Goal: Task Accomplishment & Management: Manage account settings

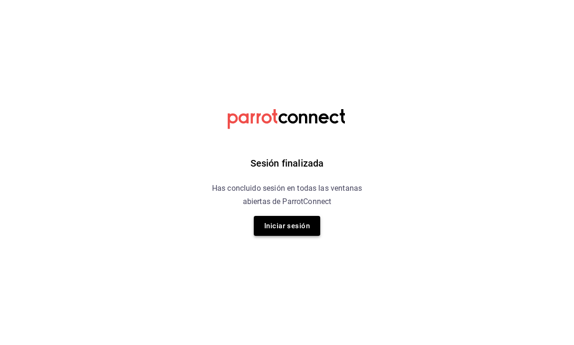
click at [290, 235] on button "Iniciar sesión" at bounding box center [287, 226] width 66 height 20
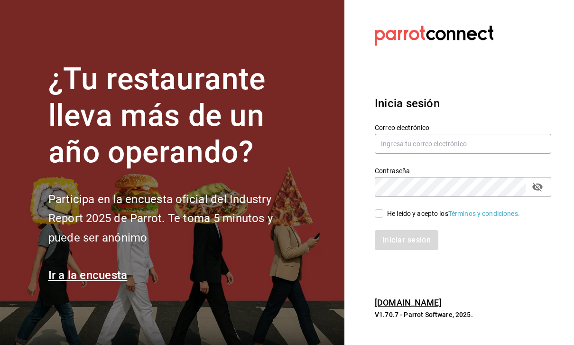
scroll to position [30, 0]
click at [523, 134] on input "text" at bounding box center [463, 144] width 177 height 20
type input "Hector.c.mind@gmail.com"
click at [389, 209] on div "He leído y acepto los Términos y condiciones." at bounding box center [453, 214] width 133 height 10
click at [383, 209] on input "He leído y acepto los Términos y condiciones." at bounding box center [379, 213] width 9 height 9
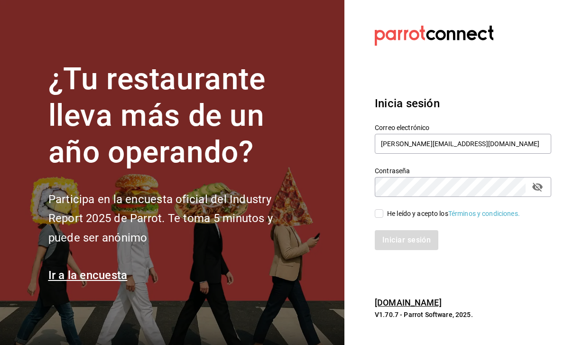
checkbox input "true"
click at [405, 230] on button "Iniciar sesión" at bounding box center [407, 240] width 64 height 20
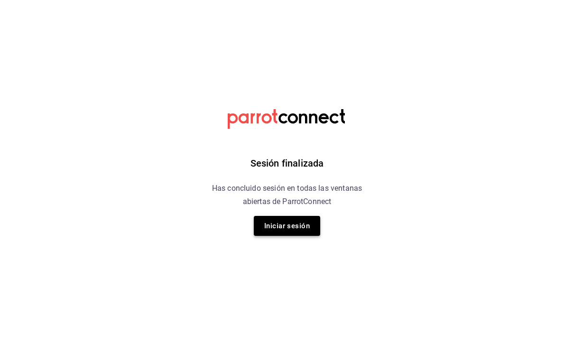
click at [306, 230] on button "Iniciar sesión" at bounding box center [287, 226] width 66 height 20
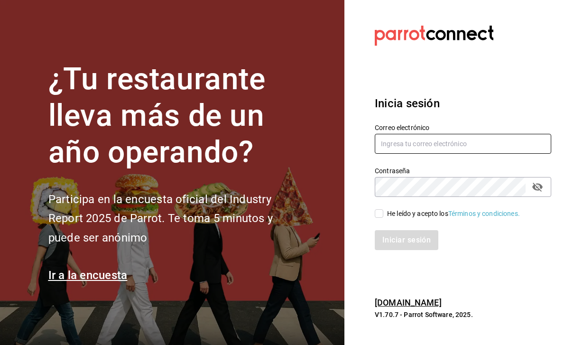
click at [463, 154] on input "text" at bounding box center [463, 144] width 177 height 20
type input "Hector.c.mind@gmail.com"
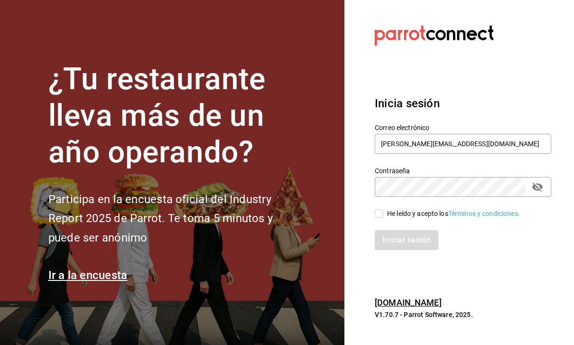
click at [382, 218] on input "He leído y acepto los Términos y condiciones." at bounding box center [379, 213] width 9 height 9
checkbox input "true"
click at [424, 250] on button "Iniciar sesión" at bounding box center [407, 240] width 64 height 20
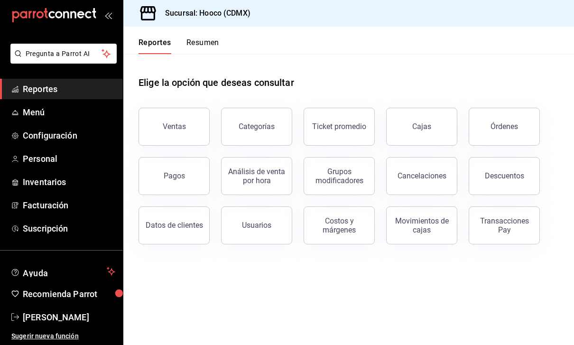
scroll to position [13, 0]
click at [59, 114] on span "Menú" at bounding box center [69, 112] width 93 height 13
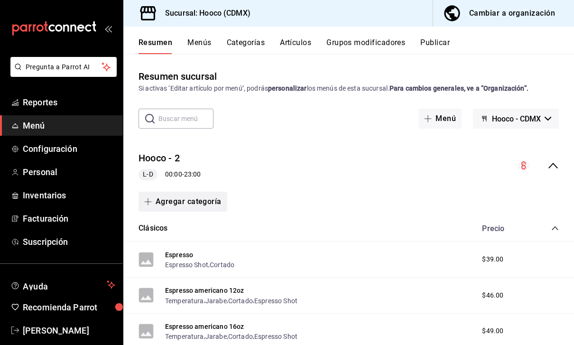
click at [218, 192] on button "Agregar categoría" at bounding box center [183, 202] width 89 height 20
click at [200, 218] on li "Categoría nueva" at bounding box center [179, 219] width 81 height 23
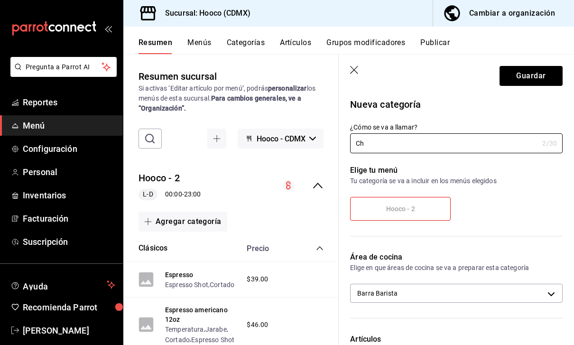
type input "C"
type input "Chocolate"
click at [529, 74] on button "Guardar" at bounding box center [531, 76] width 63 height 20
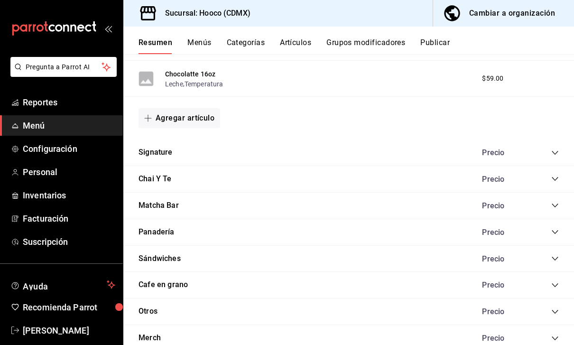
scroll to position [680, 0]
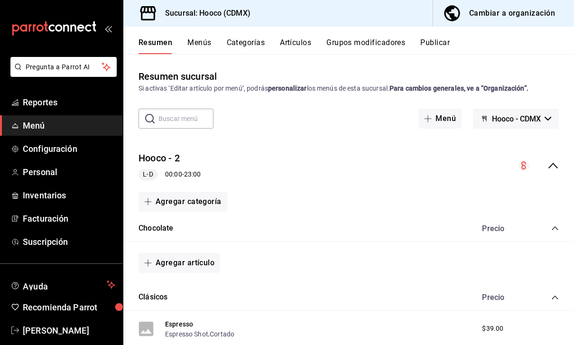
click at [210, 192] on button "Agregar categoría" at bounding box center [183, 202] width 89 height 20
click at [294, 190] on div at bounding box center [287, 172] width 574 height 345
click at [193, 253] on button "Agregar artículo" at bounding box center [180, 263] width 82 height 20
click at [187, 259] on li "Artículo existente" at bounding box center [176, 257] width 75 height 23
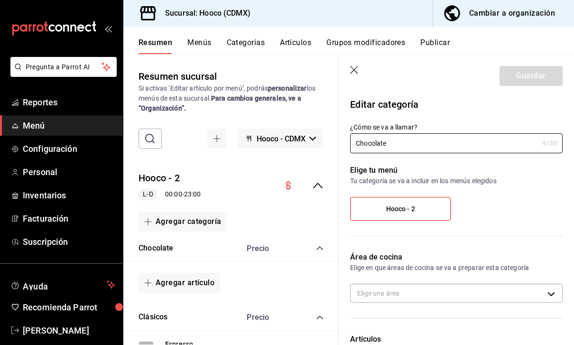
type input "53a6d55a-ae7f-4641-9be5-6afcb3aefb86"
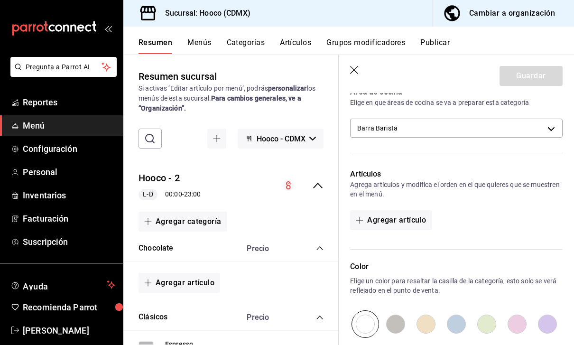
scroll to position [166, 0]
click at [415, 213] on button "Agregar artículo" at bounding box center [391, 220] width 82 height 20
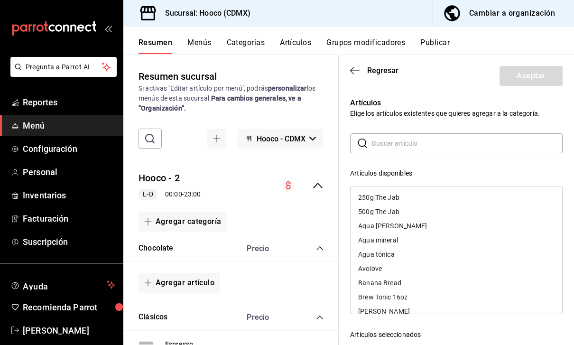
click at [483, 143] on input "text" at bounding box center [467, 143] width 191 height 19
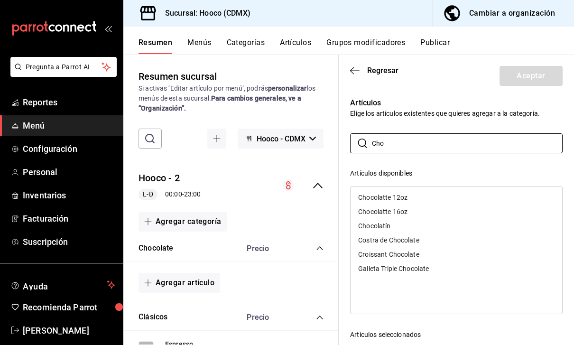
click at [420, 194] on div "Chocolatte 12oz" at bounding box center [457, 197] width 212 height 14
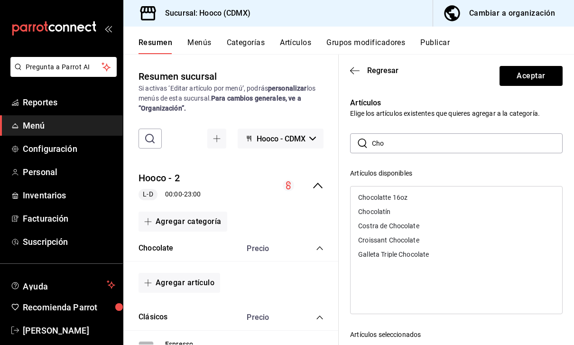
click at [413, 199] on div "Chocolatte 16oz" at bounding box center [457, 197] width 212 height 14
click at [446, 144] on input "Cho" at bounding box center [467, 143] width 191 height 19
type input "C"
type input "Moch"
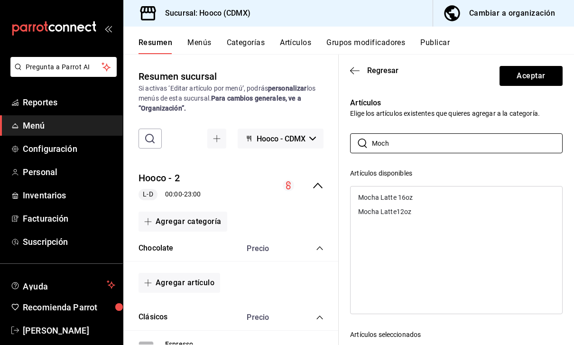
click at [417, 194] on div "Mocha Latte 16oz" at bounding box center [457, 197] width 212 height 14
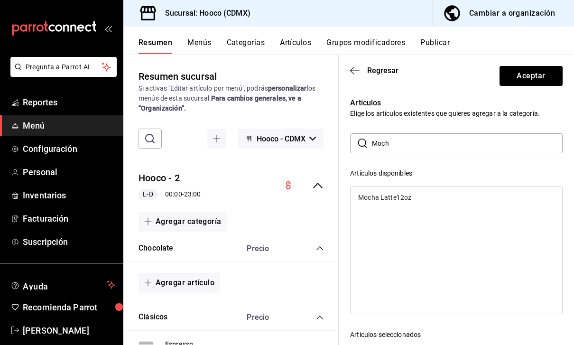
click at [423, 195] on div "Mocha Latte12oz" at bounding box center [457, 197] width 212 height 14
click at [542, 76] on button "Aceptar" at bounding box center [531, 76] width 63 height 20
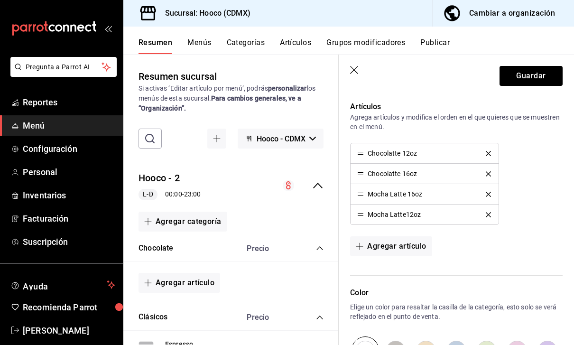
scroll to position [234, 0]
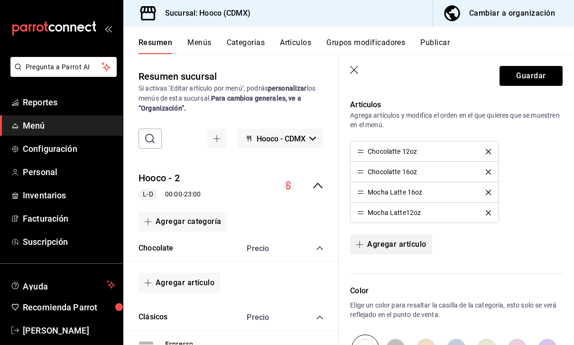
click at [411, 246] on button "Agregar artículo" at bounding box center [391, 244] width 82 height 20
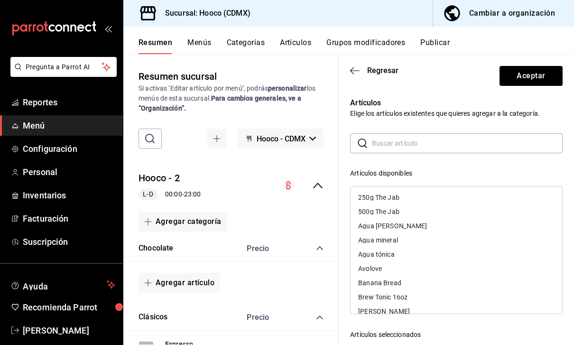
click at [498, 141] on input "text" at bounding box center [467, 143] width 191 height 19
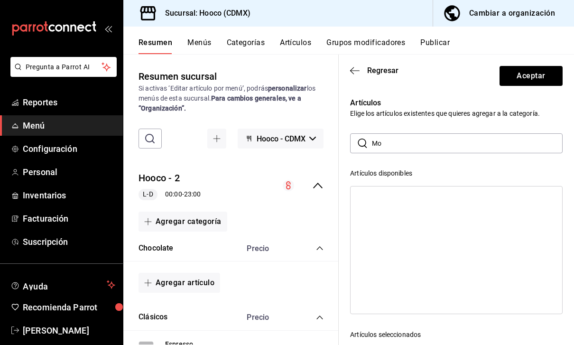
type input "M"
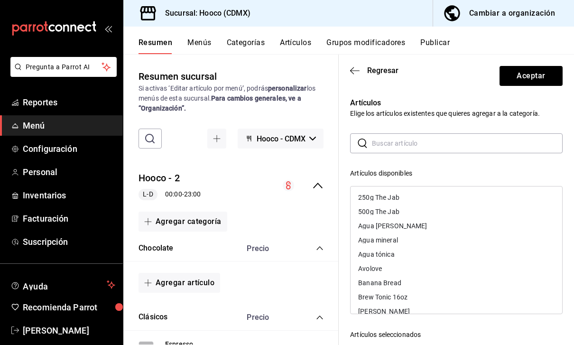
scroll to position [0, 0]
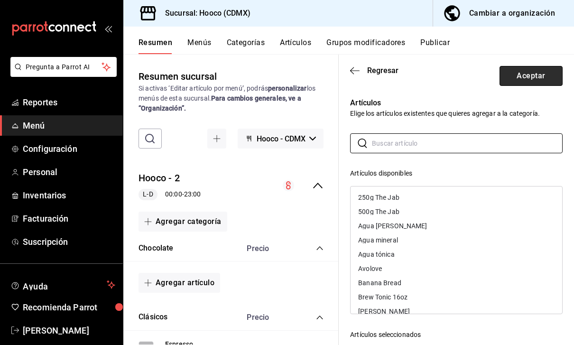
click at [551, 71] on button "Aceptar" at bounding box center [531, 76] width 63 height 20
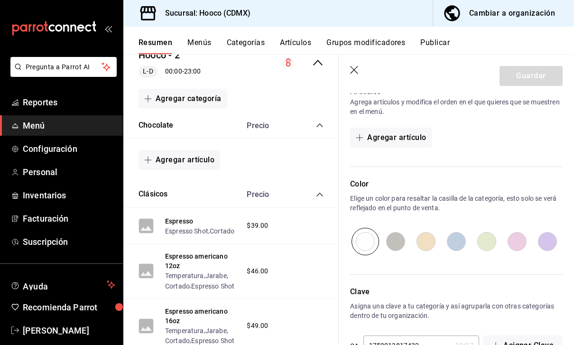
scroll to position [127, 0]
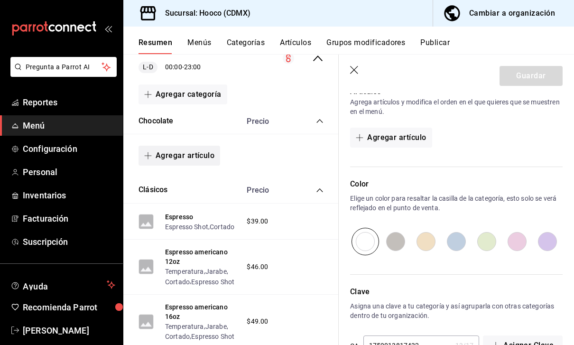
click at [195, 160] on button "Agregar artículo" at bounding box center [180, 156] width 82 height 20
click at [204, 185] on li "Artículo existente" at bounding box center [176, 180] width 75 height 23
click at [403, 139] on button "Agregar artículo" at bounding box center [391, 138] width 82 height 20
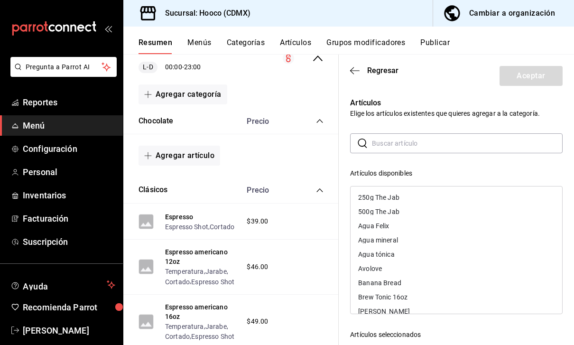
click at [480, 137] on input "text" at bounding box center [467, 143] width 191 height 19
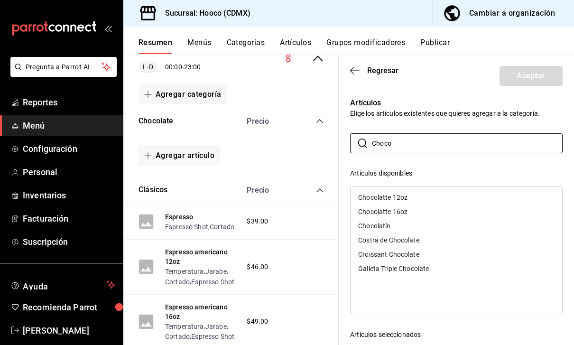
click at [414, 192] on div "Chocolatte 12oz" at bounding box center [457, 197] width 212 height 14
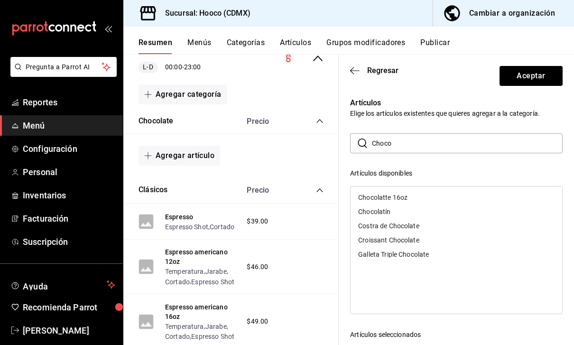
click at [421, 198] on div "Chocolatte 16oz" at bounding box center [457, 197] width 212 height 14
click at [447, 146] on input "Choco" at bounding box center [467, 143] width 191 height 19
type input "C"
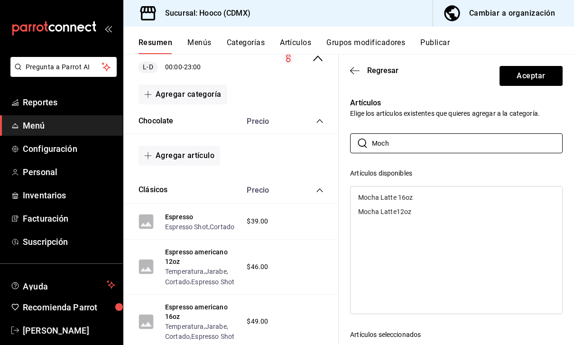
type input "Moch"
click at [433, 193] on div "Mocha Latte 16oz" at bounding box center [457, 197] width 212 height 14
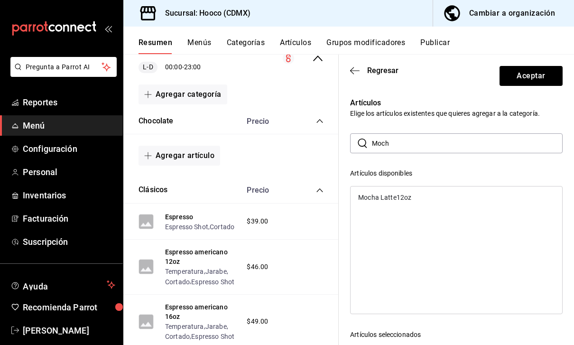
click at [420, 197] on div "Mocha Latte12oz" at bounding box center [457, 197] width 212 height 14
click at [544, 70] on button "Aceptar" at bounding box center [531, 76] width 63 height 20
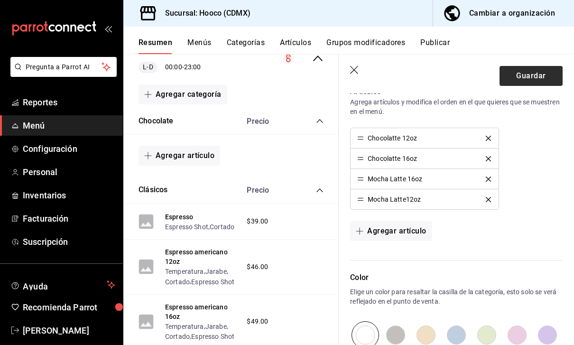
click at [554, 75] on button "Guardar" at bounding box center [531, 76] width 63 height 20
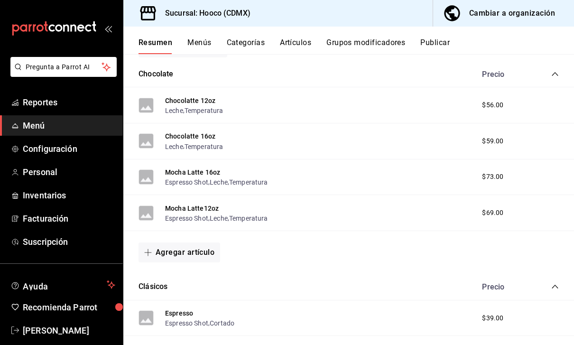
scroll to position [156, 0]
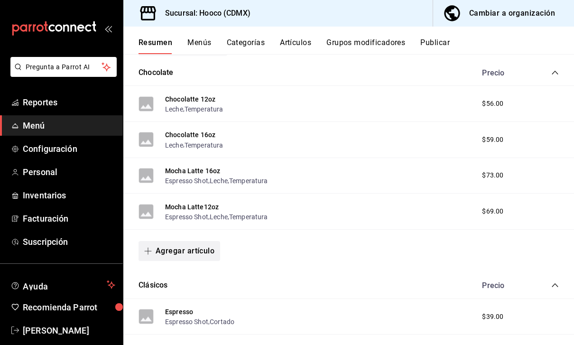
click at [200, 241] on button "Agregar artículo" at bounding box center [180, 251] width 82 height 20
click at [191, 267] on li "Artículo nuevo" at bounding box center [176, 268] width 75 height 23
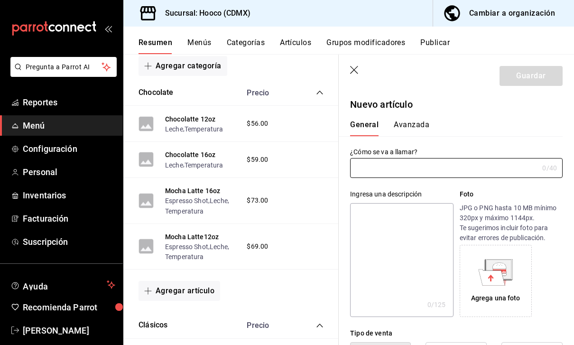
type input "AR-1759014134901"
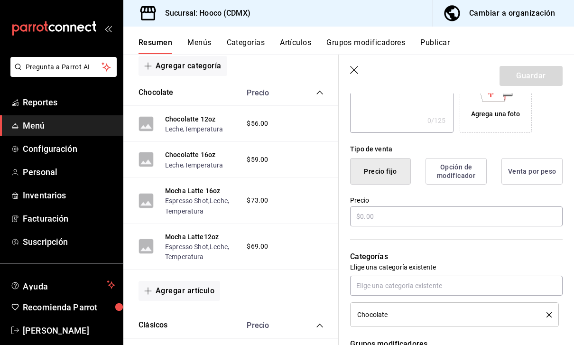
scroll to position [183, 0]
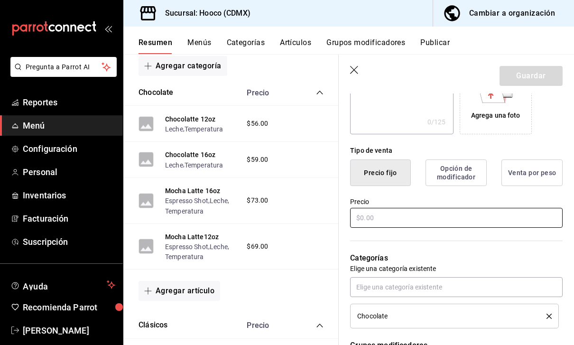
click at [447, 218] on input "text" at bounding box center [456, 218] width 213 height 20
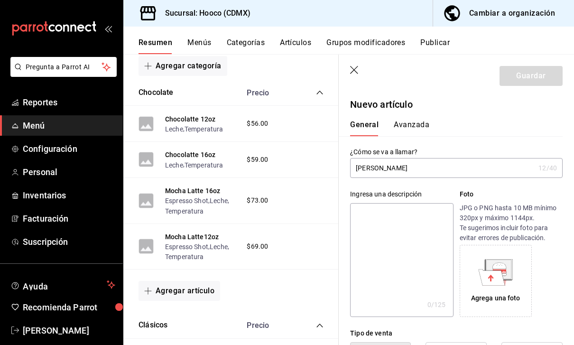
scroll to position [0, 0]
click at [461, 167] on input "Mocha Berry" at bounding box center [442, 168] width 185 height 19
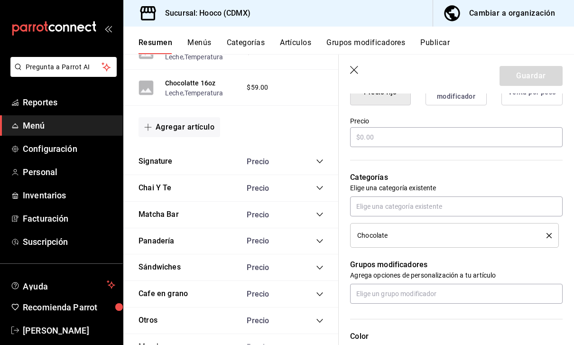
scroll to position [973, 0]
type input "[PERSON_NAME] 16oz"
click at [323, 211] on icon "collapse-category-row" at bounding box center [320, 215] width 8 height 8
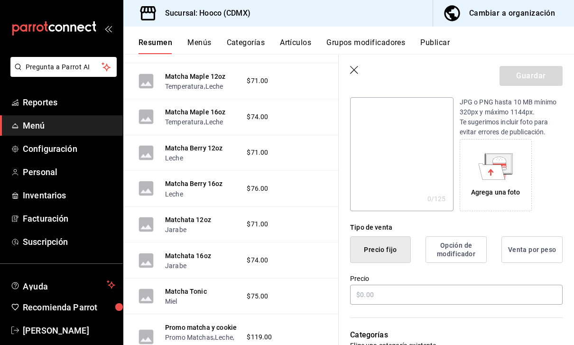
scroll to position [110, 0]
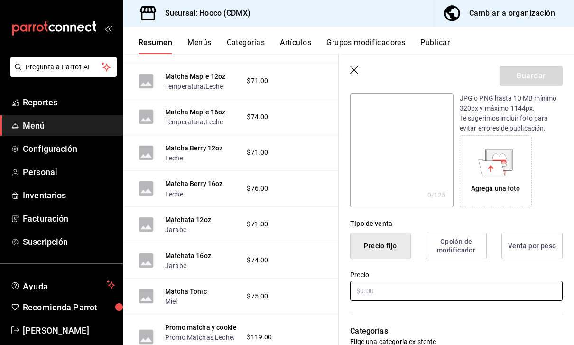
click at [440, 295] on input "text" at bounding box center [456, 291] width 213 height 20
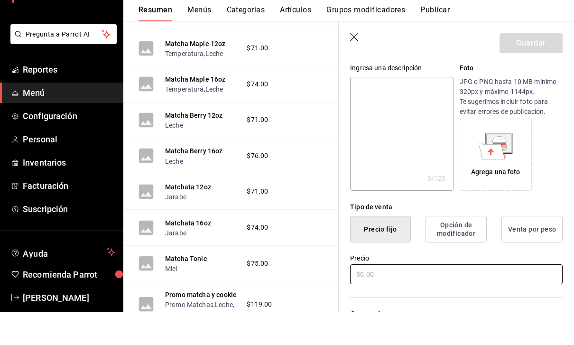
scroll to position [103, 0]
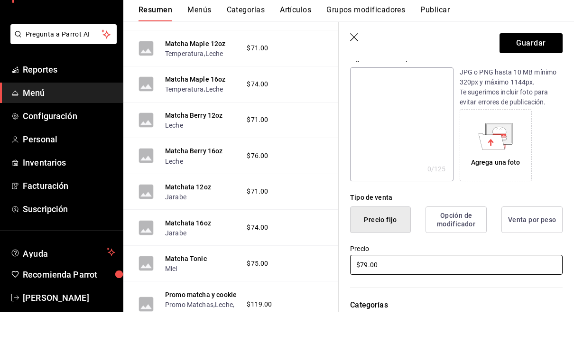
type input "$79.00"
click at [469, 239] on button "Opción de modificador" at bounding box center [456, 252] width 61 height 27
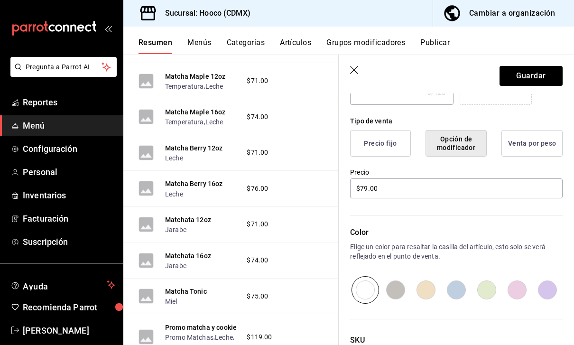
scroll to position [228, 0]
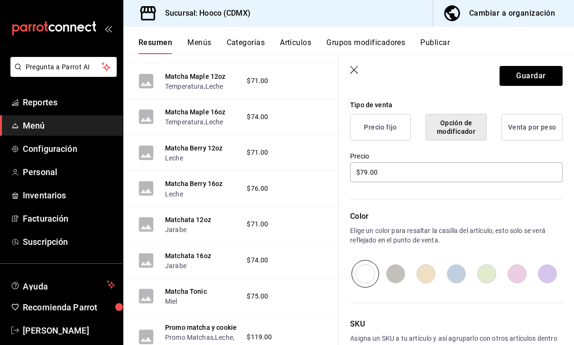
click at [460, 128] on button "Opción de modificador" at bounding box center [456, 127] width 61 height 27
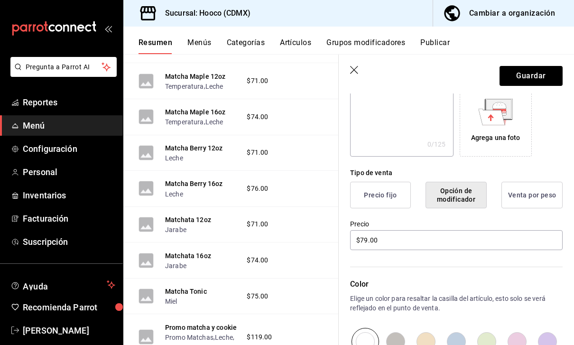
scroll to position [157, 0]
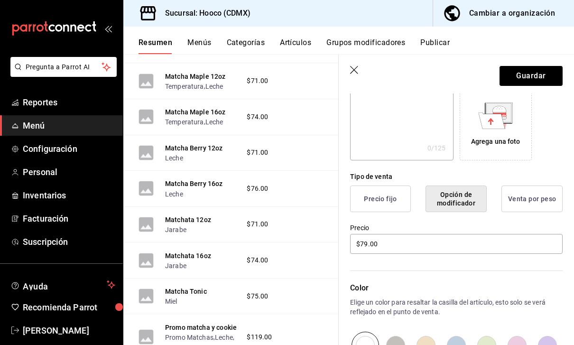
click at [543, 198] on button "Venta por peso" at bounding box center [532, 199] width 61 height 27
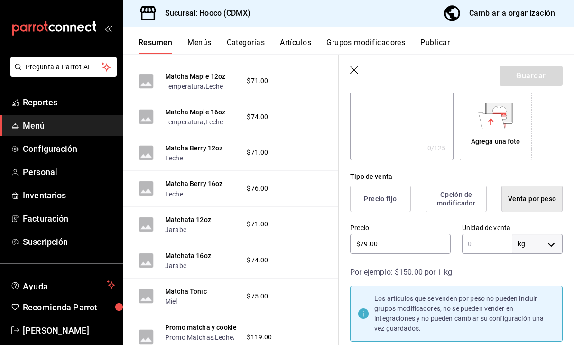
click at [463, 209] on button "Opción de modificador" at bounding box center [456, 199] width 61 height 27
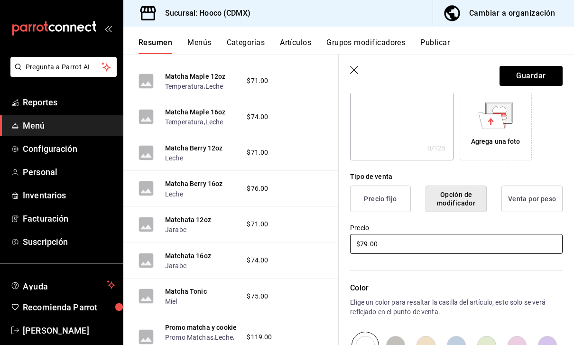
click at [524, 240] on input "$79.00" at bounding box center [456, 244] width 213 height 20
click at [520, 283] on p "Color" at bounding box center [456, 287] width 213 height 11
click at [472, 209] on button "Opción de modificador" at bounding box center [456, 199] width 61 height 27
click at [471, 209] on button "Opción de modificador" at bounding box center [456, 199] width 61 height 27
click at [393, 200] on button "Precio fijo" at bounding box center [380, 199] width 61 height 27
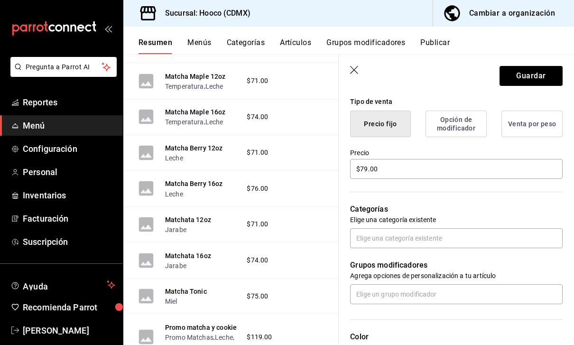
scroll to position [233, 0]
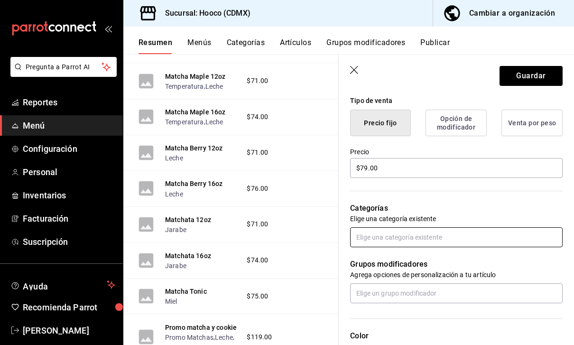
click at [477, 235] on input "text" at bounding box center [456, 237] width 213 height 20
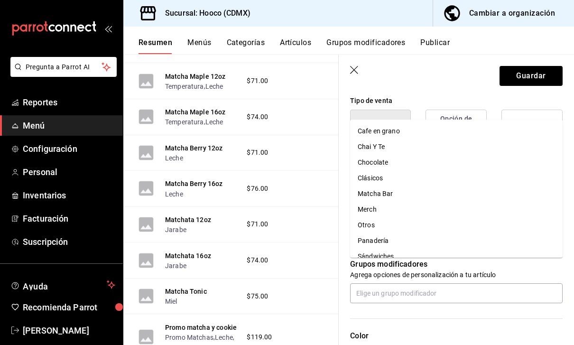
click at [479, 237] on input "text" at bounding box center [456, 237] width 213 height 20
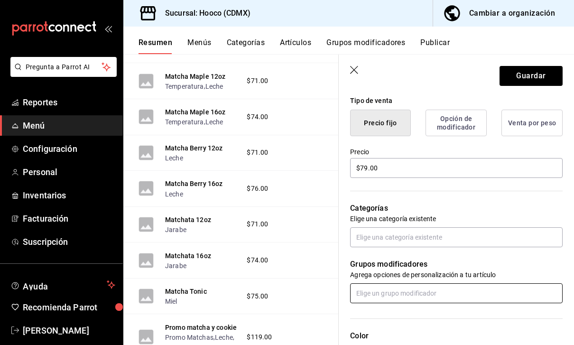
click at [483, 296] on input "text" at bounding box center [456, 293] width 213 height 20
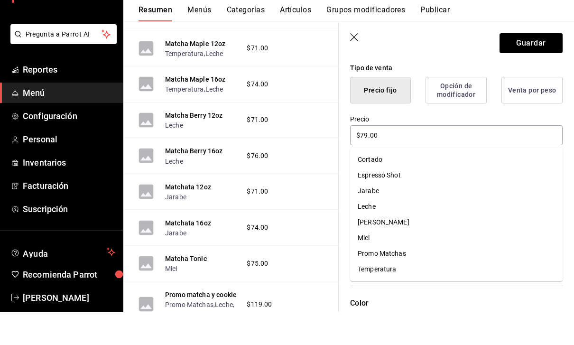
click at [375, 234] on div "Leche" at bounding box center [367, 239] width 18 height 10
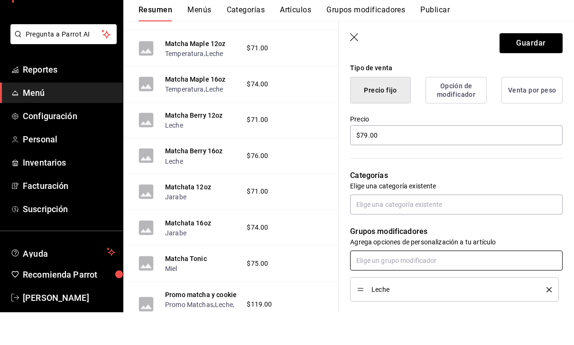
click at [437, 283] on input "text" at bounding box center [456, 293] width 213 height 20
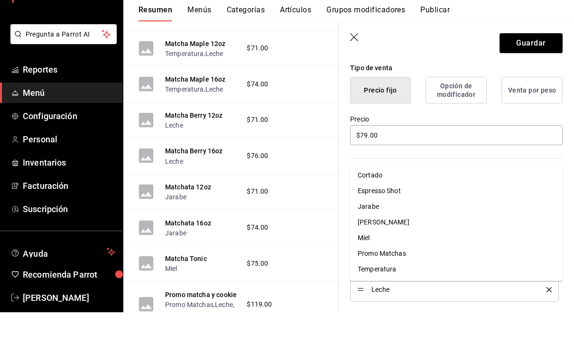
click at [463, 294] on li "Temperatura" at bounding box center [456, 302] width 213 height 16
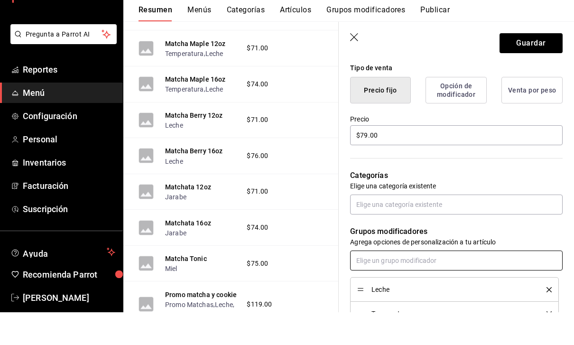
click at [449, 283] on input "text" at bounding box center [456, 293] width 213 height 20
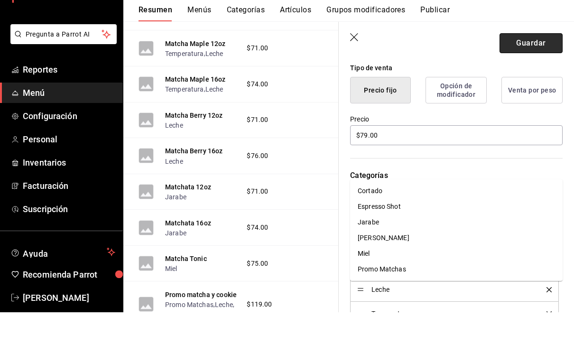
click at [553, 66] on button "Guardar" at bounding box center [531, 76] width 63 height 20
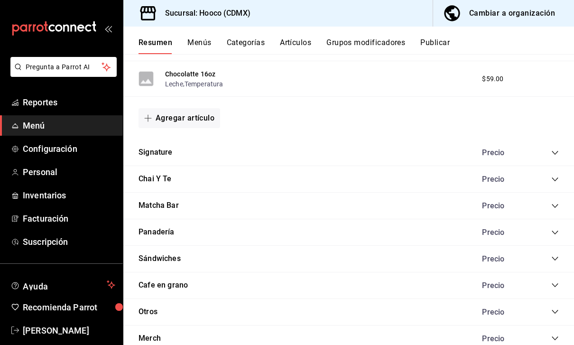
scroll to position [823, 0]
click at [553, 203] on icon "collapse-category-row" at bounding box center [556, 207] width 8 height 8
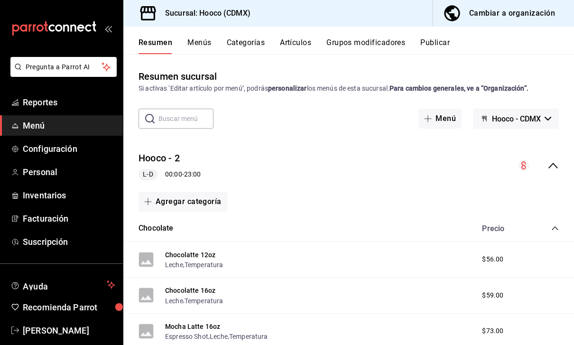
scroll to position [0, 0]
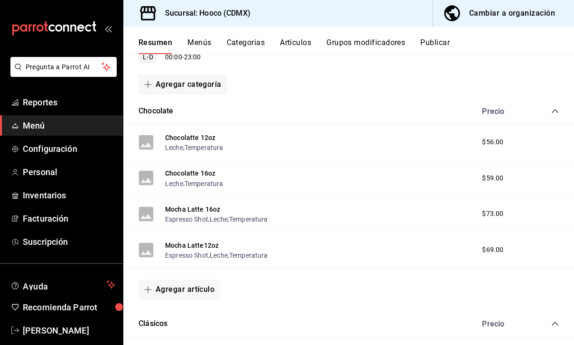
scroll to position [119, 0]
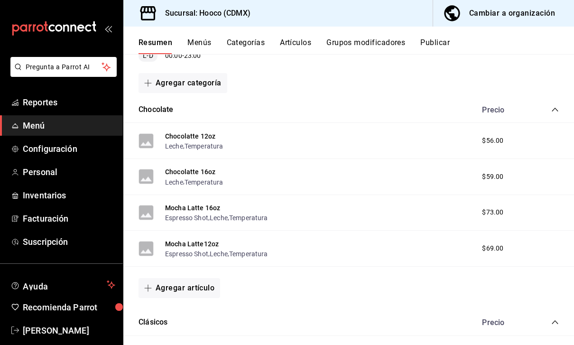
click at [205, 275] on div "Agregar artículo" at bounding box center [348, 288] width 451 height 43
click at [206, 293] on button "Agregar artículo" at bounding box center [180, 288] width 82 height 20
click at [183, 319] on li "Artículo nuevo" at bounding box center [176, 321] width 75 height 23
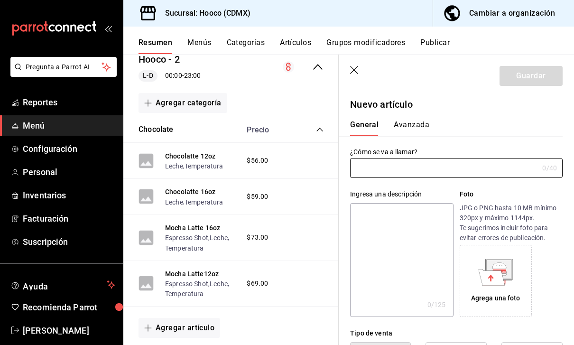
click at [494, 171] on input "text" at bounding box center [444, 168] width 188 height 19
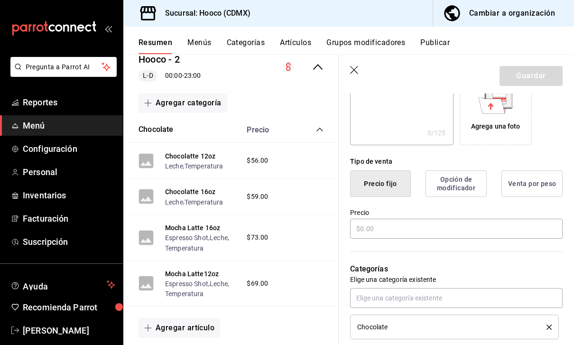
scroll to position [187, 0]
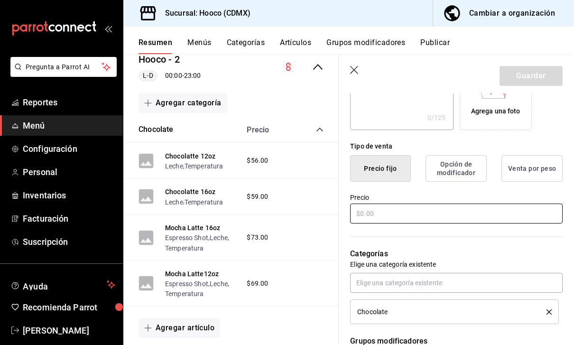
type input "[PERSON_NAME] 12oz"
click at [486, 212] on input "text" at bounding box center [456, 214] width 213 height 20
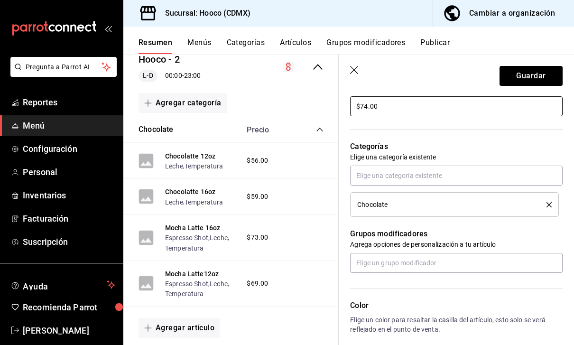
scroll to position [295, 0]
type input "$74.00"
click at [525, 174] on input "text" at bounding box center [456, 175] width 213 height 20
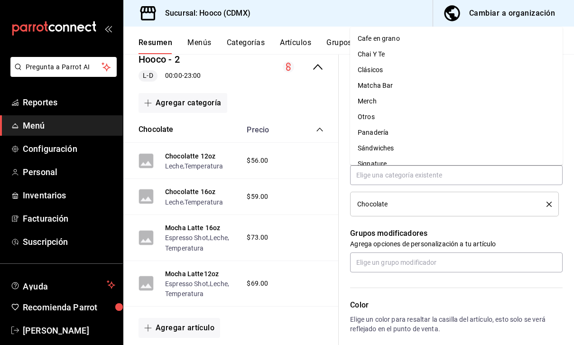
click at [435, 202] on div "Chocolate" at bounding box center [444, 204] width 175 height 7
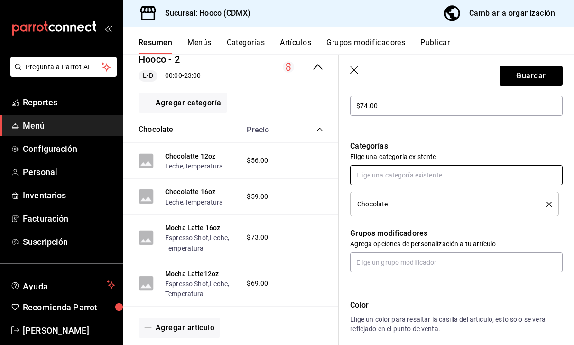
click at [487, 172] on input "text" at bounding box center [456, 175] width 213 height 20
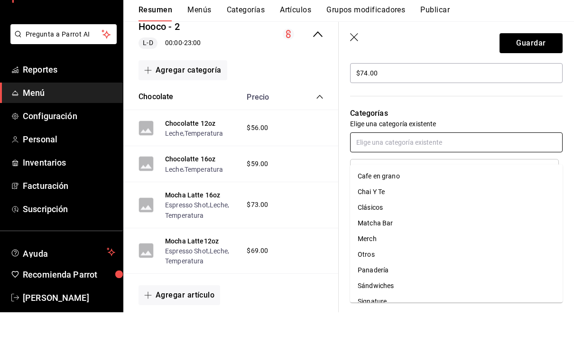
scroll to position [12, 0]
click at [491, 140] on p "Categorías" at bounding box center [456, 145] width 213 height 11
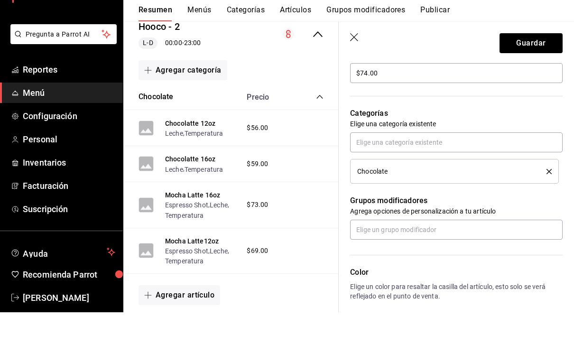
scroll to position [30, 0]
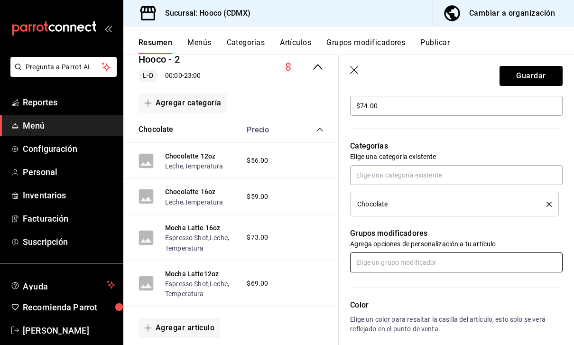
click at [456, 263] on input "text" at bounding box center [456, 263] width 213 height 20
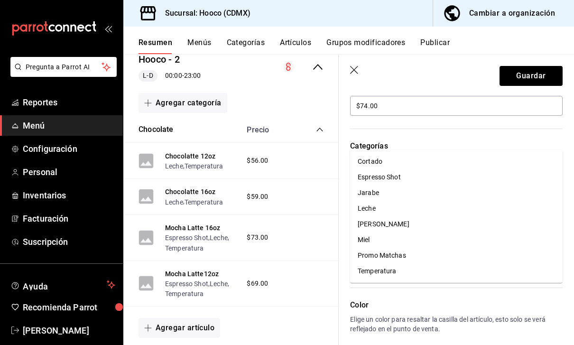
click at [418, 169] on li "Espresso Shot" at bounding box center [456, 177] width 213 height 16
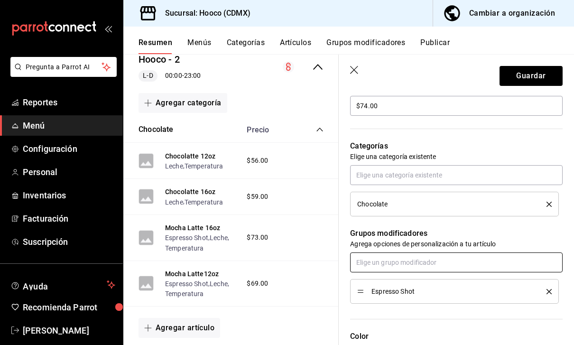
click at [425, 264] on input "text" at bounding box center [456, 263] width 213 height 20
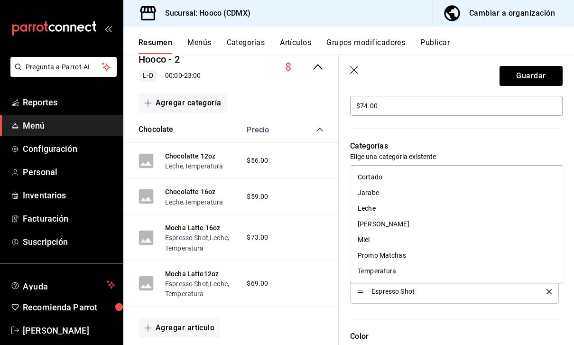
click at [381, 201] on li "Leche" at bounding box center [456, 209] width 213 height 16
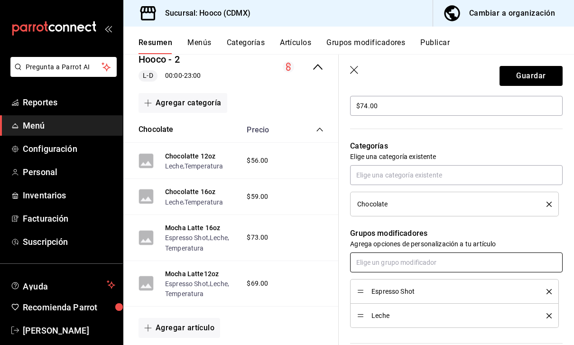
click at [432, 262] on input "text" at bounding box center [456, 263] width 213 height 20
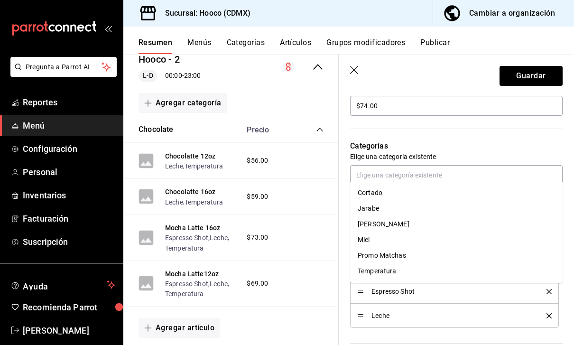
click at [400, 263] on li "Temperatura" at bounding box center [456, 271] width 213 height 16
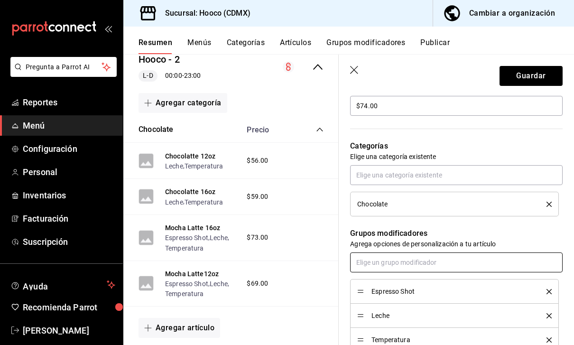
click at [416, 265] on input "text" at bounding box center [456, 263] width 213 height 20
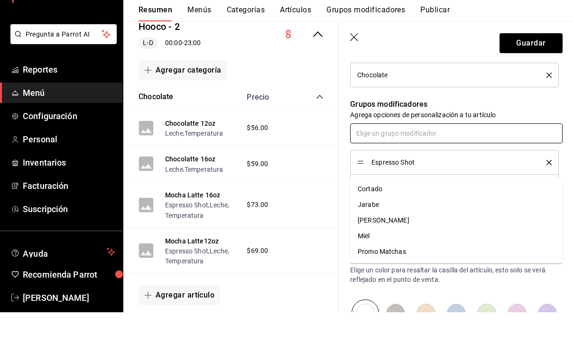
scroll to position [393, 0]
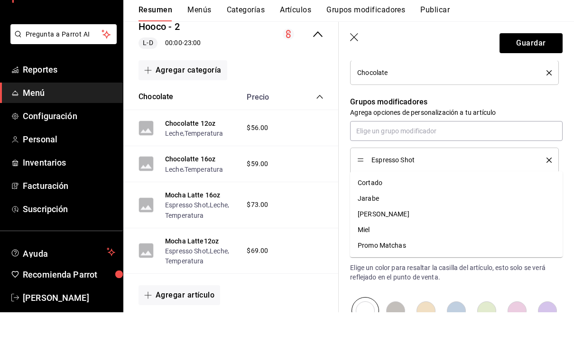
click at [483, 296] on p "Elige un color para resaltar la casilla del artículo, esto solo se verá refleja…" at bounding box center [456, 305] width 213 height 19
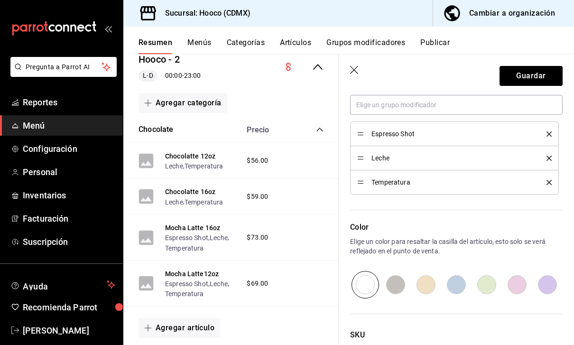
scroll to position [453, 0]
click at [521, 286] on input "radio" at bounding box center [517, 285] width 30 height 28
radio input "true"
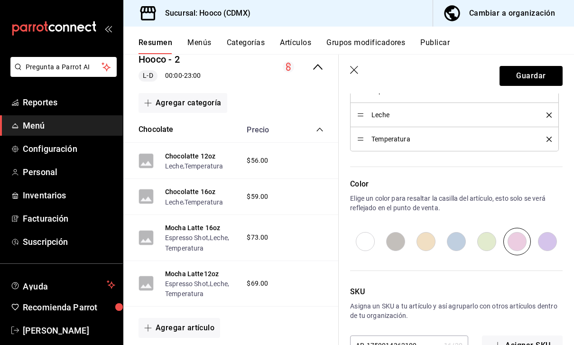
scroll to position [495, 0]
click at [541, 77] on button "Guardar" at bounding box center [531, 76] width 63 height 20
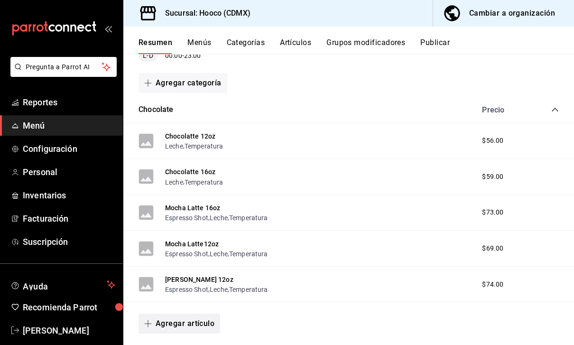
click at [189, 314] on button "Agregar artículo" at bounding box center [180, 324] width 82 height 20
click at [186, 324] on li "Artículo nuevo" at bounding box center [176, 321] width 75 height 23
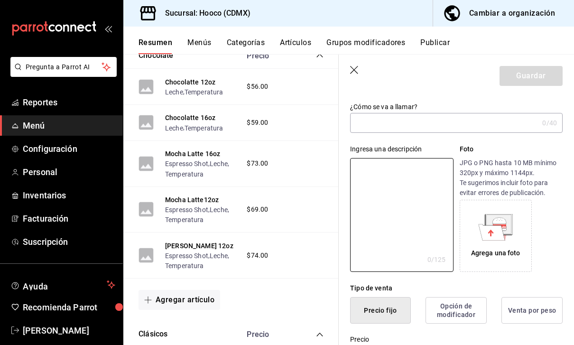
scroll to position [196, 0]
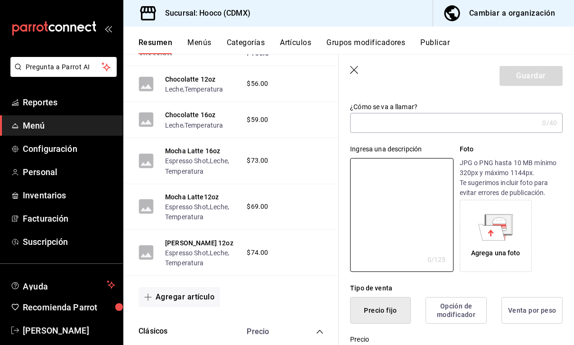
click at [197, 287] on button "Agregar artículo" at bounding box center [180, 297] width 82 height 20
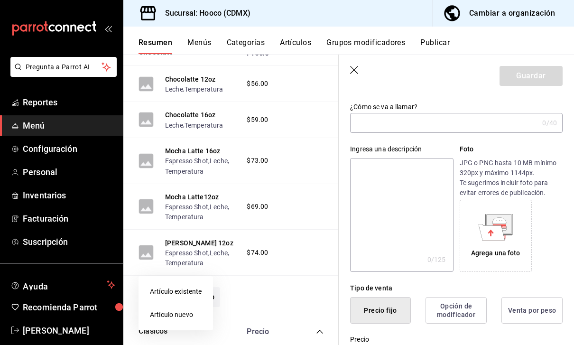
click at [195, 318] on li "Artículo nuevo" at bounding box center [176, 314] width 75 height 23
click at [439, 111] on div "¿Cómo se va a llamar? 0 /40 ¿Cómo se va a llamar?" at bounding box center [456, 118] width 213 height 30
click at [436, 122] on input "text" at bounding box center [444, 122] width 188 height 19
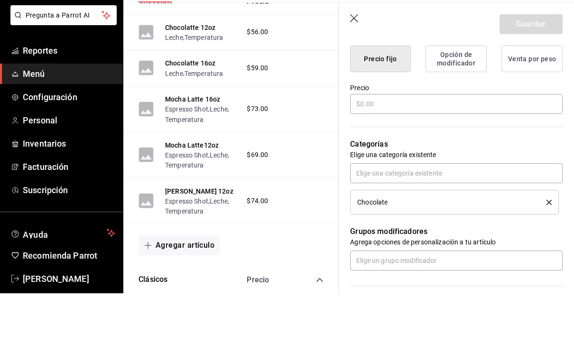
scroll to position [244, 0]
type input "[PERSON_NAME] 16oz"
click at [476, 146] on input "text" at bounding box center [456, 156] width 213 height 20
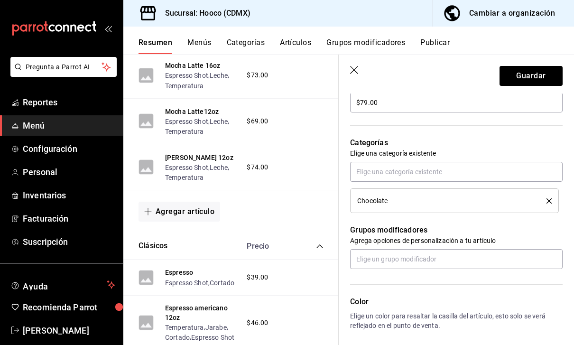
scroll to position [331, 0]
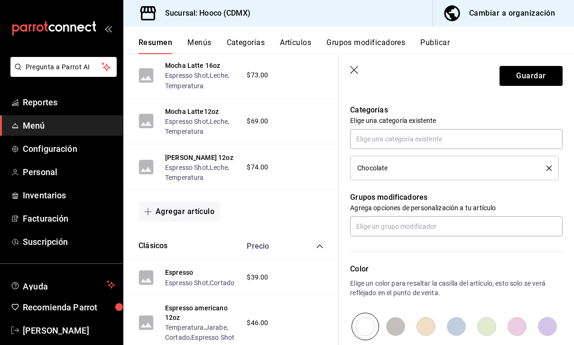
type input "$79.00"
click at [510, 227] on input "text" at bounding box center [456, 226] width 213 height 20
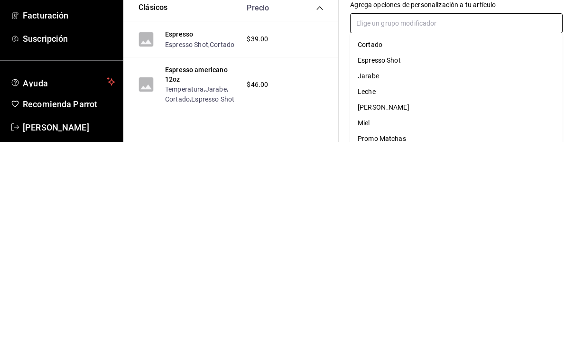
click at [386, 287] on li "Leche" at bounding box center [456, 295] width 213 height 16
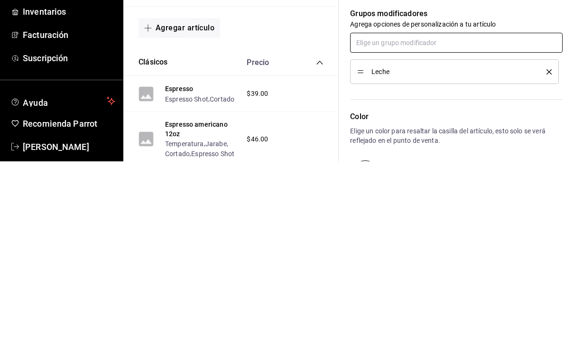
scroll to position [356, 0]
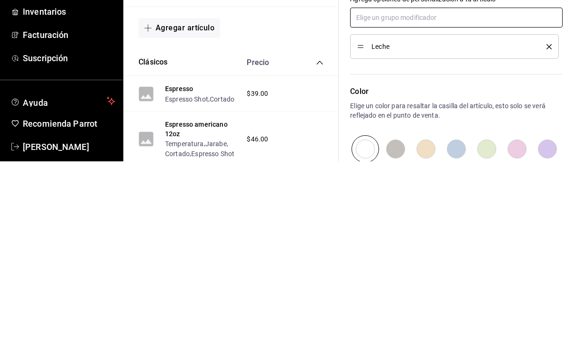
click at [457, 191] on input "text" at bounding box center [456, 201] width 213 height 20
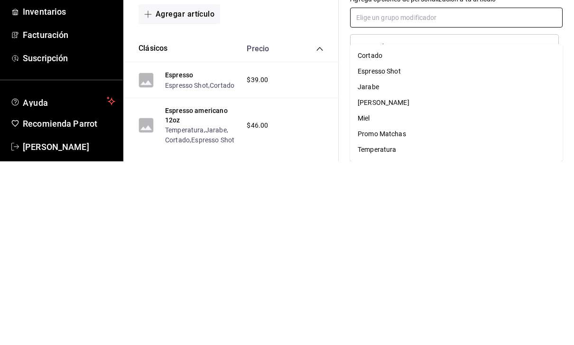
click at [387, 328] on div "Temperatura" at bounding box center [377, 333] width 38 height 10
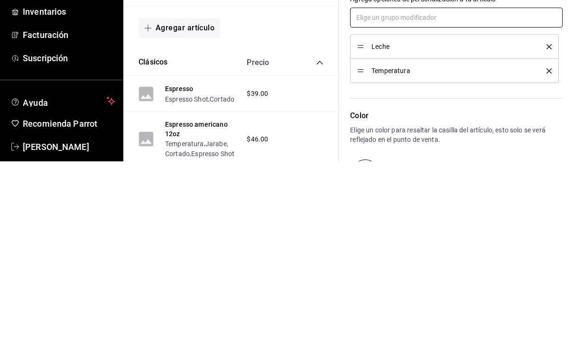
click at [460, 191] on input "text" at bounding box center [456, 201] width 213 height 20
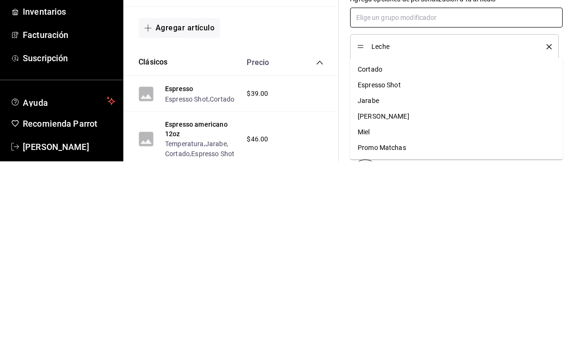
click at [392, 264] on div "Espresso Shot" at bounding box center [379, 269] width 43 height 10
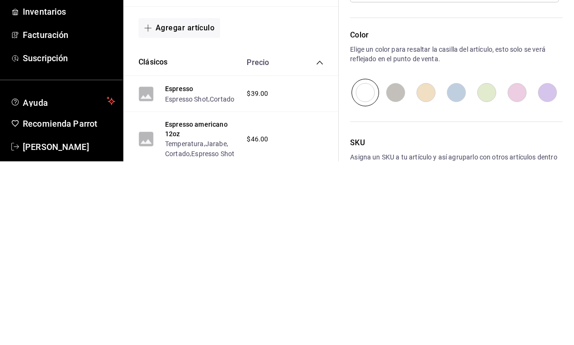
scroll to position [460, 0]
click at [524, 263] on input "radio" at bounding box center [517, 277] width 30 height 28
radio input "true"
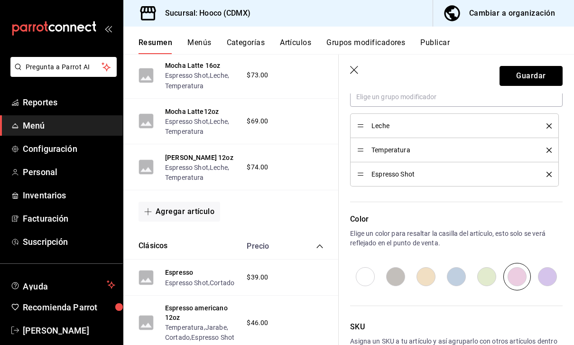
click at [546, 75] on button "Guardar" at bounding box center [531, 76] width 63 height 20
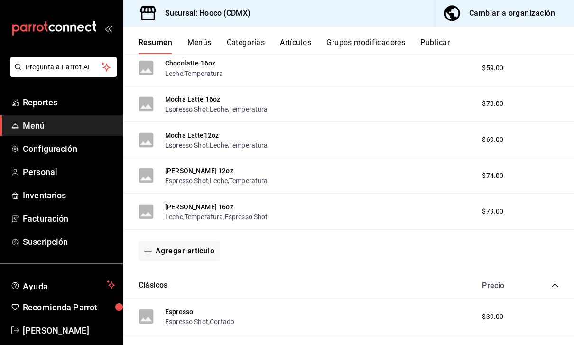
scroll to position [223, 0]
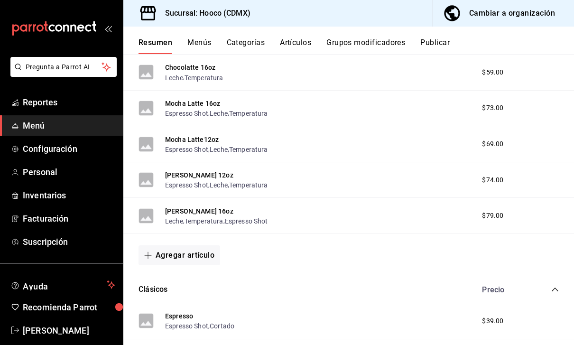
click at [203, 245] on button "Agregar artículo" at bounding box center [180, 255] width 82 height 20
click at [194, 277] on li "Artículo nuevo" at bounding box center [176, 273] width 75 height 23
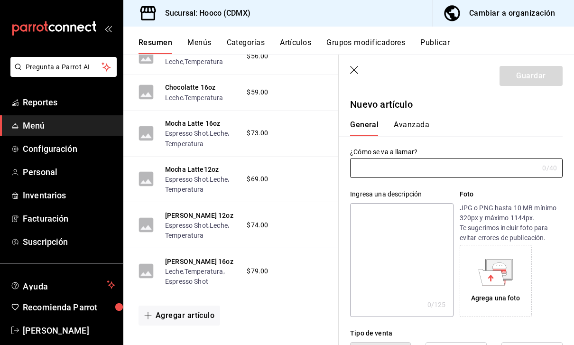
click at [432, 165] on input "text" at bounding box center [444, 168] width 188 height 19
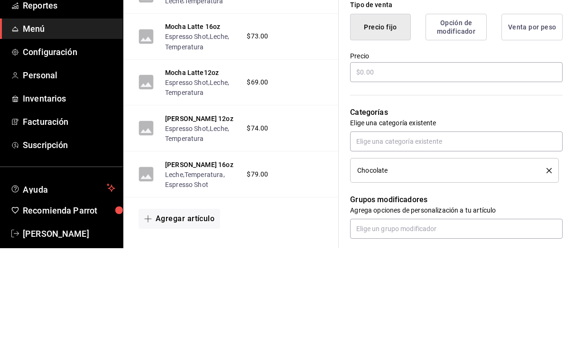
scroll to position [231, 0]
type input "Mocha Mint 12oz"
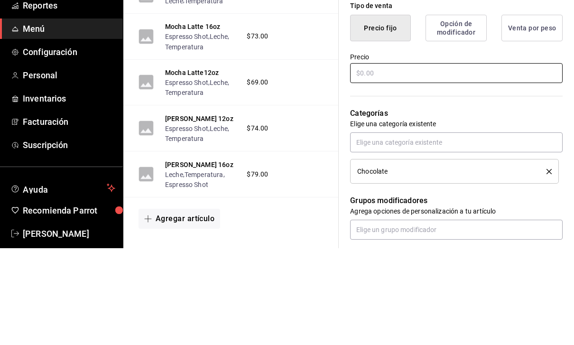
click at [439, 160] on input "text" at bounding box center [456, 170] width 213 height 20
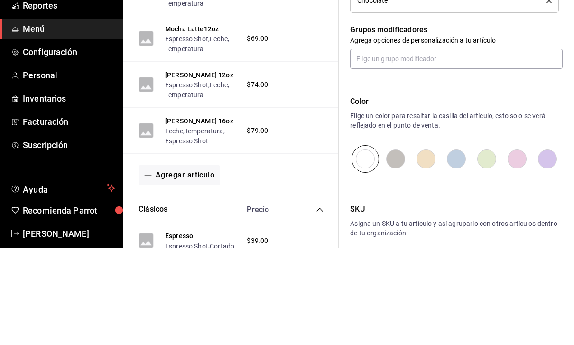
scroll to position [403, 0]
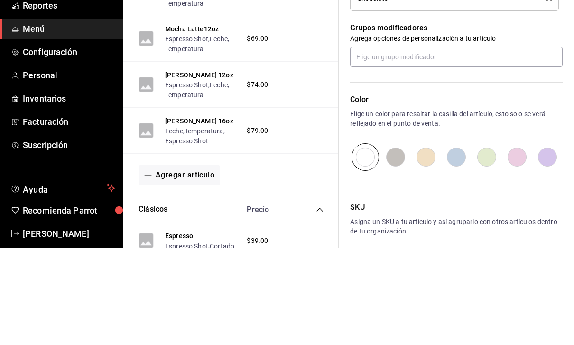
type input "$74.00"
click at [457, 144] on input "text" at bounding box center [456, 154] width 213 height 20
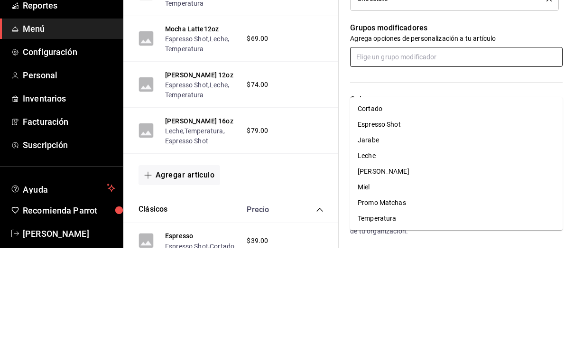
click at [383, 245] on li "Leche" at bounding box center [456, 253] width 213 height 16
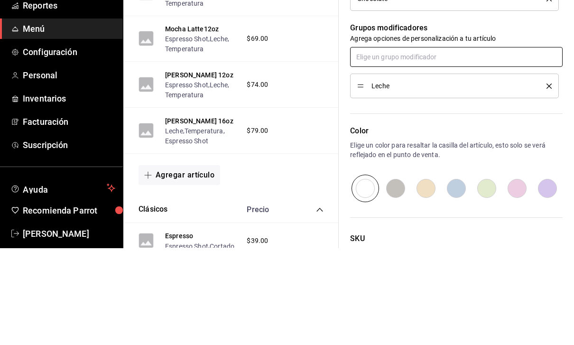
click at [443, 144] on input "text" at bounding box center [456, 154] width 213 height 20
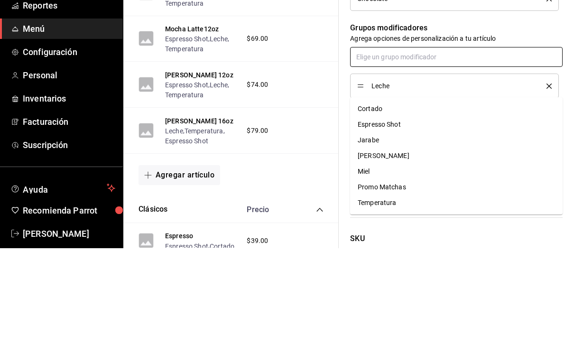
click at [400, 216] on div "Espresso Shot" at bounding box center [379, 221] width 43 height 10
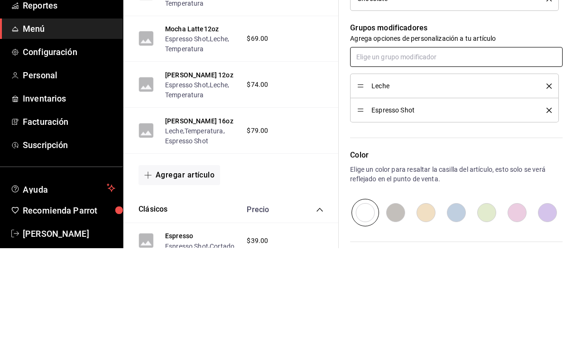
click at [444, 144] on input "text" at bounding box center [456, 154] width 213 height 20
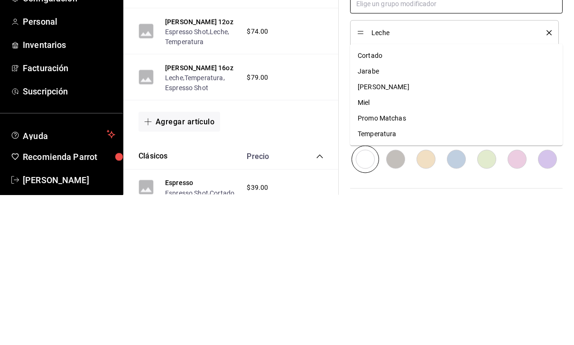
click at [388, 279] on div "Temperatura" at bounding box center [377, 284] width 38 height 10
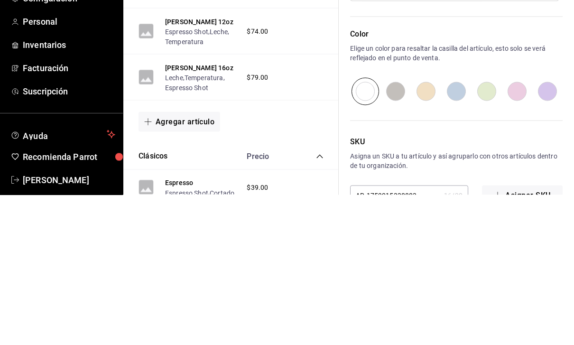
scroll to position [495, 0]
click at [493, 229] on input "radio" at bounding box center [487, 243] width 30 height 28
radio input "true"
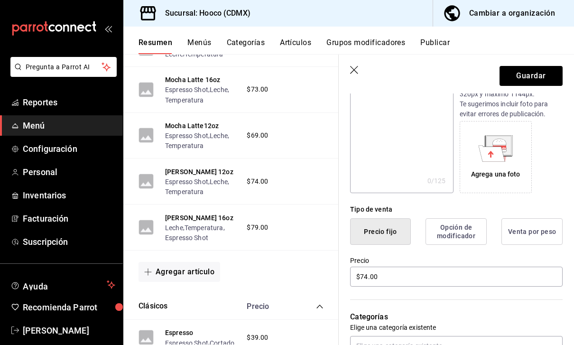
scroll to position [123, 0]
click at [536, 71] on button "Guardar" at bounding box center [531, 76] width 63 height 20
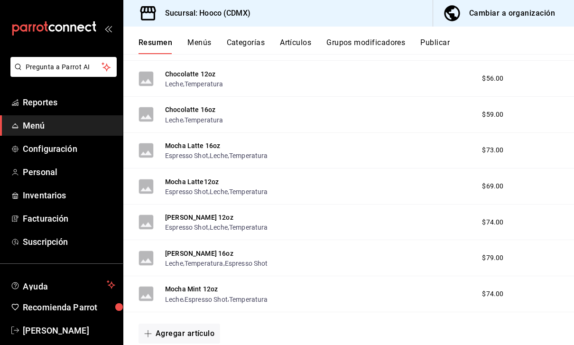
scroll to position [183, 0]
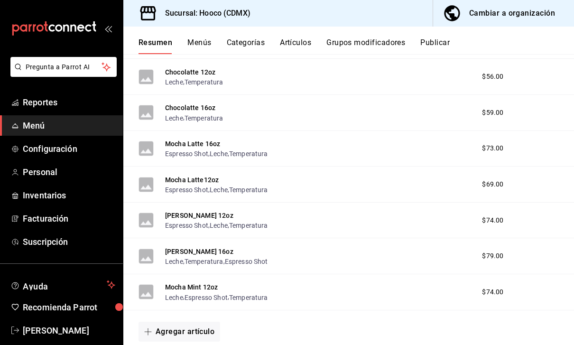
click at [193, 322] on button "Agregar artículo" at bounding box center [180, 332] width 82 height 20
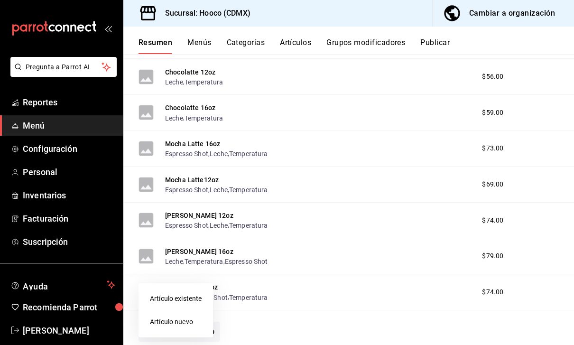
click at [196, 327] on li "Artículo nuevo" at bounding box center [176, 321] width 75 height 23
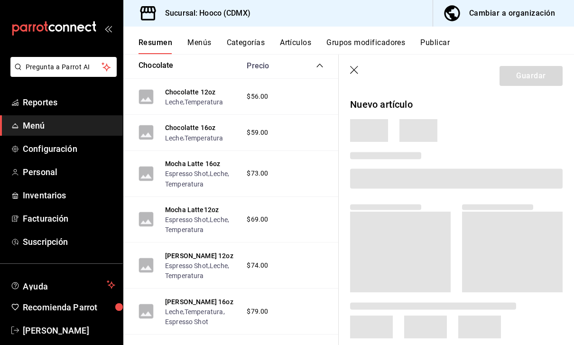
scroll to position [370, 0]
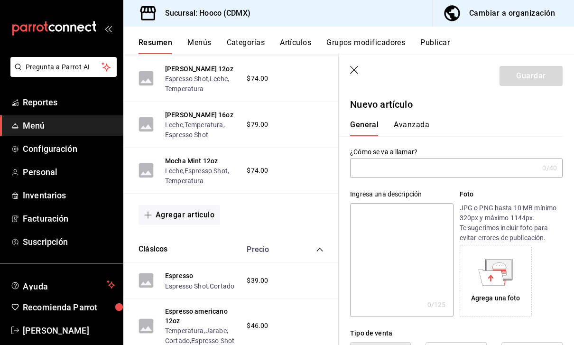
click at [498, 175] on input "text" at bounding box center [444, 168] width 188 height 19
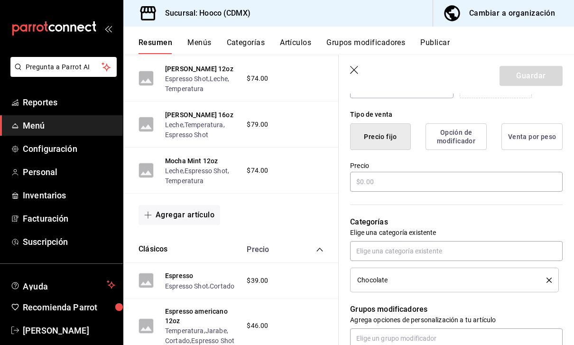
scroll to position [219, 0]
type input "Mocha Mint 16oz"
click at [523, 181] on input "text" at bounding box center [456, 181] width 213 height 20
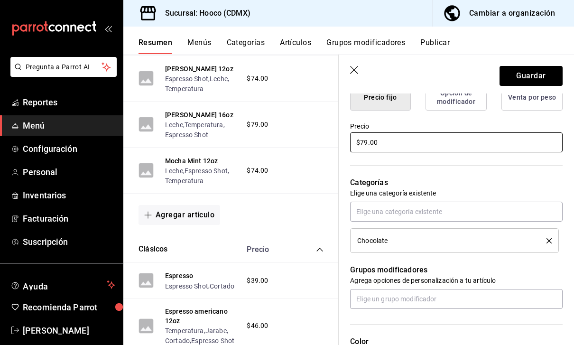
scroll to position [267, 0]
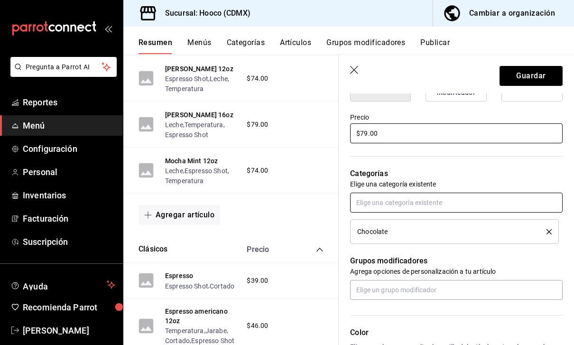
type input "$79.00"
click at [516, 200] on input "text" at bounding box center [456, 203] width 213 height 20
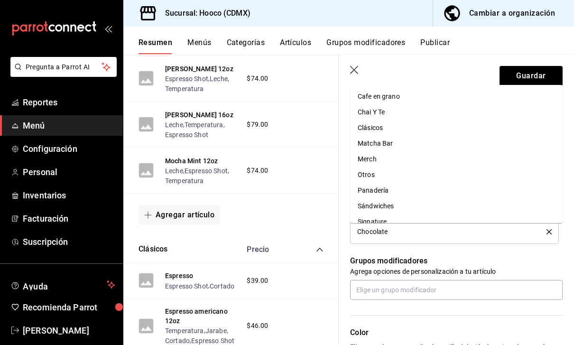
click at [490, 237] on li "Chocolate" at bounding box center [454, 231] width 209 height 25
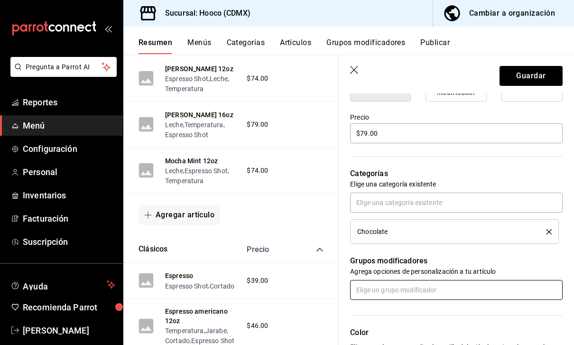
click at [449, 288] on input "text" at bounding box center [456, 290] width 213 height 20
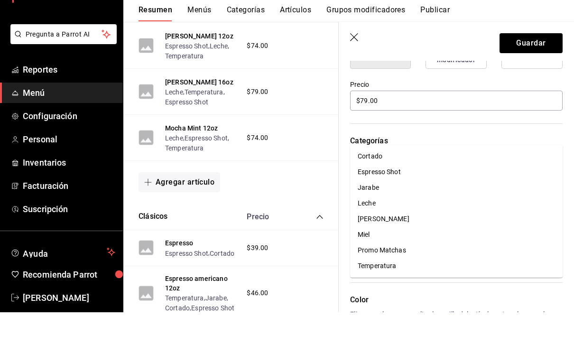
click at [409, 197] on li "Espresso Shot" at bounding box center [456, 205] width 213 height 16
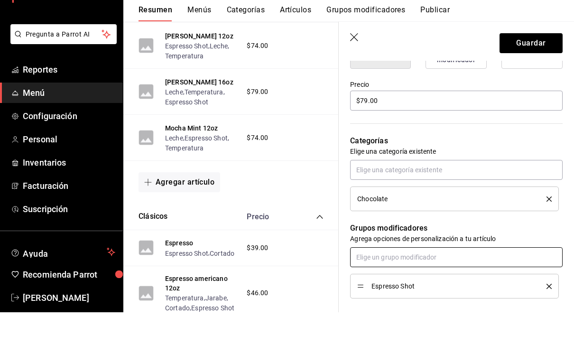
click at [446, 280] on input "text" at bounding box center [456, 290] width 213 height 20
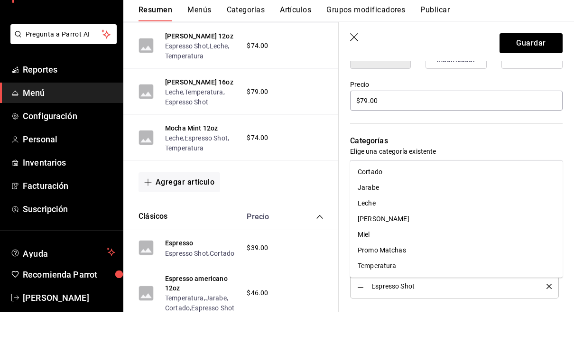
click at [386, 228] on li "Leche" at bounding box center [456, 236] width 213 height 16
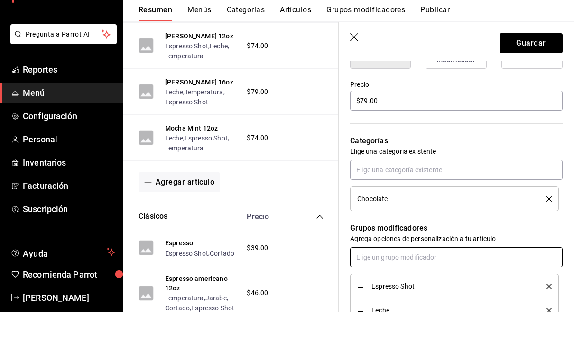
click at [459, 280] on input "text" at bounding box center [456, 290] width 213 height 20
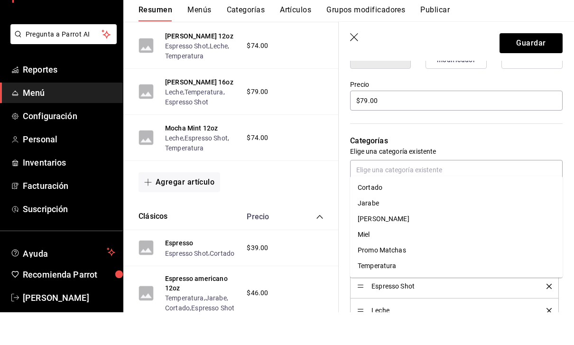
click at [389, 294] on div "Temperatura" at bounding box center [377, 299] width 38 height 10
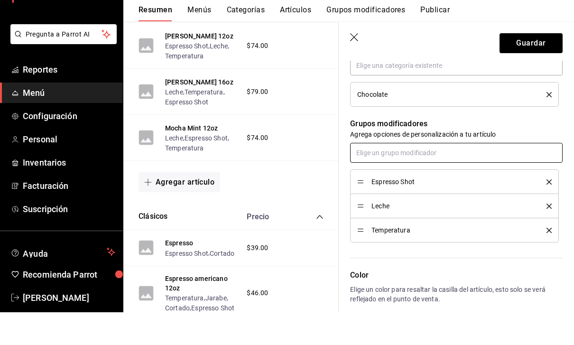
scroll to position [371, 0]
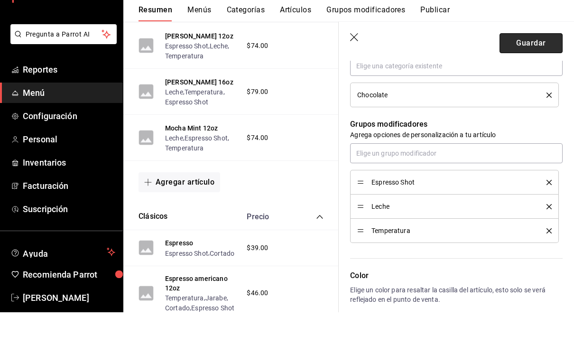
click at [542, 66] on button "Guardar" at bounding box center [531, 76] width 63 height 20
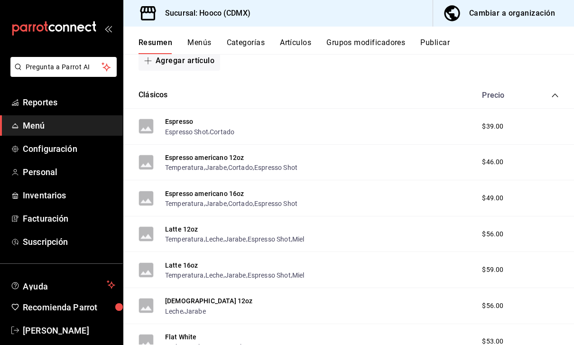
scroll to position [488, 0]
click at [504, 92] on div "Precio" at bounding box center [503, 96] width 61 height 9
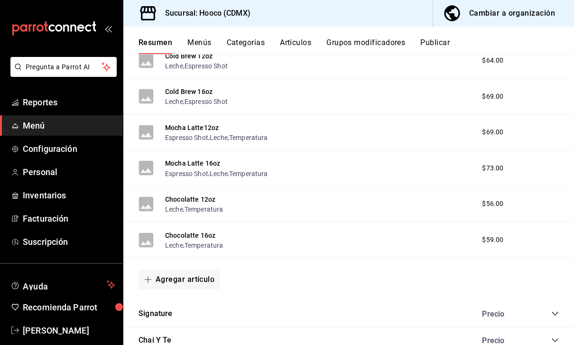
scroll to position [819, 0]
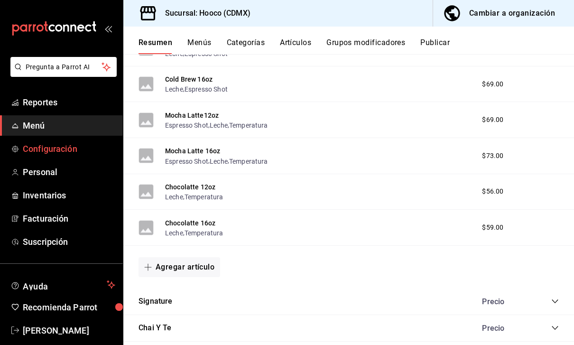
click at [45, 149] on span "Configuración" at bounding box center [69, 148] width 93 height 13
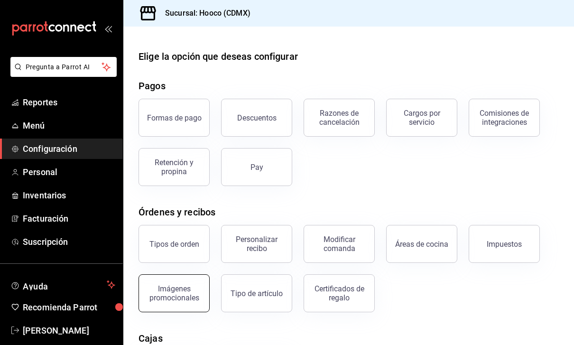
click at [183, 290] on div "Imágenes promocionales" at bounding box center [174, 293] width 59 height 18
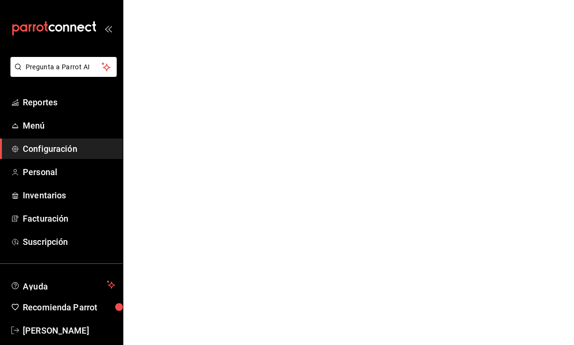
scroll to position [30, 0]
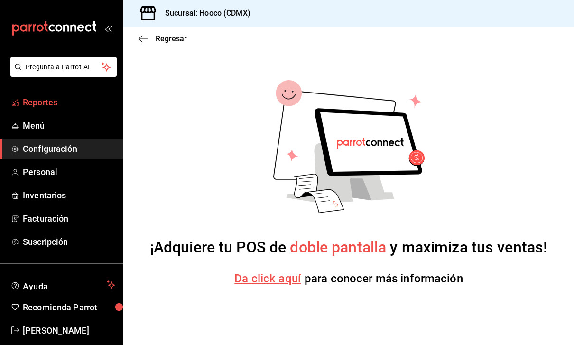
click at [24, 110] on link "Reportes" at bounding box center [61, 102] width 123 height 20
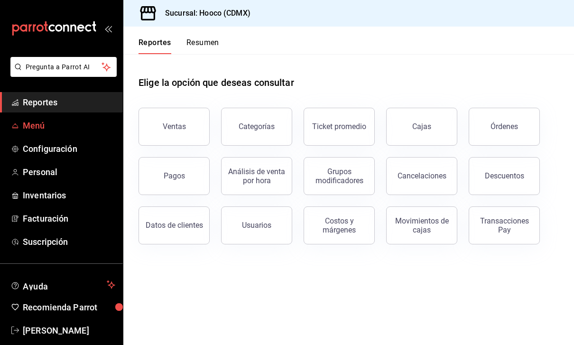
click at [27, 133] on link "Menú" at bounding box center [61, 125] width 123 height 20
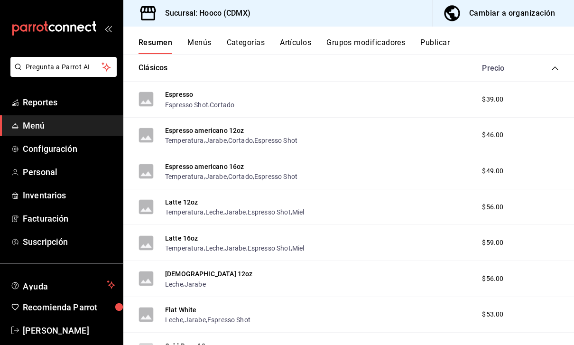
scroll to position [517, 0]
click at [234, 45] on button "Categorías" at bounding box center [246, 46] width 38 height 16
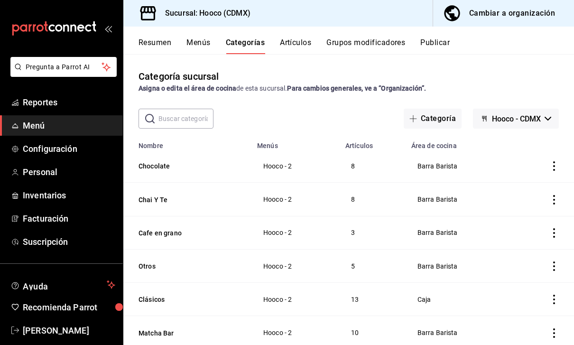
click at [559, 170] on icon "actions" at bounding box center [554, 165] width 9 height 9
click at [540, 188] on li "Editar" at bounding box center [517, 187] width 57 height 19
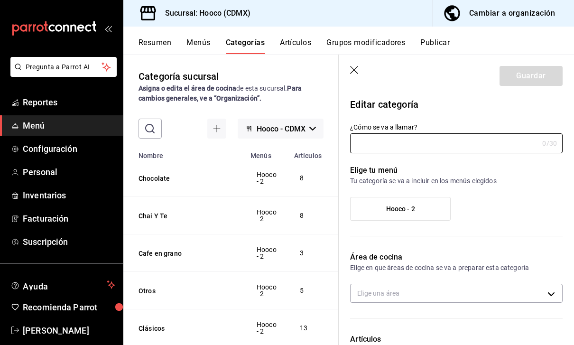
type input "Chocolate"
type input "53a6d55a-ae7f-4641-9be5-6afcb3aefb86"
type input "1759013817432"
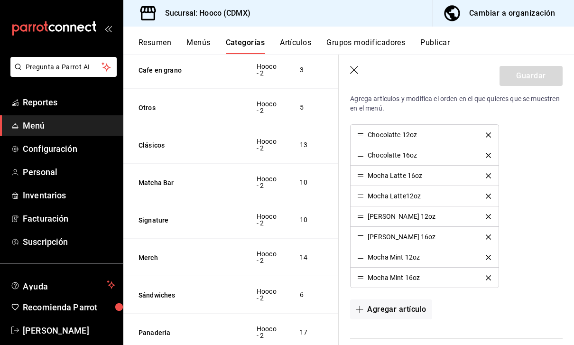
scroll to position [182, 0]
click at [308, 150] on td "13" at bounding box center [308, 145] width 39 height 37
click at [279, 149] on td "Hooco - 2" at bounding box center [267, 145] width 44 height 37
click at [357, 69] on icon "button" at bounding box center [354, 70] width 9 height 9
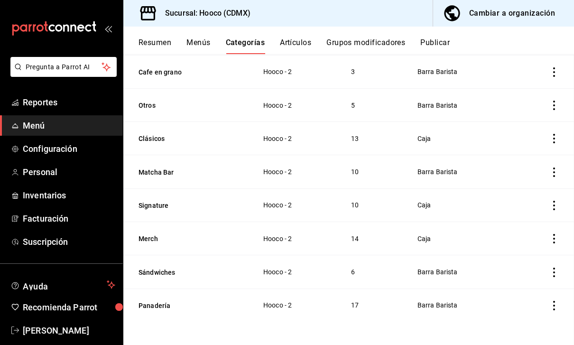
scroll to position [126, 0]
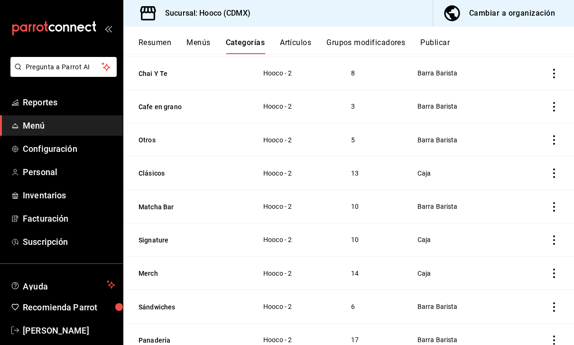
click at [559, 175] on icon "actions" at bounding box center [554, 172] width 9 height 9
click at [534, 195] on span "Editar" at bounding box center [526, 193] width 25 height 10
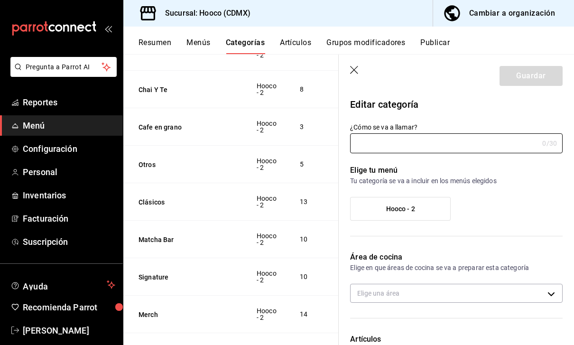
type input "Clásicos"
type input "1c30454f-47e8-45d4-ab98-b8b064b78d15"
radio input "false"
radio input "true"
type input "1753928945529"
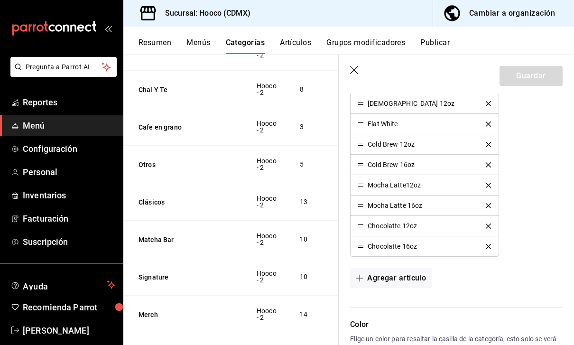
scroll to position [384, 0]
click at [492, 186] on button "delete" at bounding box center [488, 185] width 19 height 5
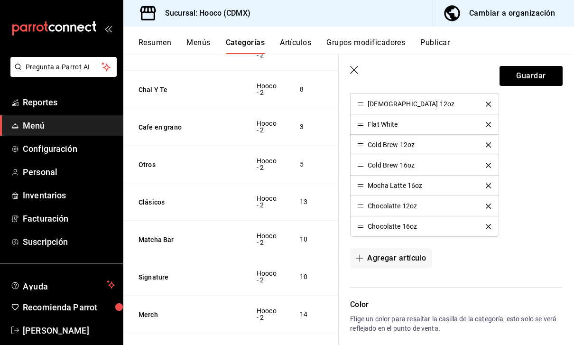
click at [491, 188] on button "delete" at bounding box center [488, 185] width 19 height 5
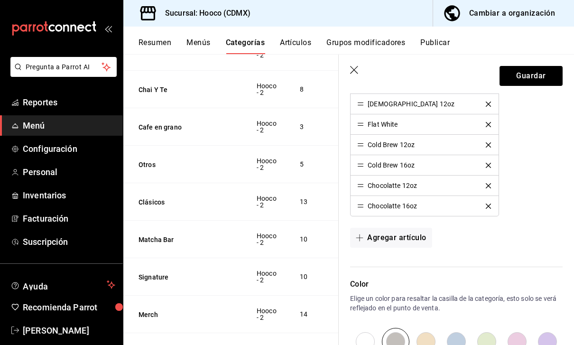
click at [494, 187] on button "delete" at bounding box center [488, 185] width 19 height 5
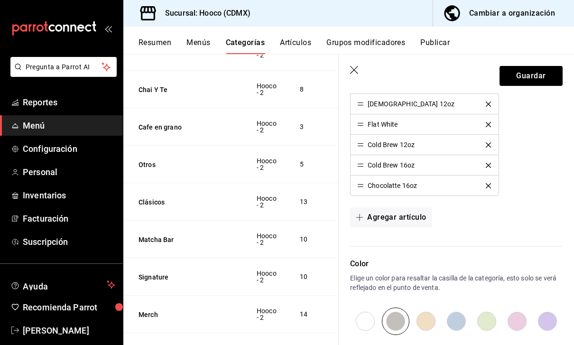
click at [491, 187] on icon "delete" at bounding box center [488, 185] width 5 height 5
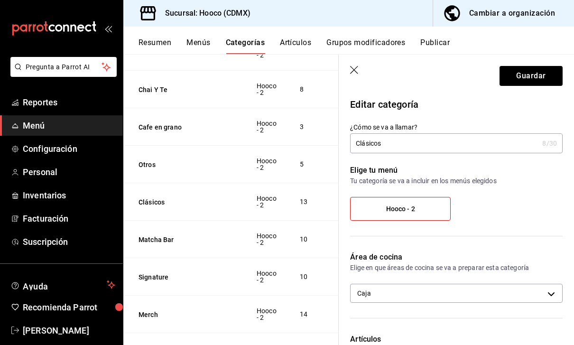
scroll to position [0, 0]
click at [540, 75] on button "Guardar" at bounding box center [531, 76] width 63 height 20
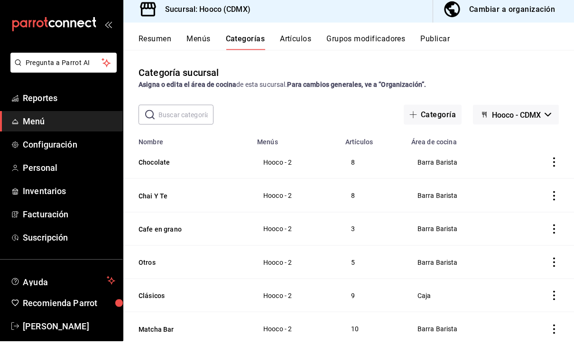
scroll to position [30, 0]
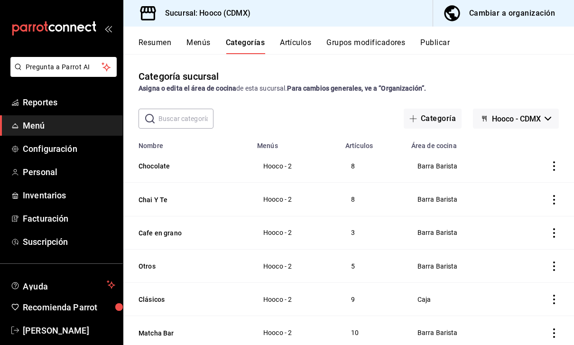
click at [558, 161] on icon "actions" at bounding box center [554, 165] width 9 height 9
click at [527, 159] on span "Editar" at bounding box center [526, 158] width 25 height 10
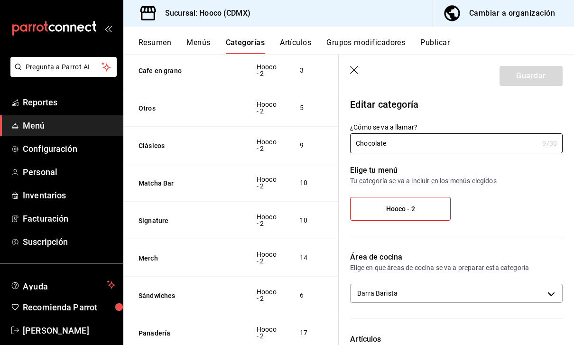
scroll to position [182, 0]
click at [354, 69] on icon "button" at bounding box center [354, 70] width 8 height 8
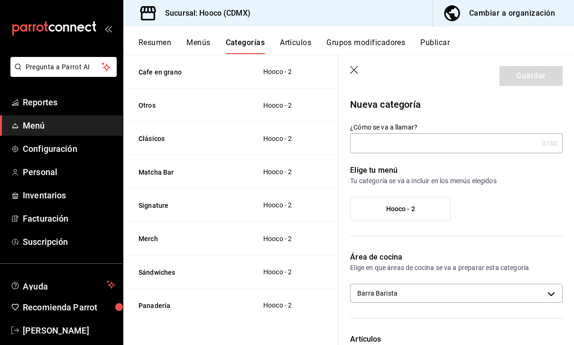
scroll to position [126, 0]
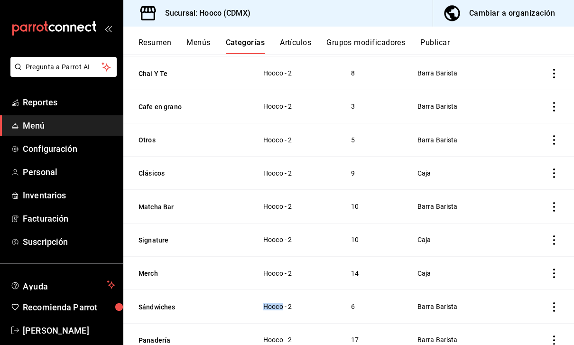
click at [546, 290] on td "categoriesTable" at bounding box center [544, 306] width 61 height 33
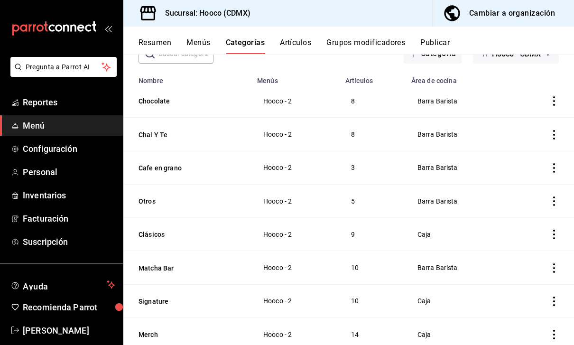
scroll to position [65, 0]
click at [83, 150] on span "Configuración" at bounding box center [69, 148] width 93 height 13
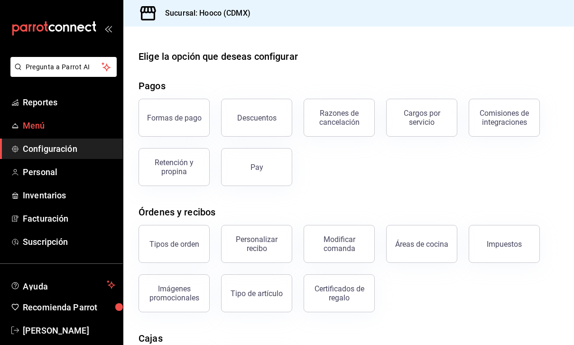
click at [94, 128] on span "Menú" at bounding box center [69, 125] width 93 height 13
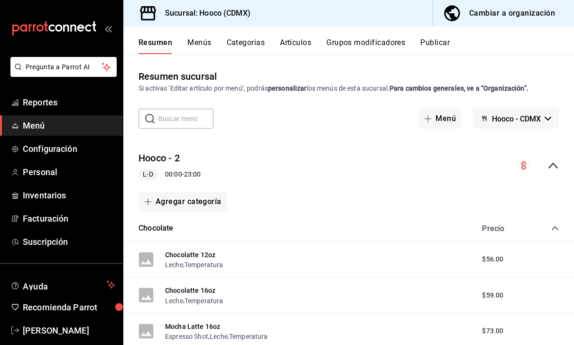
click at [548, 12] on div "Cambiar a organización" at bounding box center [512, 13] width 86 height 13
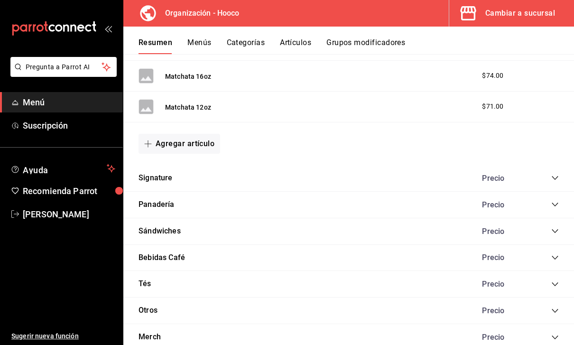
scroll to position [465, 0]
click at [550, 16] on div "Cambiar a sucursal" at bounding box center [521, 13] width 70 height 13
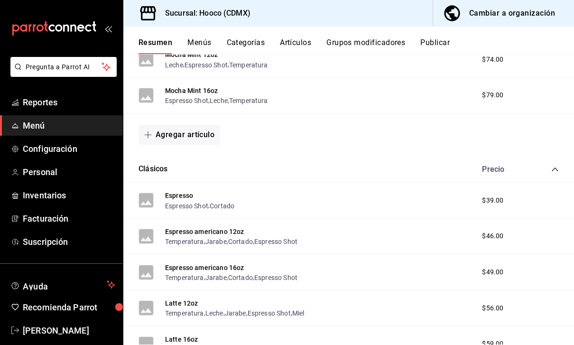
scroll to position [414, 0]
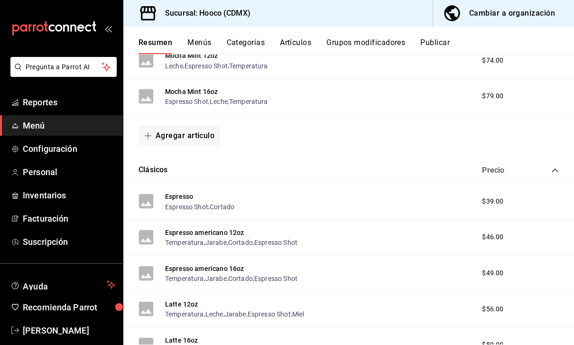
click at [200, 44] on button "Menús" at bounding box center [199, 46] width 24 height 16
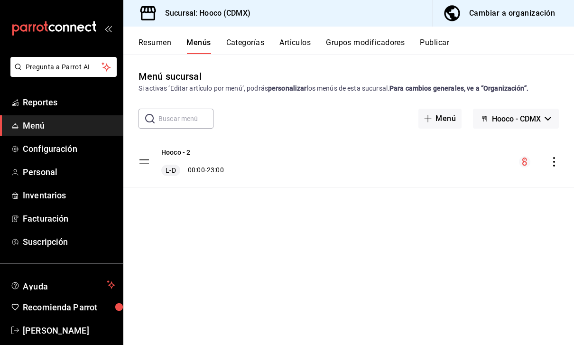
click at [258, 44] on button "Categorías" at bounding box center [245, 46] width 38 height 16
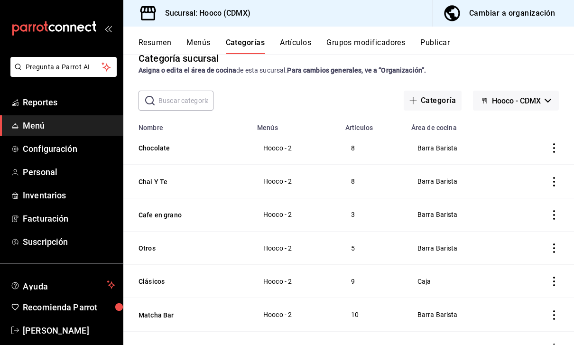
scroll to position [20, 0]
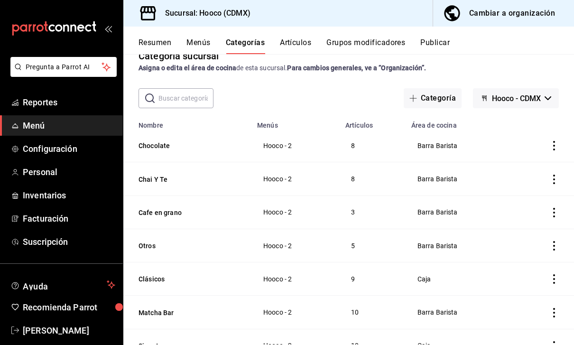
click at [548, 103] on button "Hooco - CDMX" at bounding box center [516, 98] width 86 height 20
click at [550, 100] on div at bounding box center [287, 172] width 574 height 345
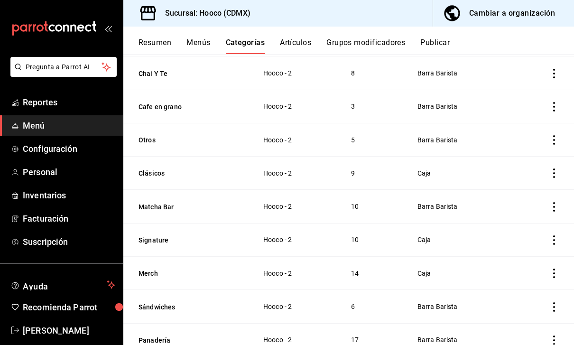
scroll to position [126, 0]
click at [559, 304] on icon "actions" at bounding box center [554, 306] width 9 height 9
click at [561, 230] on div at bounding box center [287, 172] width 574 height 345
click at [302, 45] on button "Artículos" at bounding box center [295, 46] width 31 height 16
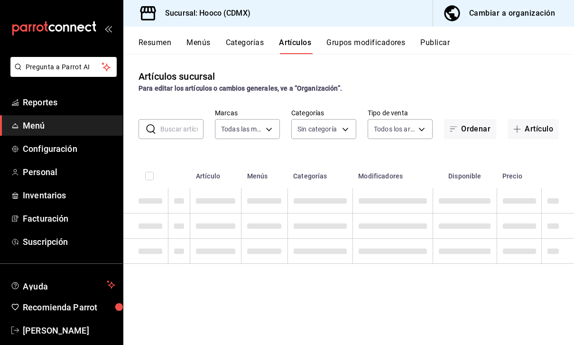
type input "d2a49f04-6a05-4360-9973-bb57c1ffd7e9"
type input "45ff8c6d-b959-47a0-95dc-b4b2116d5ffa,6a4f3053-ce20-40e5-a496-7ff5dbcd2d07,20ed9…"
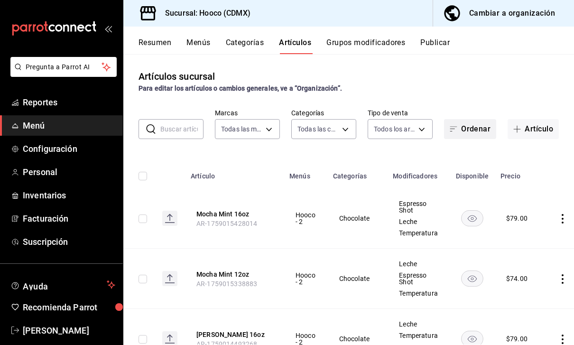
click at [481, 130] on button "Ordenar" at bounding box center [470, 129] width 52 height 20
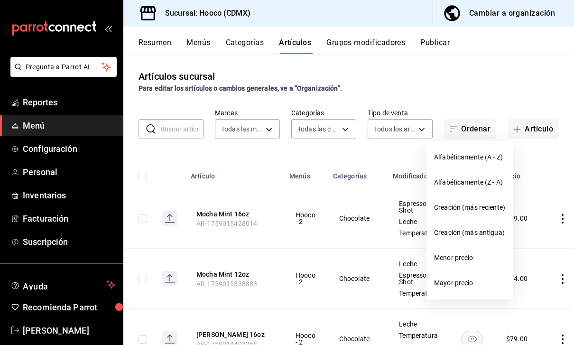
click at [544, 85] on div at bounding box center [287, 172] width 574 height 345
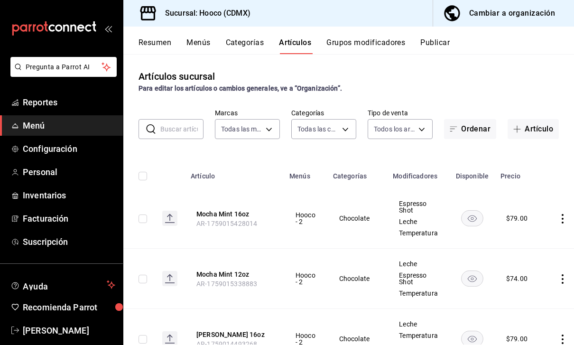
click at [392, 49] on button "Grupos modificadores" at bounding box center [366, 46] width 79 height 16
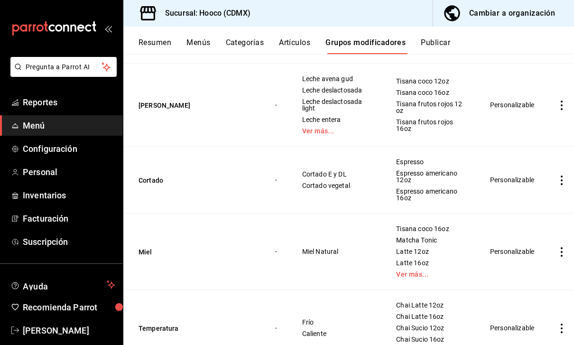
scroll to position [188, 0]
click at [258, 45] on button "Categorías" at bounding box center [245, 46] width 38 height 16
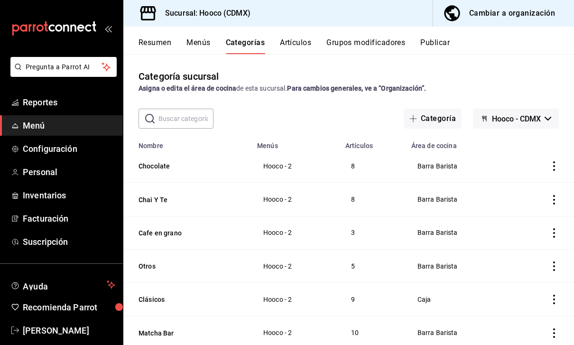
click at [551, 168] on icon "actions" at bounding box center [554, 165] width 9 height 9
click at [531, 190] on span "Editar" at bounding box center [526, 188] width 25 height 10
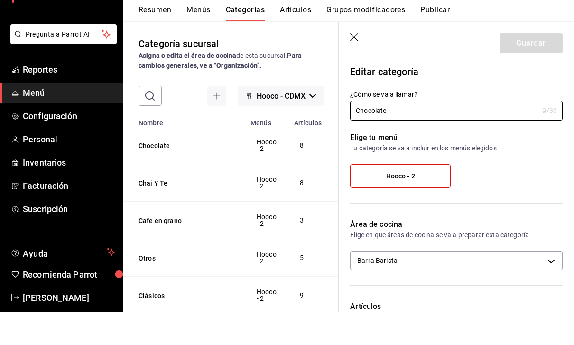
click at [357, 66] on icon "button" at bounding box center [354, 70] width 9 height 9
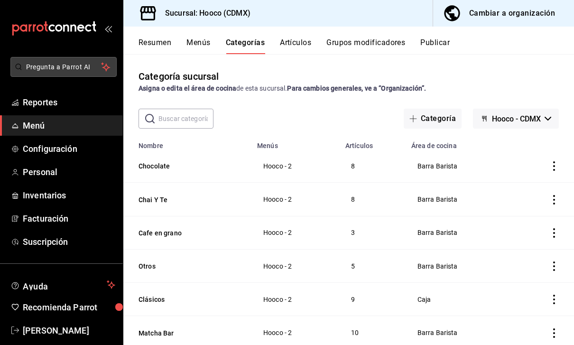
click at [81, 66] on span "Pregunta a Parrot AI" at bounding box center [63, 67] width 75 height 10
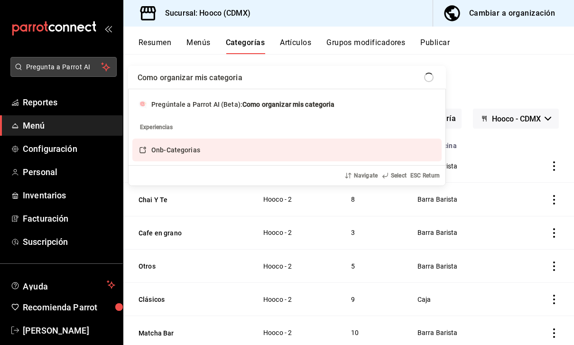
type input "Como organizar mis categorias"
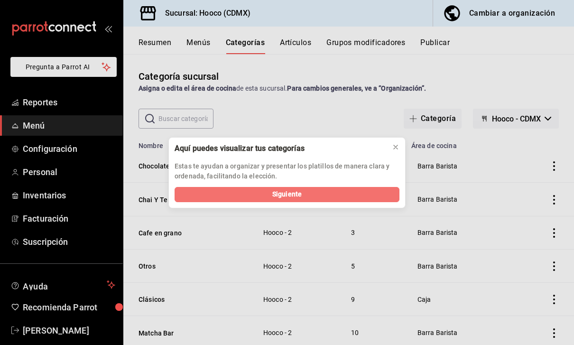
click at [333, 192] on button "Siguiente" at bounding box center [287, 194] width 225 height 15
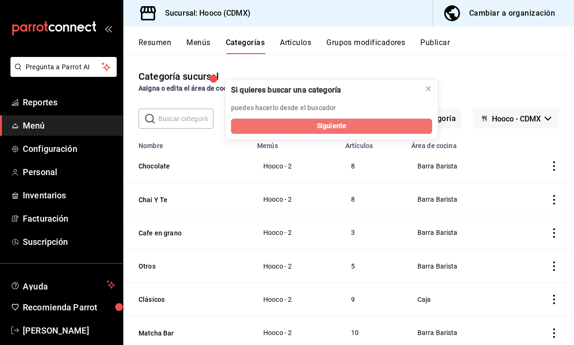
click at [370, 129] on button "Siguiente" at bounding box center [331, 126] width 201 height 15
click at [353, 130] on button "Siguiente" at bounding box center [331, 126] width 201 height 15
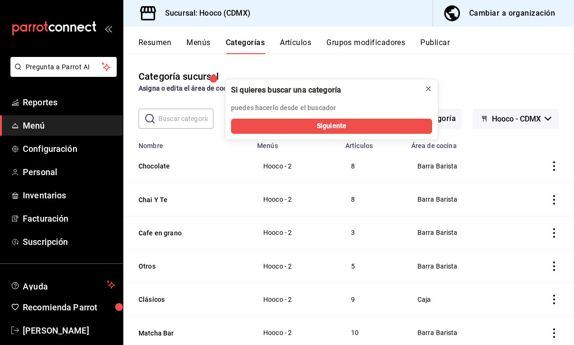
click at [430, 89] on icon at bounding box center [429, 89] width 4 height 4
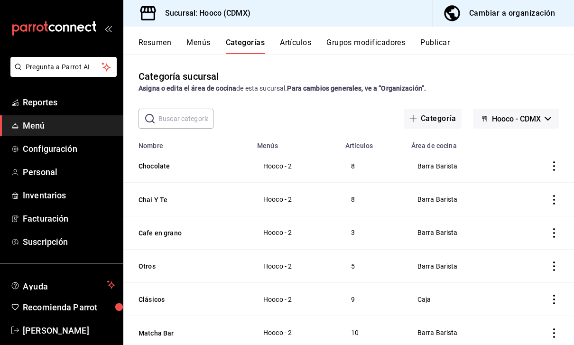
click at [538, 17] on div "Cambiar a organización" at bounding box center [512, 13] width 86 height 13
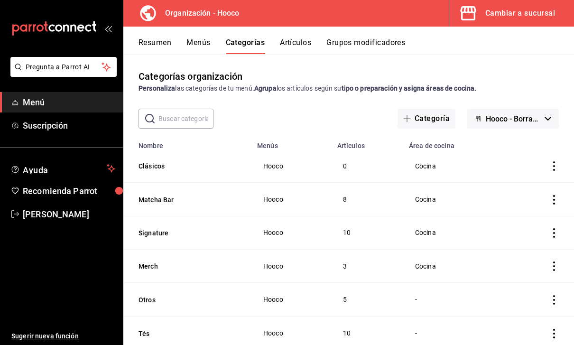
click at [559, 163] on icon "actions" at bounding box center [554, 165] width 9 height 9
click at [557, 150] on div at bounding box center [287, 172] width 574 height 345
click at [203, 45] on button "Menús" at bounding box center [199, 46] width 24 height 16
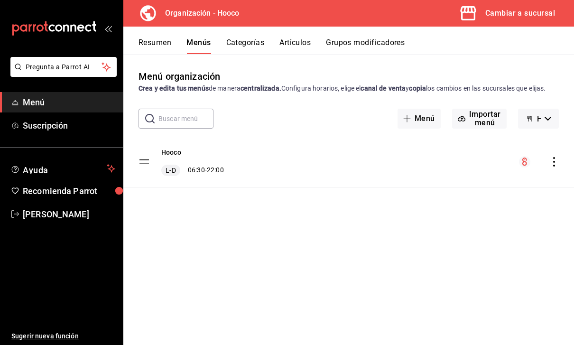
click at [525, 17] on div "Cambiar a sucursal" at bounding box center [521, 13] width 70 height 13
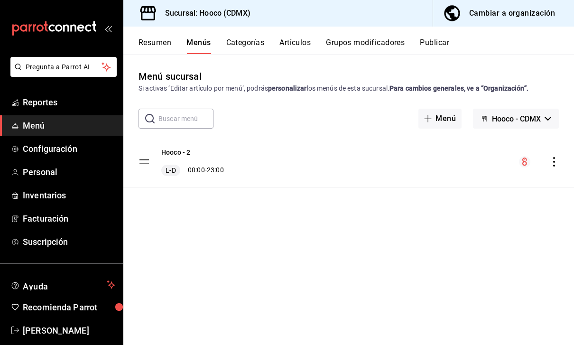
click at [251, 51] on button "Categorías" at bounding box center [245, 46] width 38 height 16
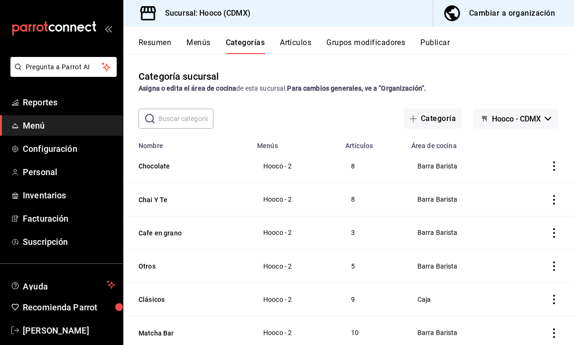
click at [555, 170] on icon "actions" at bounding box center [554, 165] width 2 height 9
click at [533, 192] on span "Editar" at bounding box center [526, 188] width 25 height 10
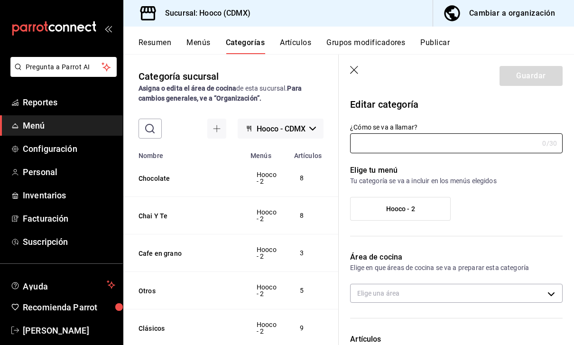
type input "Chocolate"
type input "53a6d55a-ae7f-4641-9be5-6afcb3aefb86"
type input "1759013817432"
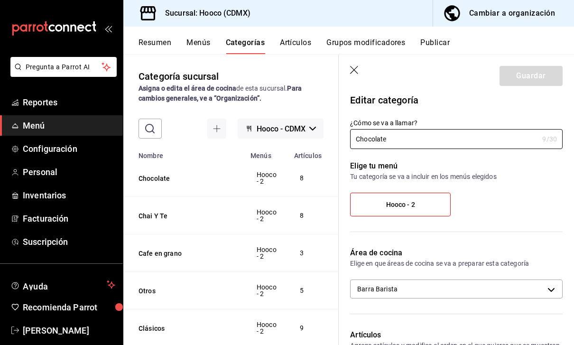
scroll to position [3, 0]
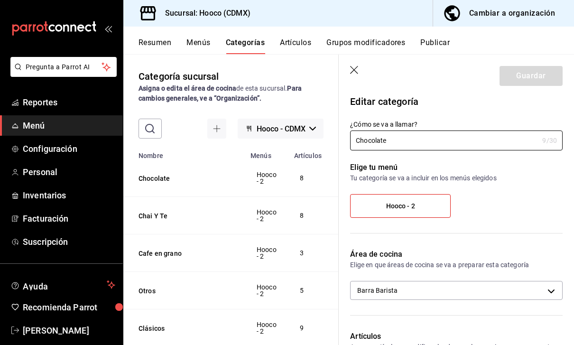
click at [430, 211] on label "Hooco - 2" at bounding box center [401, 206] width 100 height 23
click at [0, 0] on input "Hooco - 2" at bounding box center [0, 0] width 0 height 0
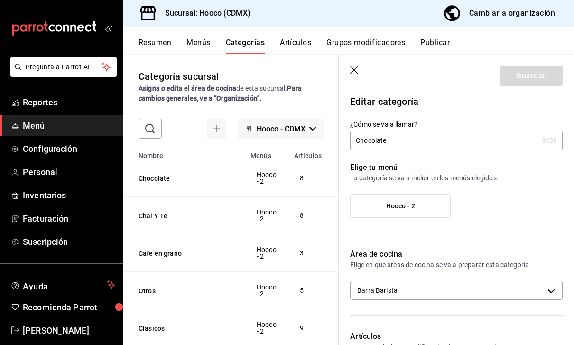
click at [434, 207] on label "Hooco - 2" at bounding box center [401, 206] width 100 height 23
click at [0, 0] on input "Hooco - 2" at bounding box center [0, 0] width 0 height 0
click at [425, 209] on label "Hooco - 2" at bounding box center [401, 206] width 100 height 23
click at [0, 0] on input "Hooco - 2" at bounding box center [0, 0] width 0 height 0
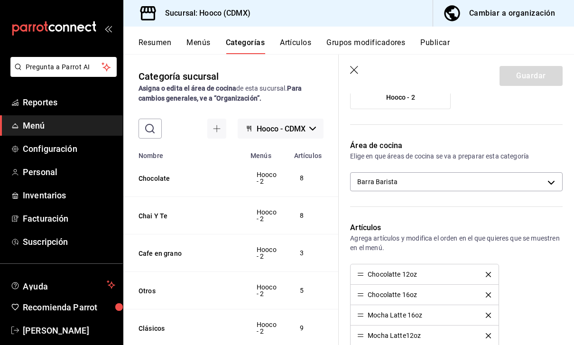
scroll to position [122, 0]
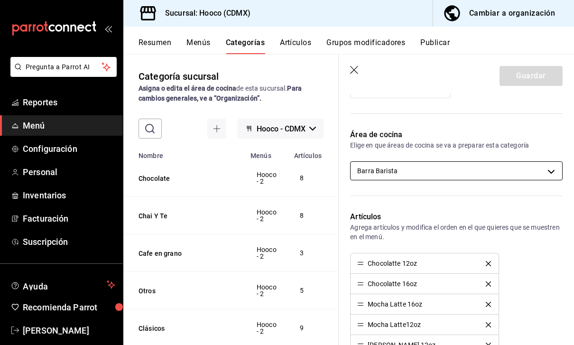
click at [469, 175] on body "Pregunta a Parrot AI Reportes Menú Configuración Personal Inventarios Facturaci…" at bounding box center [287, 172] width 574 height 345
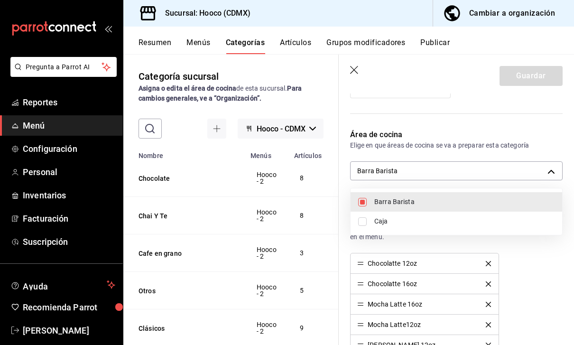
click at [468, 170] on div at bounding box center [287, 172] width 574 height 345
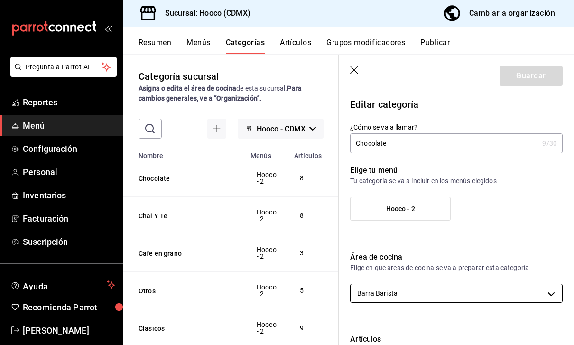
scroll to position [0, 0]
click at [434, 211] on label "Hooco - 2" at bounding box center [401, 208] width 100 height 23
click at [0, 0] on input "Hooco - 2" at bounding box center [0, 0] width 0 height 0
click at [352, 75] on icon "button" at bounding box center [354, 70] width 9 height 9
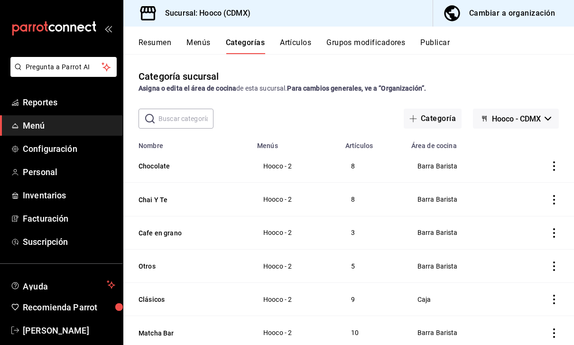
scroll to position [0, 0]
click at [549, 118] on icon "button" at bounding box center [548, 118] width 7 height 4
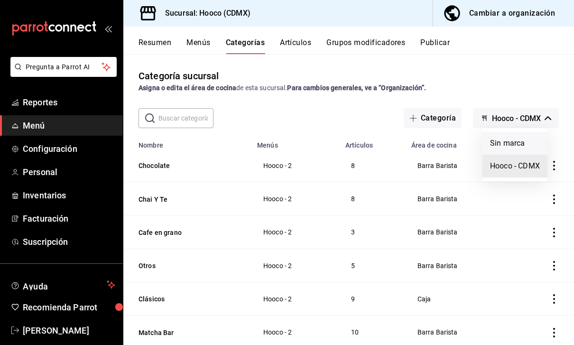
click at [537, 145] on li "Sin marca" at bounding box center [515, 143] width 65 height 23
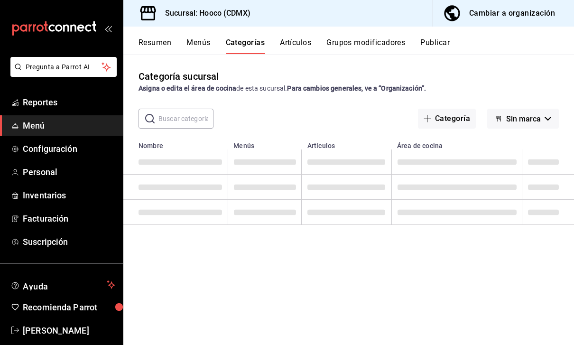
scroll to position [0, 0]
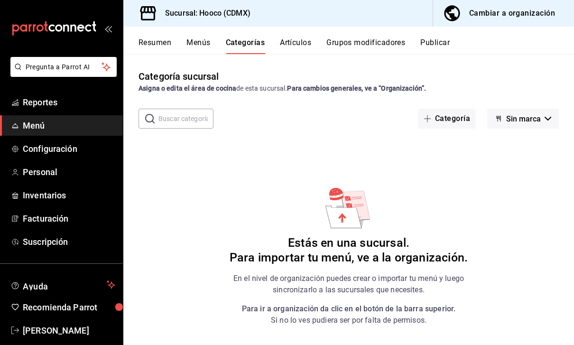
click at [548, 126] on button "Sin marca" at bounding box center [523, 119] width 72 height 20
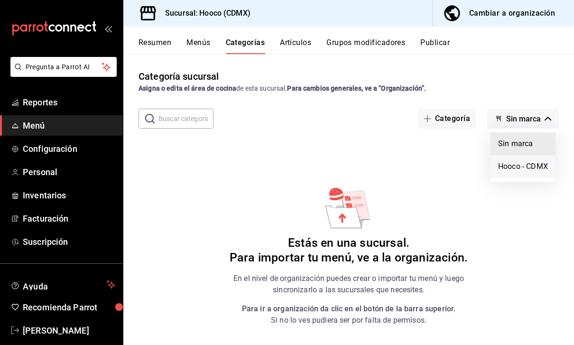
click at [529, 170] on li "Hooco - CDMX" at bounding box center [523, 166] width 65 height 23
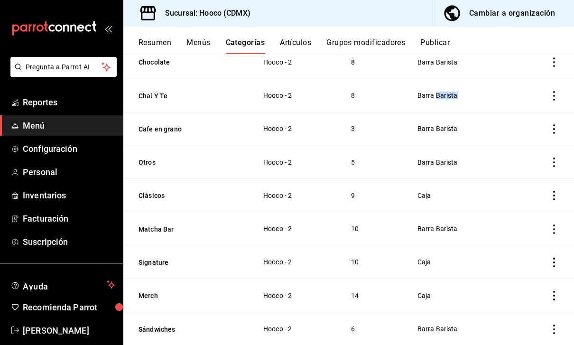
scroll to position [105, 0]
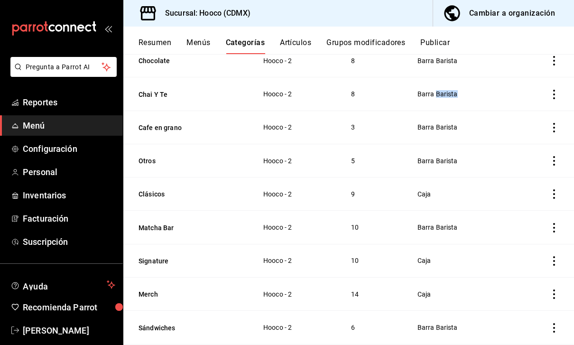
click at [552, 98] on icon "actions" at bounding box center [554, 94] width 9 height 9
click at [109, 153] on div at bounding box center [287, 172] width 574 height 345
click at [92, 155] on link "Configuración" at bounding box center [61, 149] width 123 height 20
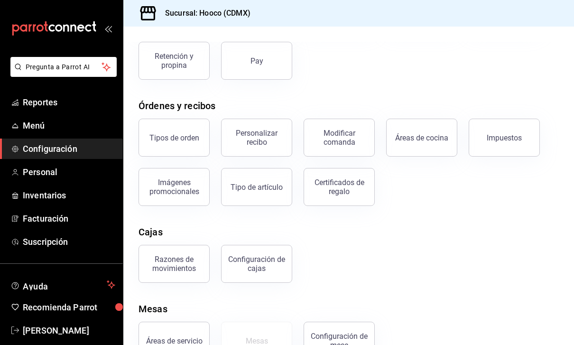
scroll to position [106, 0]
click at [85, 203] on link "Inventarios" at bounding box center [61, 195] width 123 height 20
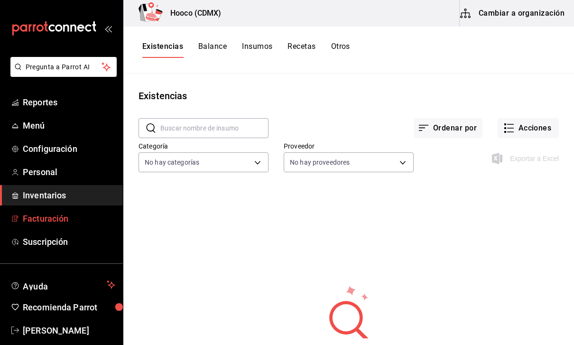
click at [92, 224] on span "Facturación" at bounding box center [69, 218] width 93 height 13
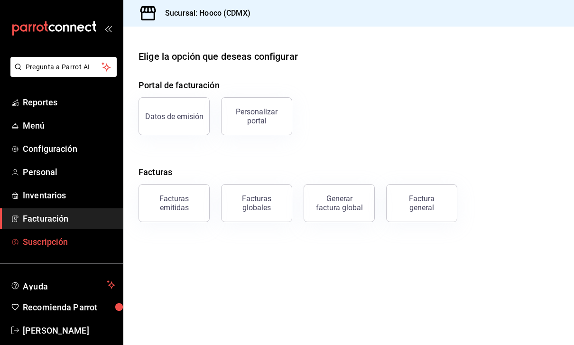
click at [85, 246] on span "Suscripción" at bounding box center [69, 241] width 93 height 13
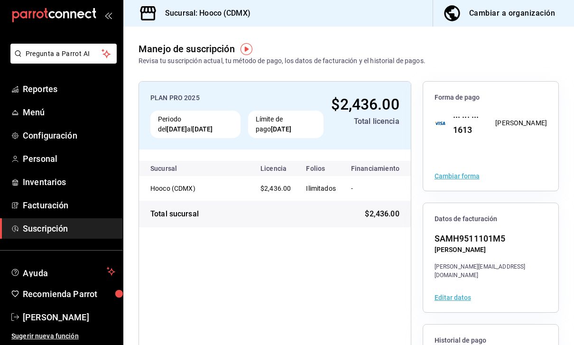
scroll to position [13, 0]
click at [84, 107] on span "Menú" at bounding box center [69, 112] width 93 height 13
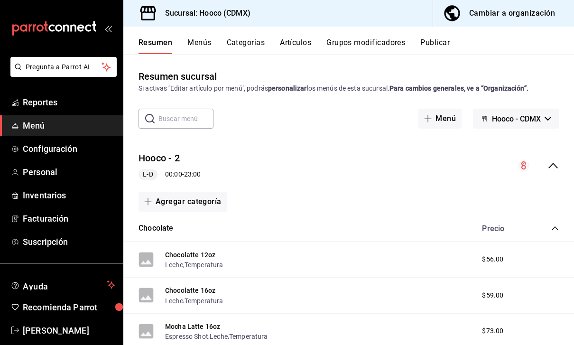
click at [559, 229] on icon "collapse-category-row" at bounding box center [556, 228] width 8 height 8
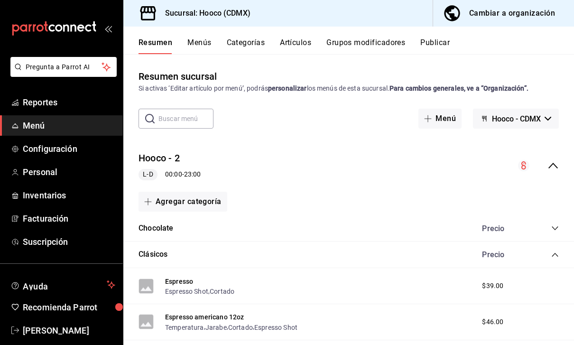
click at [558, 254] on icon "collapse-category-row" at bounding box center [556, 255] width 8 height 8
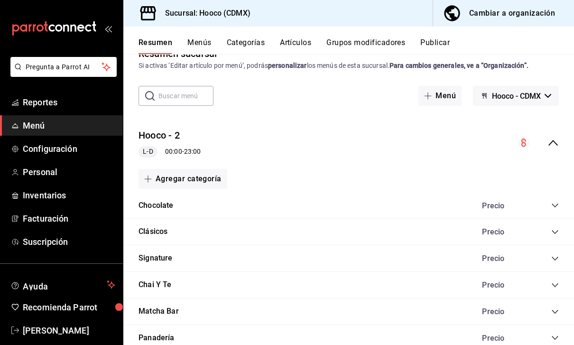
scroll to position [25, 0]
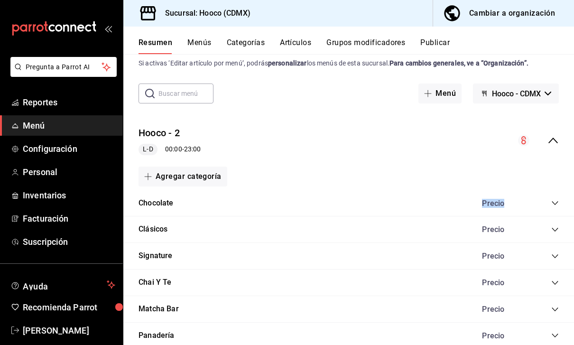
click at [554, 202] on icon "collapse-category-row" at bounding box center [556, 203] width 8 height 8
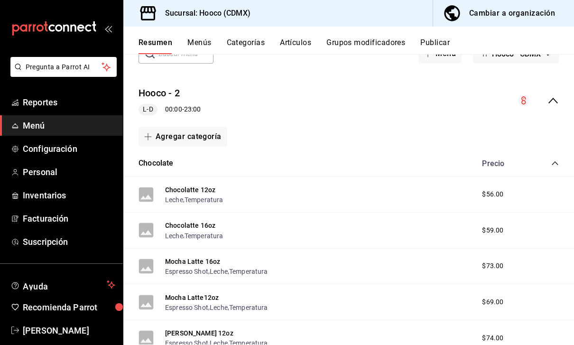
scroll to position [72, 0]
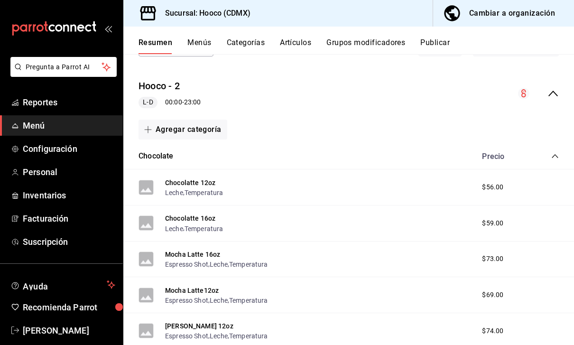
click at [558, 154] on icon "collapse-category-row" at bounding box center [556, 156] width 8 height 8
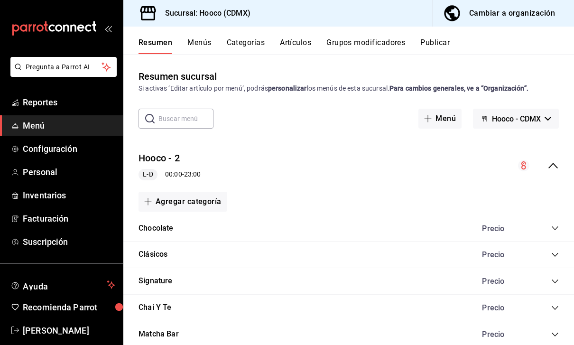
scroll to position [0, 0]
click at [548, 17] on div "Cambiar a organización" at bounding box center [512, 13] width 86 height 13
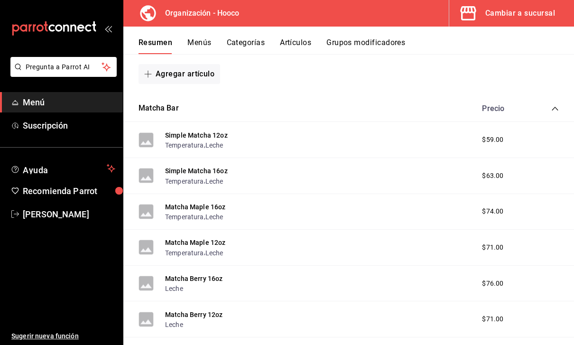
scroll to position [180, 0]
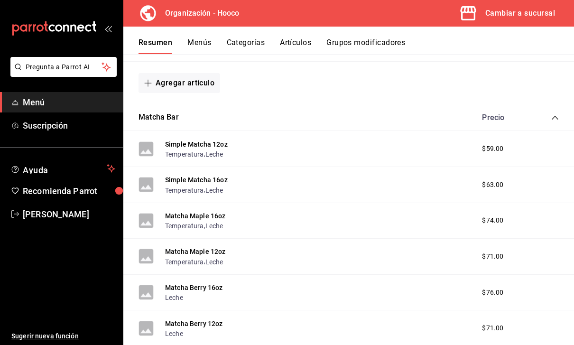
click at [559, 115] on icon "collapse-category-row" at bounding box center [556, 118] width 8 height 8
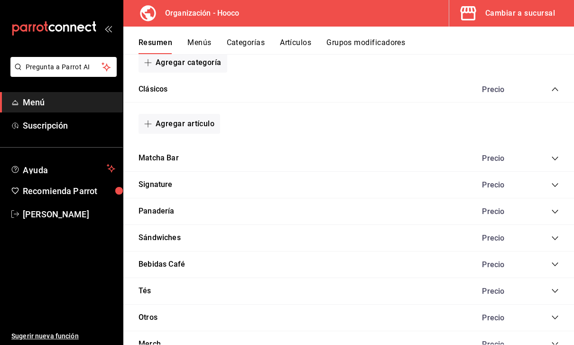
scroll to position [142, 0]
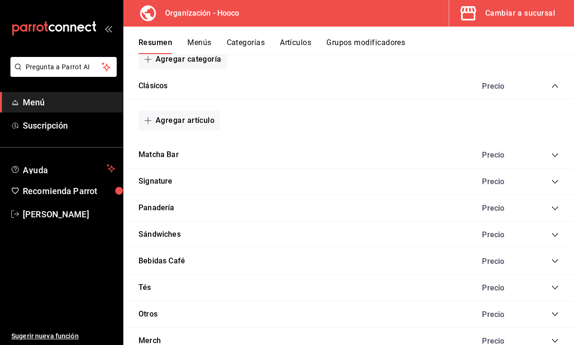
click at [497, 161] on div "Matcha Bar Precio" at bounding box center [348, 155] width 451 height 27
click at [484, 159] on div "Matcha Bar Precio" at bounding box center [348, 155] width 451 height 27
click at [558, 156] on icon "collapse-category-row" at bounding box center [556, 155] width 8 height 8
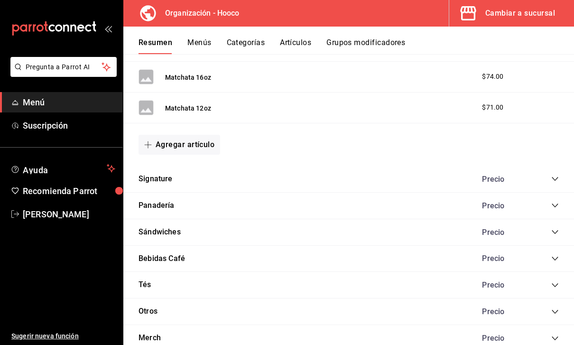
scroll to position [465, 0]
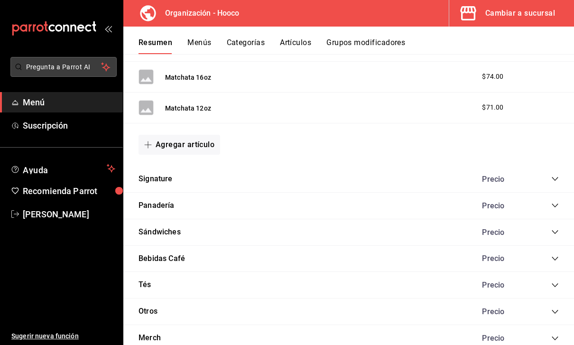
click at [92, 67] on span "Pregunta a Parrot AI" at bounding box center [63, 67] width 75 height 10
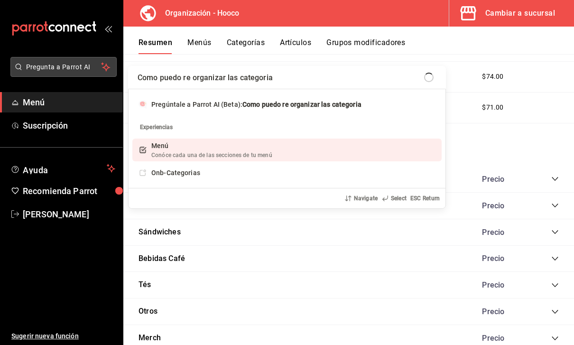
type input "Como puedo re organizar las categorias"
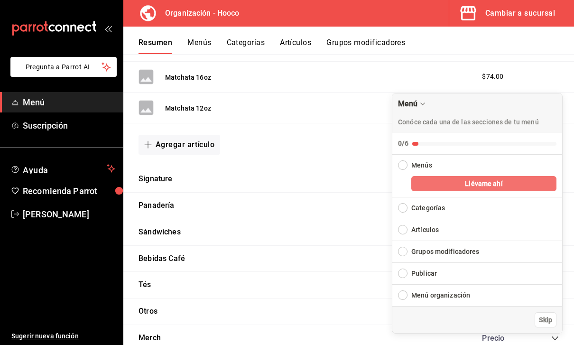
click at [533, 189] on button "Llévame ahí" at bounding box center [484, 183] width 145 height 15
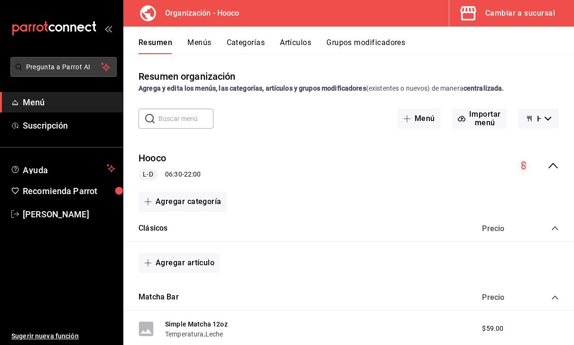
click at [97, 65] on span "Pregunta a Parrot AI" at bounding box center [63, 67] width 75 height 10
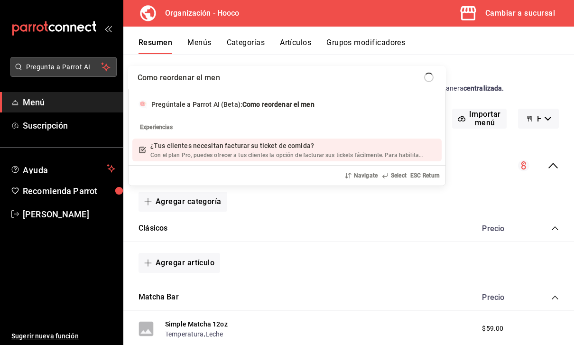
type input "Como reordenar el menu"
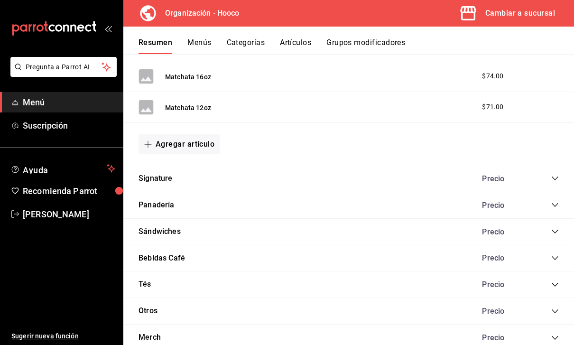
scroll to position [465, 0]
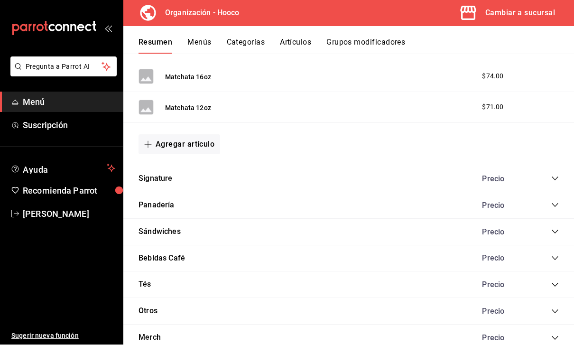
click at [559, 175] on icon "collapse-category-row" at bounding box center [556, 179] width 8 height 8
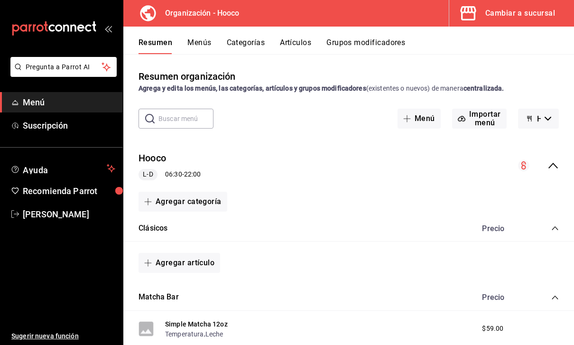
scroll to position [0, 0]
click at [200, 38] on button "Menús" at bounding box center [199, 46] width 24 height 16
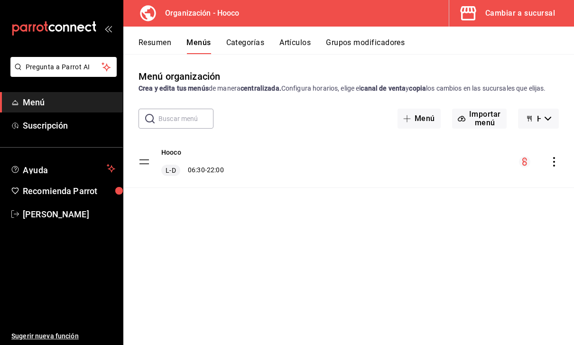
click at [256, 38] on button "Categorías" at bounding box center [245, 46] width 38 height 16
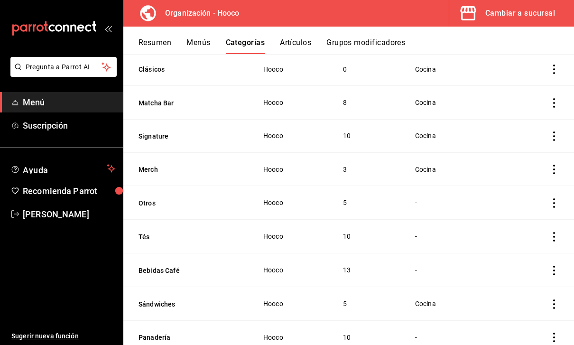
scroll to position [96, 0]
click at [559, 65] on icon "actions" at bounding box center [554, 69] width 9 height 9
click at [538, 78] on span "Editar" at bounding box center [526, 78] width 25 height 10
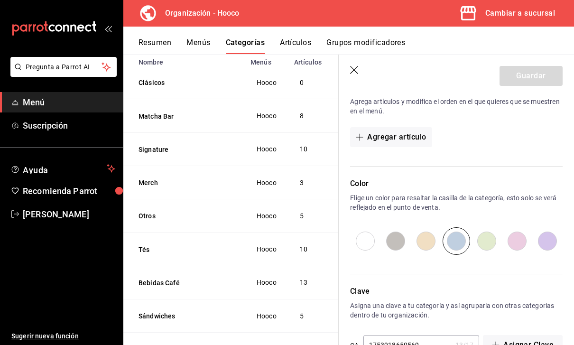
scroll to position [248, 0]
click at [314, 233] on td "10" at bounding box center [308, 249] width 39 height 33
click at [359, 72] on icon "button" at bounding box center [354, 70] width 9 height 9
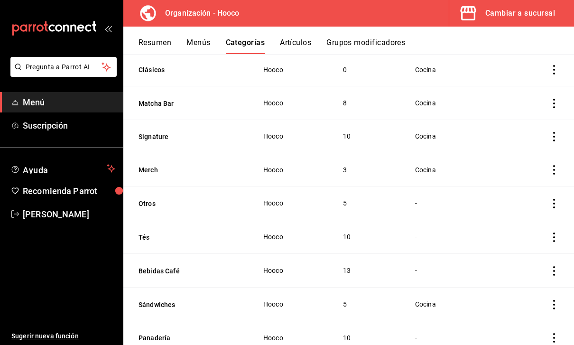
scroll to position [96, 0]
click at [555, 199] on icon "actions" at bounding box center [554, 203] width 9 height 9
click at [470, 252] on div at bounding box center [287, 172] width 574 height 345
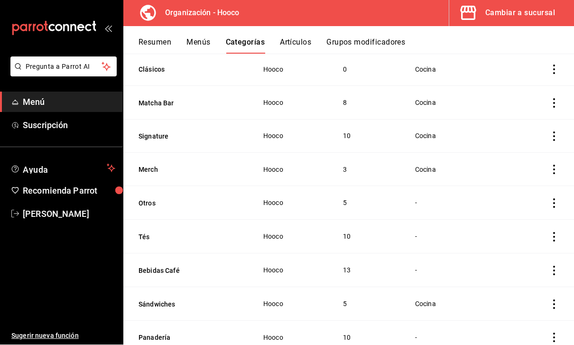
scroll to position [0, 0]
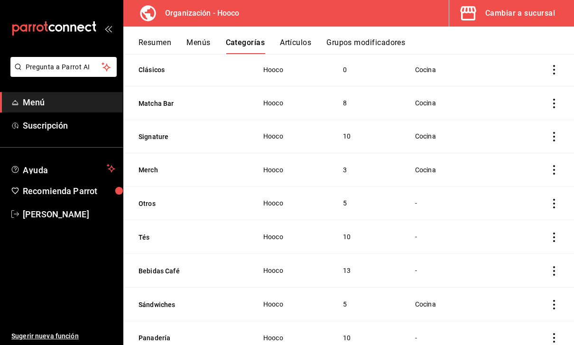
click at [548, 22] on button "Cambiar a sucursal" at bounding box center [507, 13] width 117 height 27
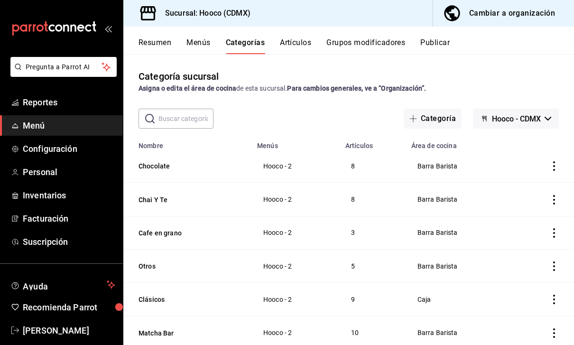
click at [561, 159] on td "categoriesTable" at bounding box center [544, 166] width 61 height 33
click at [556, 168] on icon "actions" at bounding box center [554, 165] width 9 height 9
click at [526, 190] on span "Editar" at bounding box center [526, 188] width 25 height 10
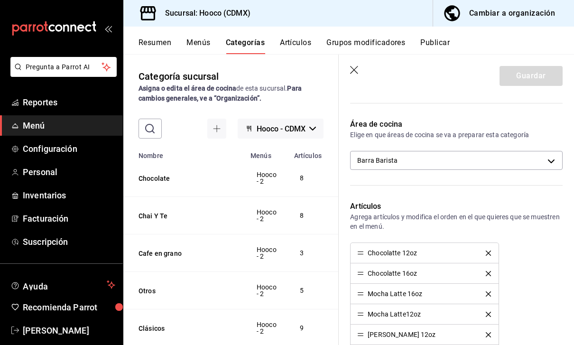
scroll to position [134, 0]
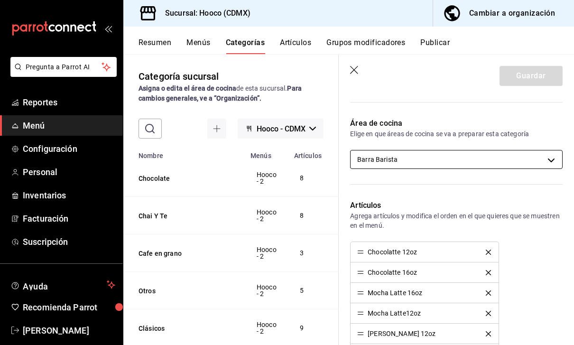
click at [554, 160] on body "Pregunta a Parrot AI Reportes Menú Configuración Personal Inventarios Facturaci…" at bounding box center [287, 172] width 574 height 345
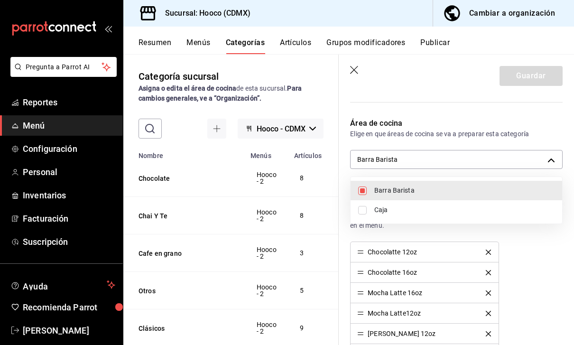
click at [554, 159] on div at bounding box center [287, 172] width 574 height 345
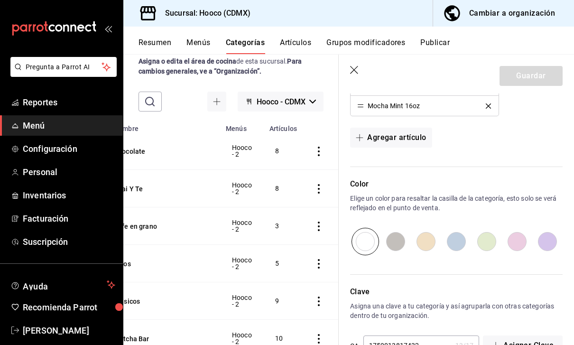
scroll to position [20, 0]
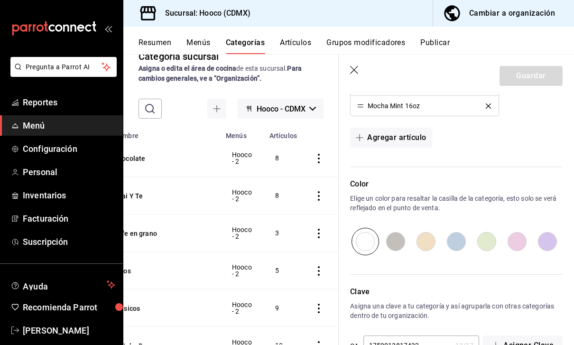
click at [319, 159] on icon "actions" at bounding box center [318, 158] width 9 height 9
click at [331, 158] on div at bounding box center [287, 172] width 574 height 345
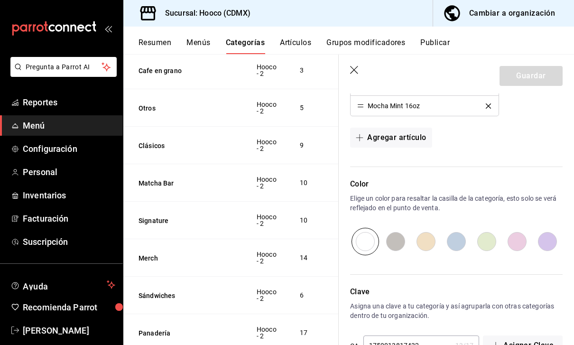
scroll to position [182, 0]
click at [549, 112] on div "Chocolatte 12oz Chocolatte 16oz Mocha Latte 16oz Mocha Latte12oz Mocha Berry 12…" at bounding box center [456, 35] width 213 height 164
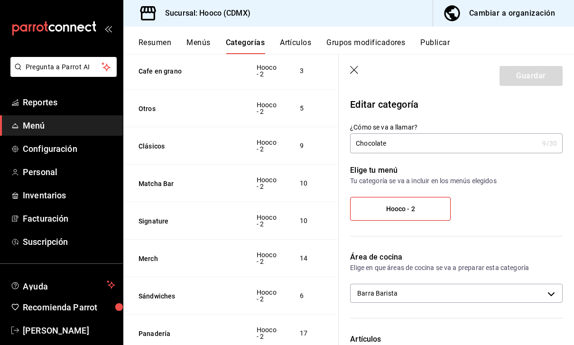
scroll to position [0, 0]
click at [432, 209] on label "Hooco - 2" at bounding box center [401, 208] width 100 height 23
click at [0, 0] on input "Hooco - 2" at bounding box center [0, 0] width 0 height 0
click at [439, 212] on label "Hooco - 2" at bounding box center [401, 208] width 100 height 23
click at [0, 0] on input "Hooco - 2" at bounding box center [0, 0] width 0 height 0
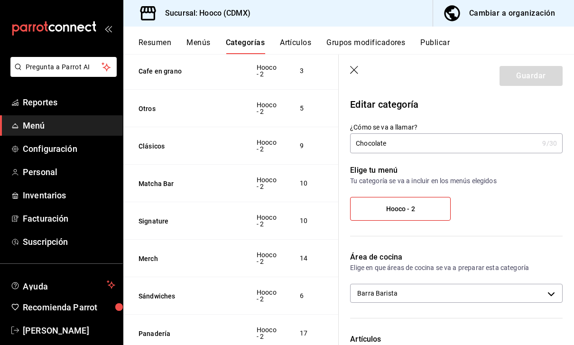
click at [450, 212] on label "Hooco - 2" at bounding box center [401, 208] width 100 height 23
click at [0, 0] on input "Hooco - 2" at bounding box center [0, 0] width 0 height 0
click at [423, 225] on div "Hooco - 2" at bounding box center [456, 212] width 213 height 31
click at [430, 216] on label "Hooco - 2" at bounding box center [401, 208] width 100 height 23
click at [0, 0] on input "Hooco - 2" at bounding box center [0, 0] width 0 height 0
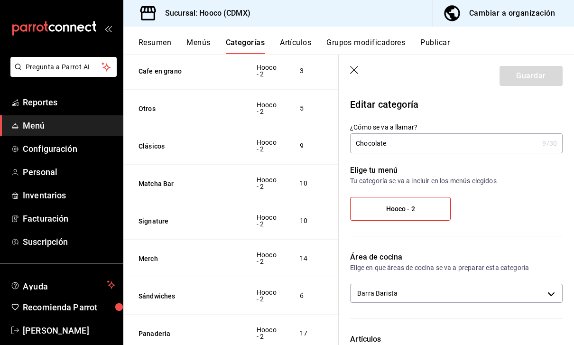
click at [439, 212] on label "Hooco - 2" at bounding box center [401, 208] width 100 height 23
click at [0, 0] on input "Hooco - 2" at bounding box center [0, 0] width 0 height 0
click at [561, 151] on div "Chocolate 9 /30 ¿Cómo se va a llamar?" at bounding box center [456, 143] width 213 height 20
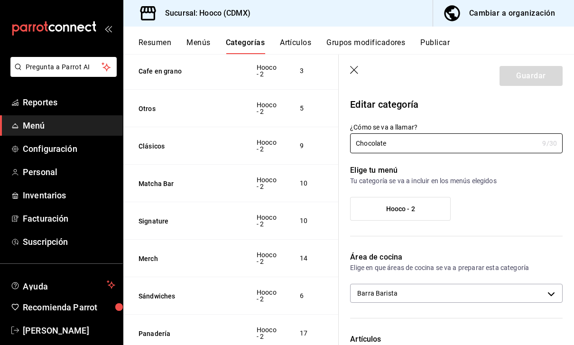
click at [359, 69] on icon "button" at bounding box center [354, 70] width 9 height 9
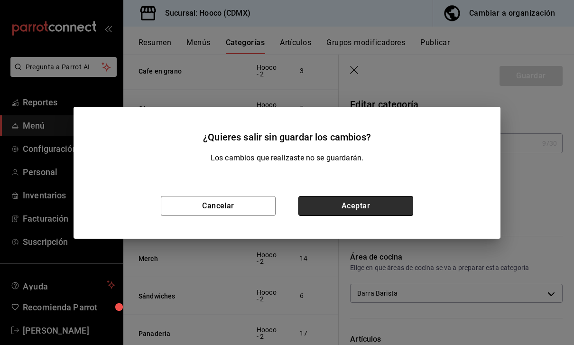
click at [386, 206] on button "Aceptar" at bounding box center [356, 206] width 115 height 20
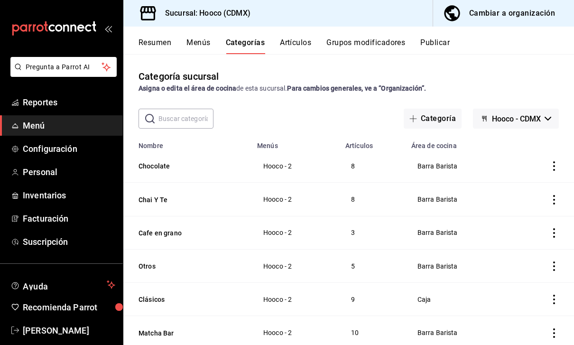
click at [559, 161] on icon "actions" at bounding box center [554, 165] width 9 height 9
click at [515, 126] on div at bounding box center [287, 172] width 574 height 345
click at [446, 109] on button "Categoría" at bounding box center [433, 119] width 58 height 20
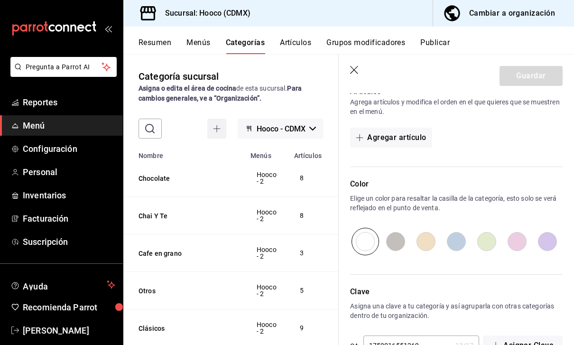
scroll to position [248, 0]
click at [355, 74] on icon "button" at bounding box center [354, 70] width 9 height 9
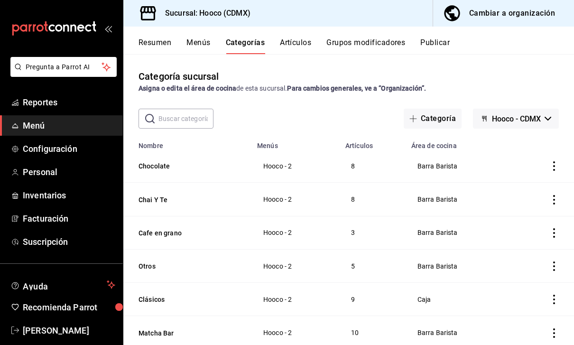
click at [103, 32] on div "mailbox folders" at bounding box center [61, 28] width 123 height 57
click at [106, 37] on div "mailbox folders" at bounding box center [61, 28] width 123 height 57
click at [74, 103] on span "Reportes" at bounding box center [69, 102] width 93 height 13
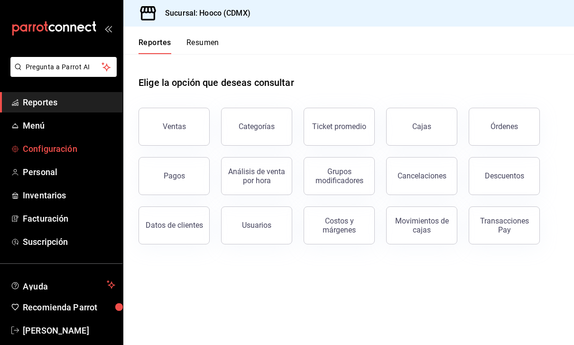
click at [81, 151] on span "Configuración" at bounding box center [69, 148] width 93 height 13
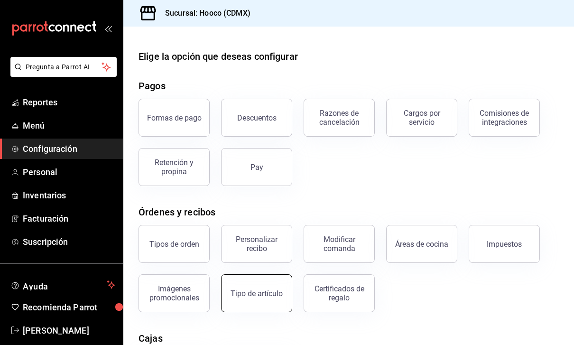
click at [271, 274] on button "Tipo de artículo" at bounding box center [256, 293] width 71 height 38
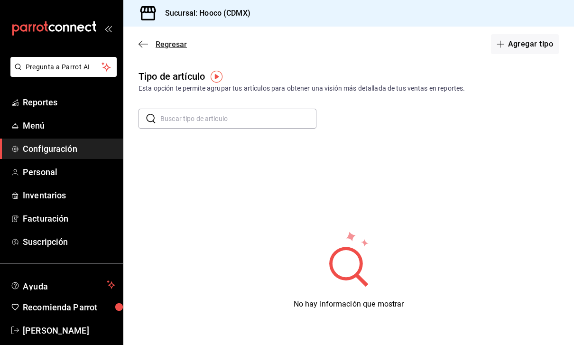
click at [144, 41] on icon "button" at bounding box center [143, 44] width 9 height 9
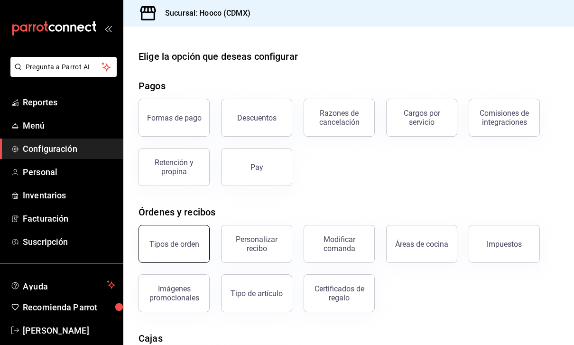
click at [186, 246] on div "Tipos de orden" at bounding box center [175, 244] width 50 height 9
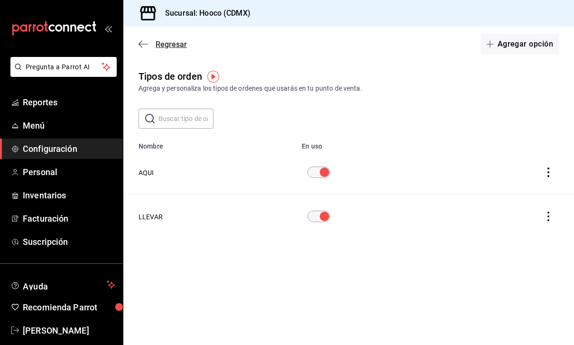
click at [147, 43] on icon "button" at bounding box center [143, 44] width 9 height 9
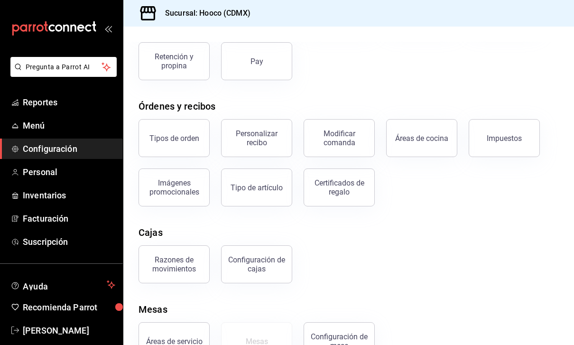
click at [83, 139] on link "Configuración" at bounding box center [61, 149] width 123 height 20
click at [110, 122] on span "Menú" at bounding box center [69, 125] width 93 height 13
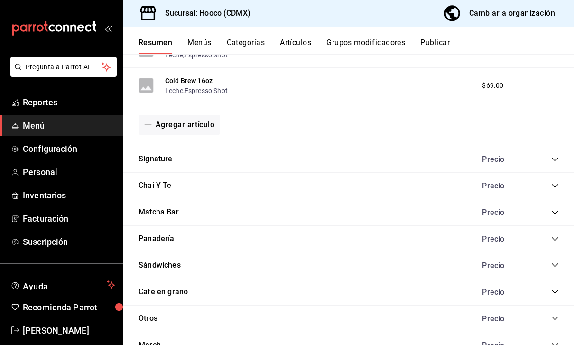
scroll to position [815, 0]
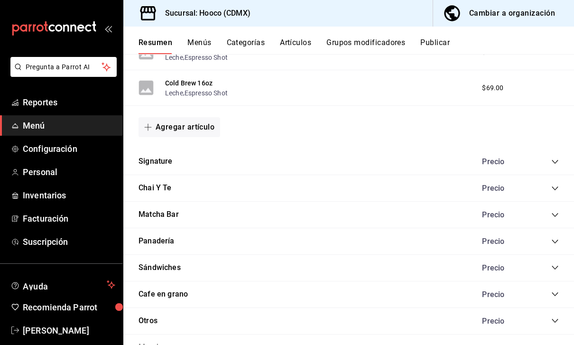
click at [554, 185] on icon "collapse-category-row" at bounding box center [556, 189] width 8 height 8
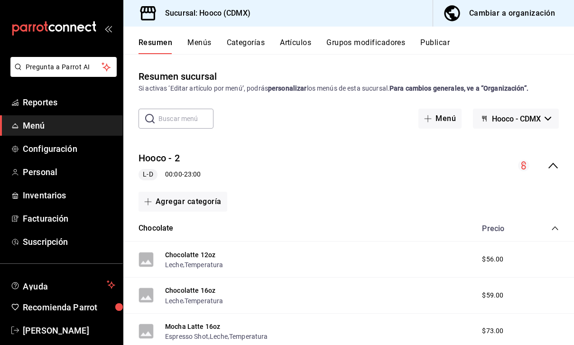
scroll to position [0, 0]
click at [206, 192] on button "Agregar categoría" at bounding box center [183, 202] width 89 height 20
click at [201, 227] on li "Categoría nueva" at bounding box center [179, 219] width 81 height 23
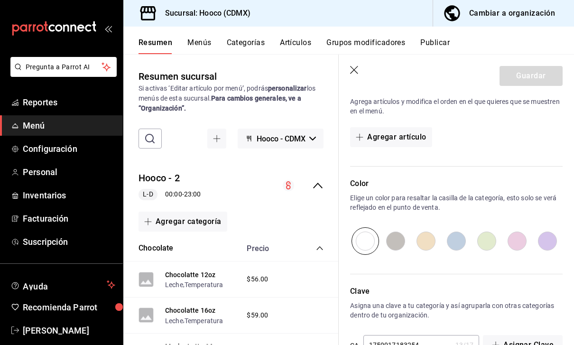
scroll to position [248, 0]
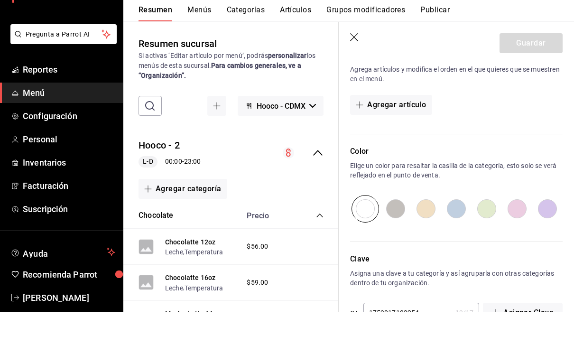
click at [533, 301] on p "Asigna una clave a tu categoría y así agruparla con otras categorías dentro de …" at bounding box center [456, 310] width 213 height 19
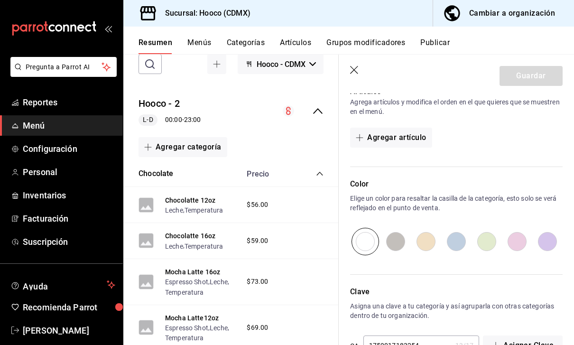
scroll to position [96, 0]
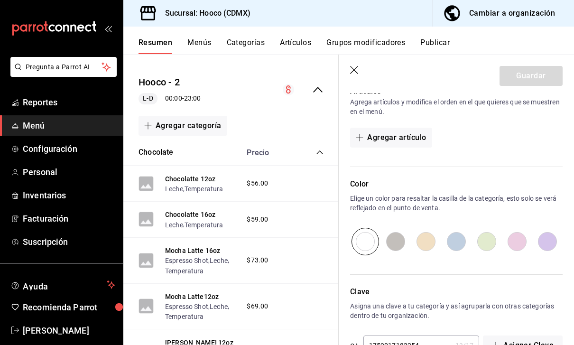
click at [360, 65] on header "Guardar" at bounding box center [456, 74] width 235 height 39
click at [358, 66] on icon "button" at bounding box center [354, 70] width 9 height 9
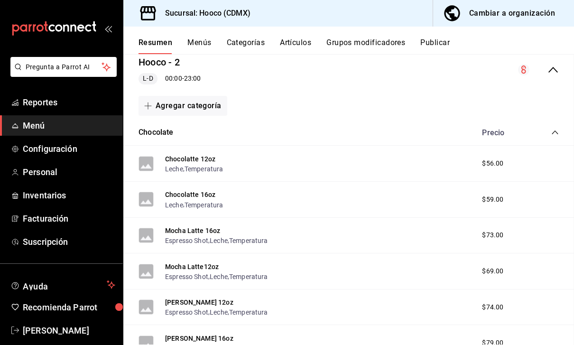
click at [359, 96] on div "Agregar categoría" at bounding box center [349, 106] width 421 height 20
click at [538, 182] on div "Chocolatte 16oz Leche , Temperatura $59.00" at bounding box center [348, 200] width 451 height 36
click at [529, 195] on div "$59.00" at bounding box center [503, 200] width 61 height 10
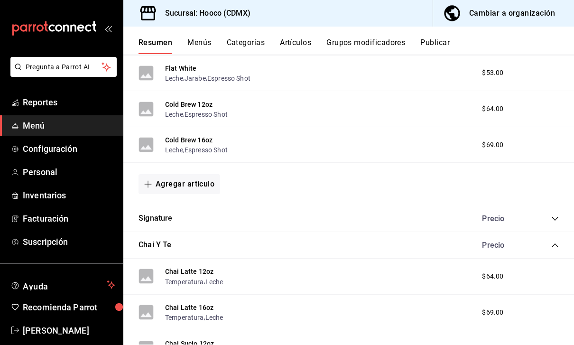
scroll to position [758, 0]
click at [94, 148] on span "Configuración" at bounding box center [69, 148] width 93 height 13
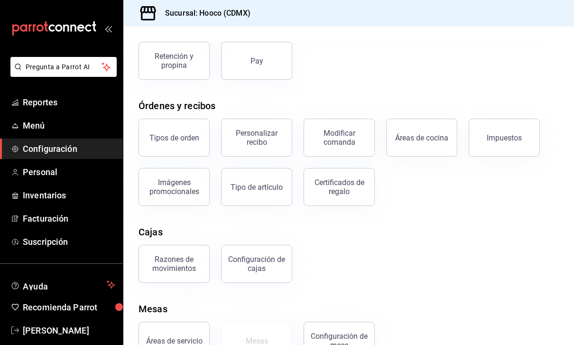
scroll to position [106, 0]
click at [435, 137] on div "Áreas de cocina" at bounding box center [421, 138] width 53 height 9
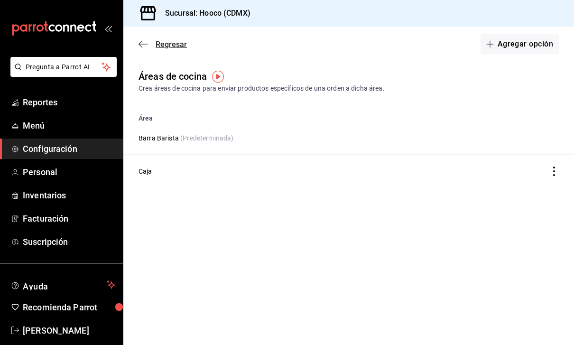
click at [149, 46] on span "Regresar" at bounding box center [163, 44] width 48 height 9
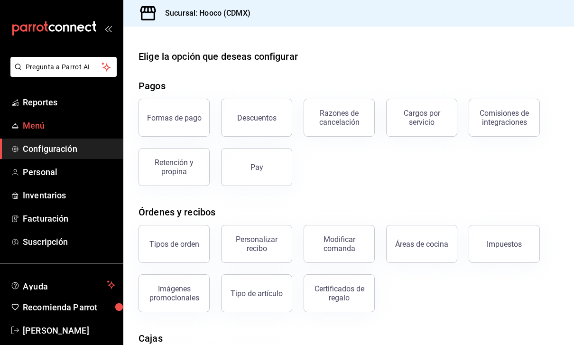
click at [91, 131] on span "Menú" at bounding box center [69, 125] width 93 height 13
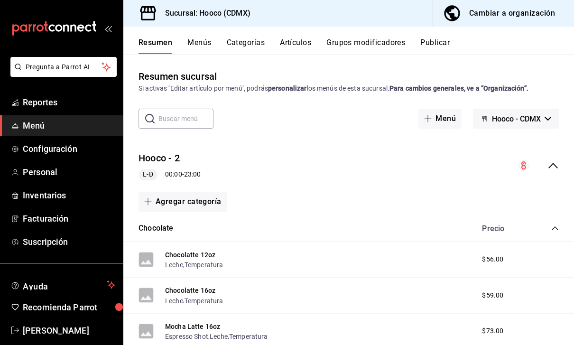
click at [301, 90] on strong "personalizar" at bounding box center [287, 88] width 39 height 8
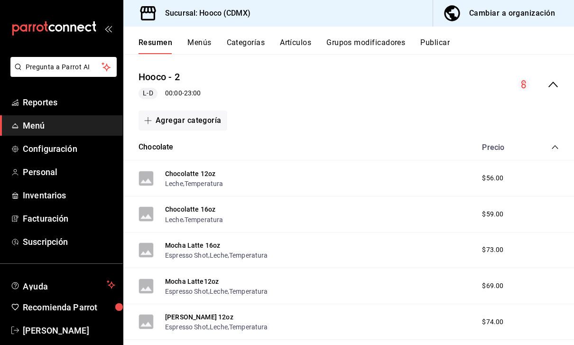
scroll to position [74, 0]
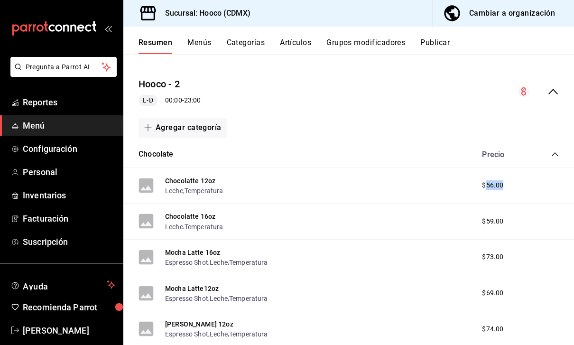
click at [531, 183] on div "$56.00" at bounding box center [503, 185] width 61 height 10
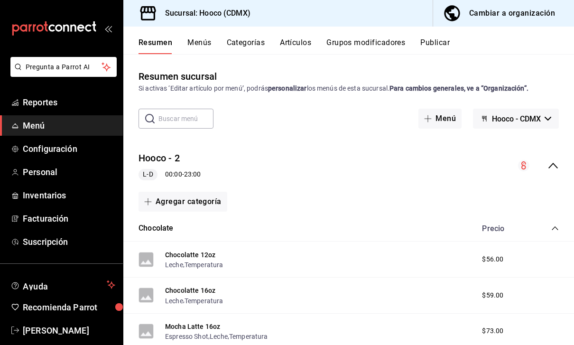
scroll to position [0, 0]
click at [197, 49] on button "Menús" at bounding box center [199, 46] width 24 height 16
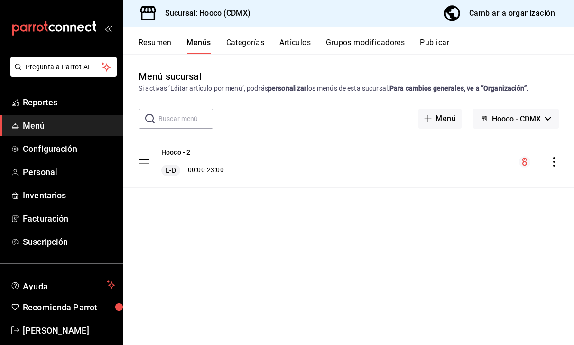
click at [527, 168] on div "Hooco - 2 L-D 00:00 - 23:00" at bounding box center [348, 161] width 451 height 51
click at [559, 158] on icon "actions" at bounding box center [554, 161] width 9 height 9
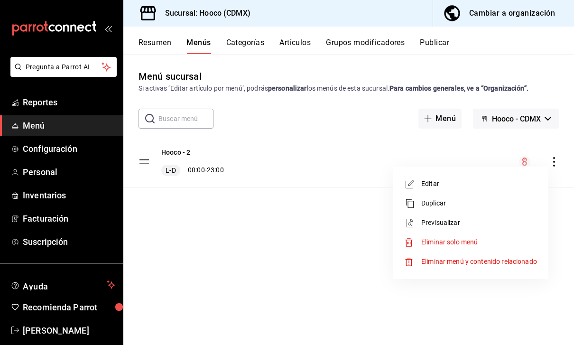
click at [266, 46] on div at bounding box center [287, 172] width 574 height 345
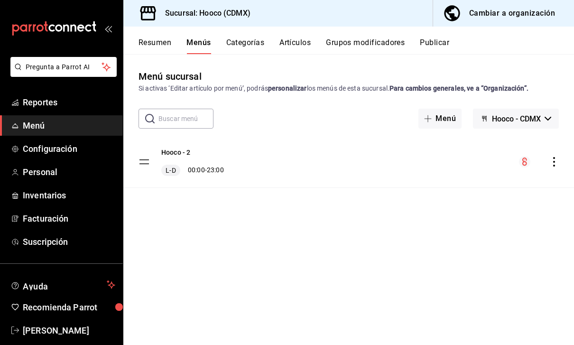
click at [251, 43] on button "Categorías" at bounding box center [245, 46] width 38 height 16
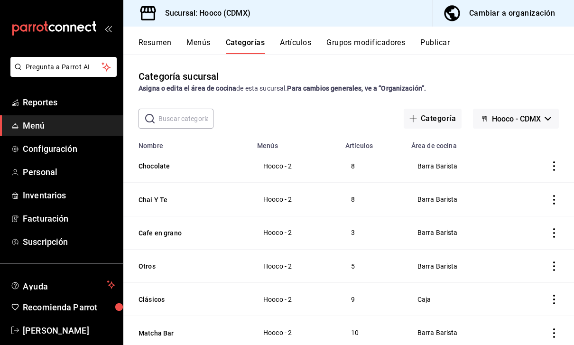
click at [429, 82] on div "Categoría sucursal Asigna o edita el área de cocina de esta sucursal. Para camb…" at bounding box center [348, 81] width 451 height 24
click at [424, 91] on strong "Para cambios generales, ve a “Organización”." at bounding box center [356, 88] width 139 height 8
click at [558, 161] on icon "actions" at bounding box center [554, 165] width 9 height 9
click at [532, 159] on span "Editar" at bounding box center [526, 158] width 25 height 10
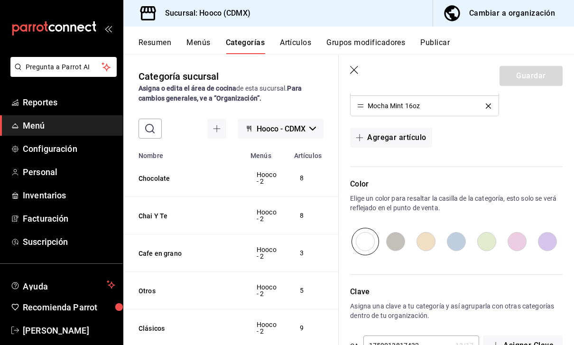
scroll to position [423, 0]
click at [399, 245] on input "radio" at bounding box center [396, 242] width 30 height 28
radio input "true"
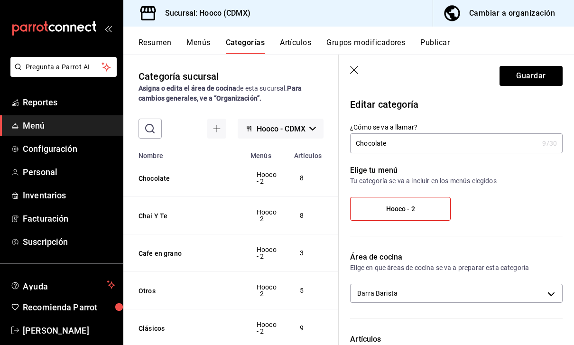
scroll to position [0, 0]
click at [433, 208] on label "Hooco - 2" at bounding box center [401, 208] width 100 height 23
click at [0, 0] on input "Hooco - 2" at bounding box center [0, 0] width 0 height 0
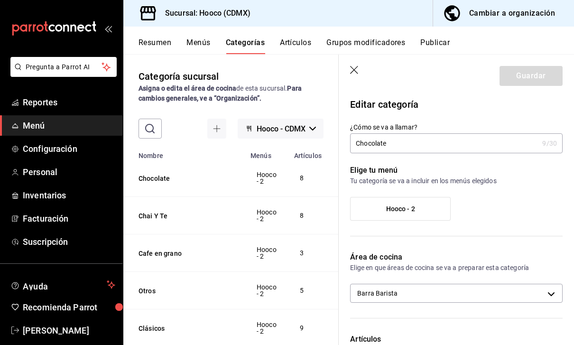
click at [432, 206] on label "Hooco - 2" at bounding box center [401, 208] width 100 height 23
click at [0, 0] on input "Hooco - 2" at bounding box center [0, 0] width 0 height 0
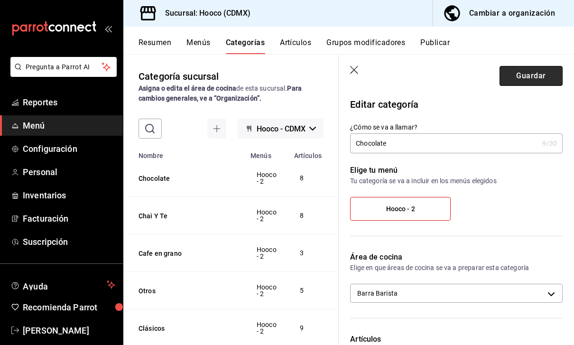
click at [552, 70] on button "Guardar" at bounding box center [531, 76] width 63 height 20
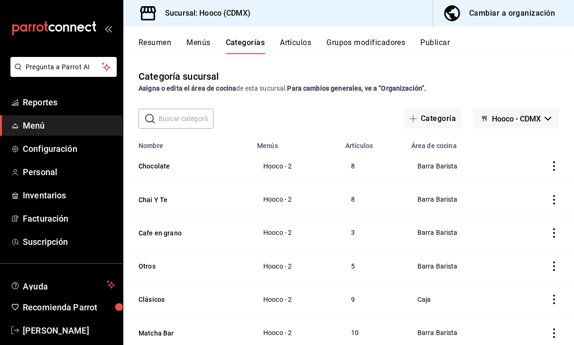
click at [557, 161] on icon "actions" at bounding box center [554, 165] width 9 height 9
click at [534, 159] on span "Editar" at bounding box center [526, 158] width 25 height 10
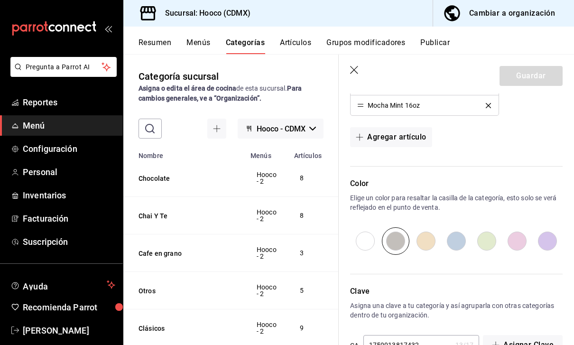
scroll to position [423, 0]
click at [356, 70] on icon "button" at bounding box center [354, 70] width 9 height 9
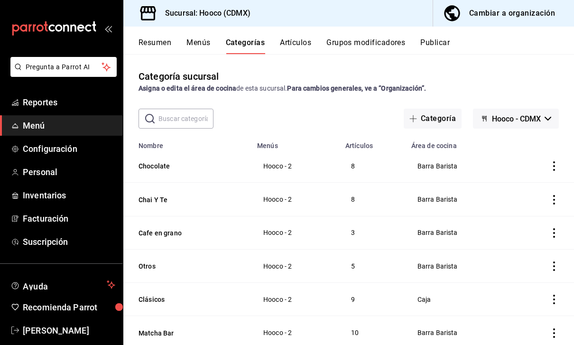
click at [554, 195] on icon "actions" at bounding box center [554, 199] width 9 height 9
click at [533, 190] on span "Editar" at bounding box center [526, 191] width 25 height 10
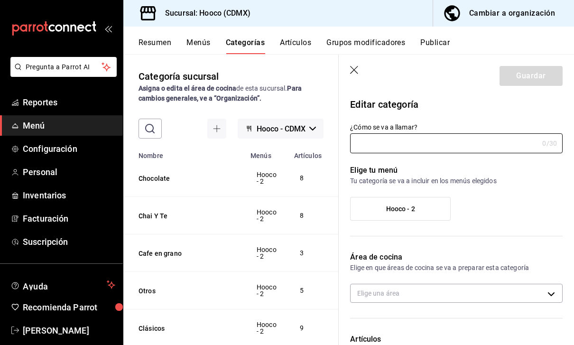
type input "Chai Y Te"
type input "53a6d55a-ae7f-4641-9be5-6afcb3aefb86"
type input "1755107886831"
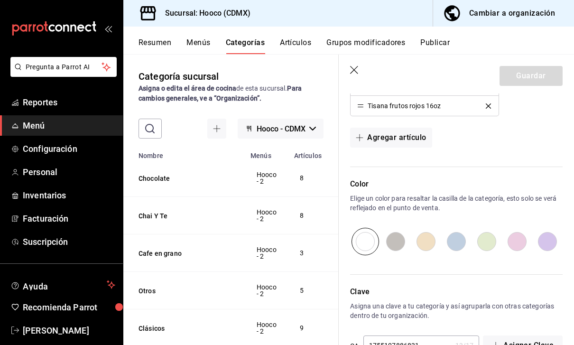
scroll to position [423, 0]
click at [554, 245] on input "radio" at bounding box center [548, 242] width 30 height 28
radio input "true"
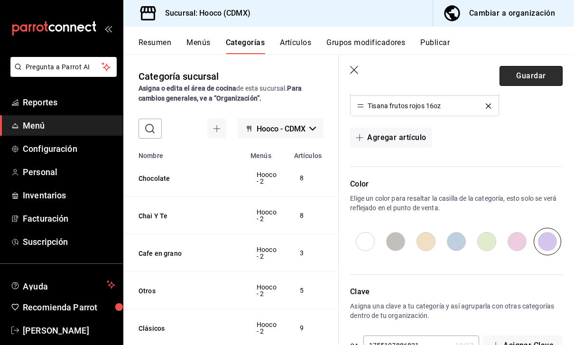
click at [554, 76] on button "Guardar" at bounding box center [531, 76] width 63 height 20
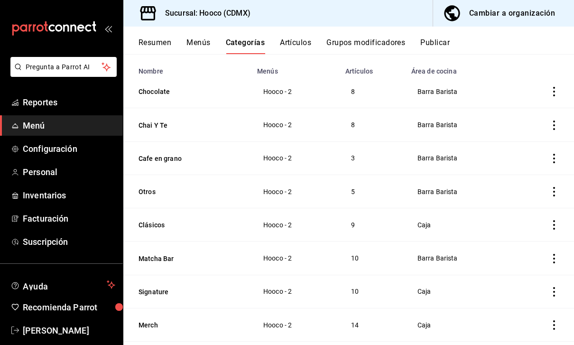
scroll to position [75, 0]
click at [553, 219] on icon "actions" at bounding box center [554, 223] width 9 height 9
click at [534, 212] on span "Editar" at bounding box center [526, 214] width 25 height 10
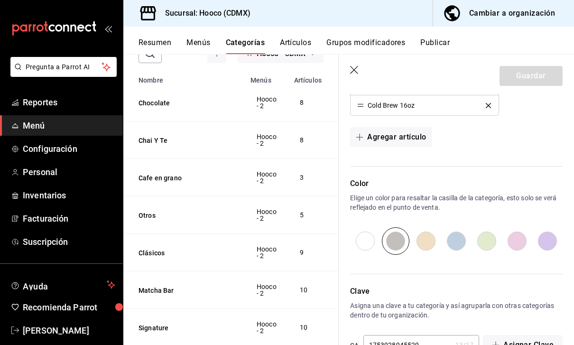
scroll to position [443, 0]
click at [491, 239] on input "radio" at bounding box center [487, 242] width 30 height 28
radio input "true"
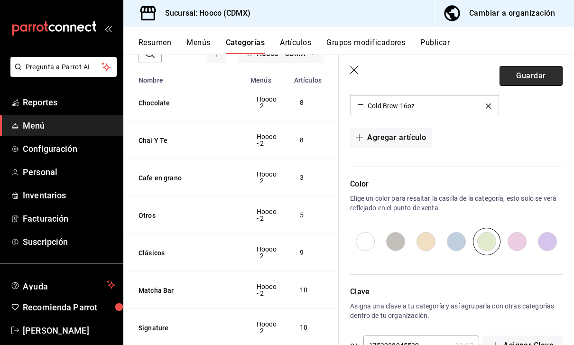
click at [551, 78] on button "Guardar" at bounding box center [531, 76] width 63 height 20
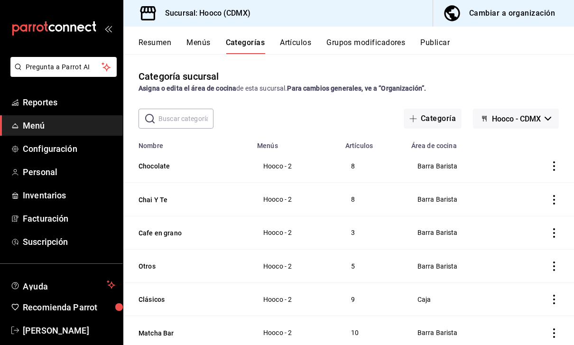
click at [559, 295] on icon "actions" at bounding box center [554, 299] width 9 height 9
click at [528, 279] on span "Editar" at bounding box center [526, 281] width 25 height 10
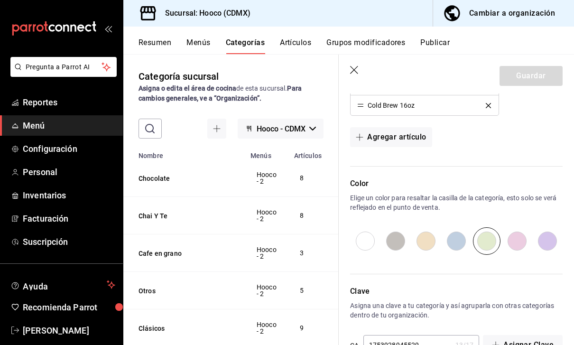
scroll to position [443, 0]
click at [458, 243] on input "radio" at bounding box center [456, 242] width 30 height 28
radio input "true"
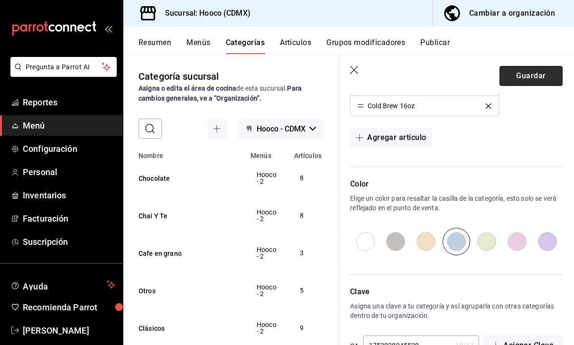
click at [556, 75] on button "Guardar" at bounding box center [531, 76] width 63 height 20
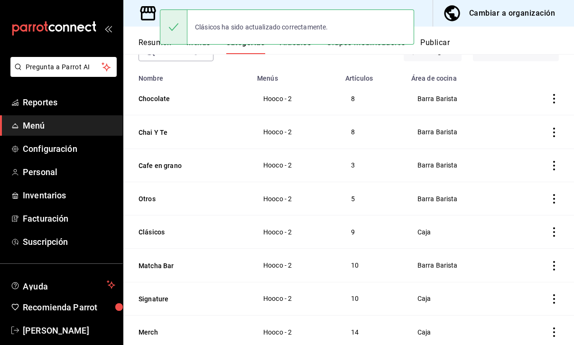
scroll to position [72, 0]
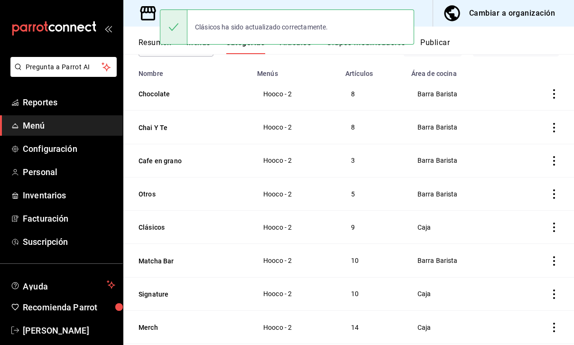
click at [557, 256] on icon "actions" at bounding box center [554, 260] width 9 height 9
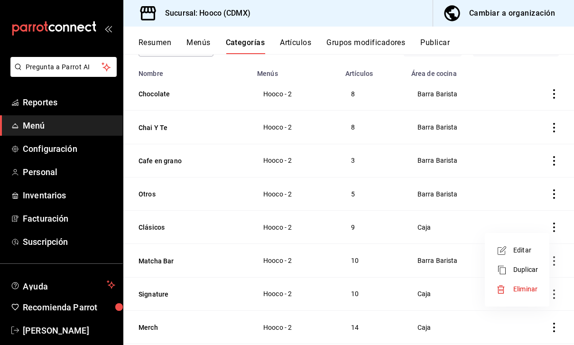
click at [531, 252] on span "Editar" at bounding box center [526, 250] width 25 height 10
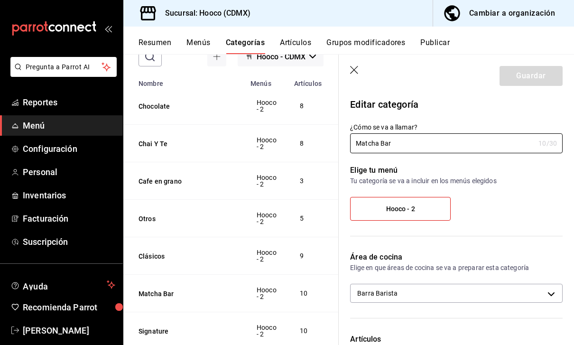
click at [356, 70] on icon "button" at bounding box center [354, 70] width 9 height 9
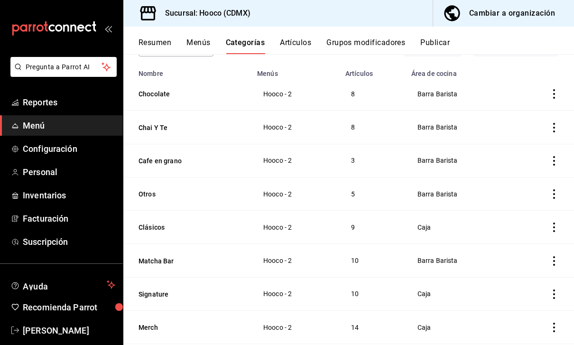
click at [553, 290] on icon "actions" at bounding box center [554, 294] width 9 height 9
click at [536, 283] on span "Editar" at bounding box center [526, 281] width 25 height 10
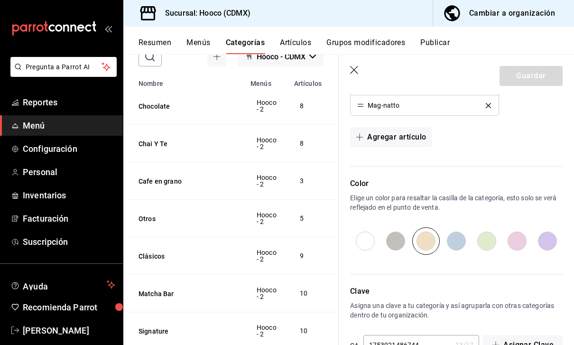
scroll to position [464, 0]
click at [521, 238] on input "radio" at bounding box center [517, 242] width 30 height 28
radio input "true"
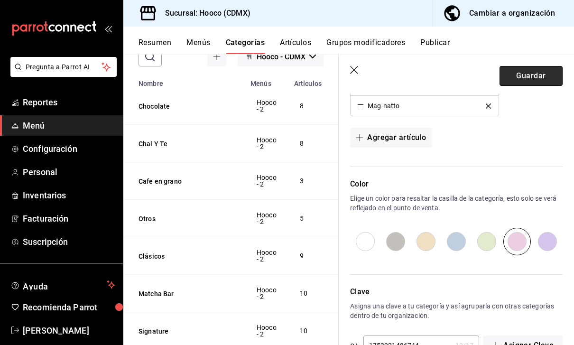
click at [545, 70] on button "Guardar" at bounding box center [531, 76] width 63 height 20
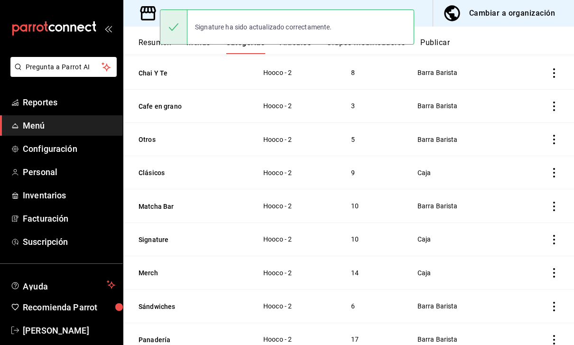
scroll to position [126, 0]
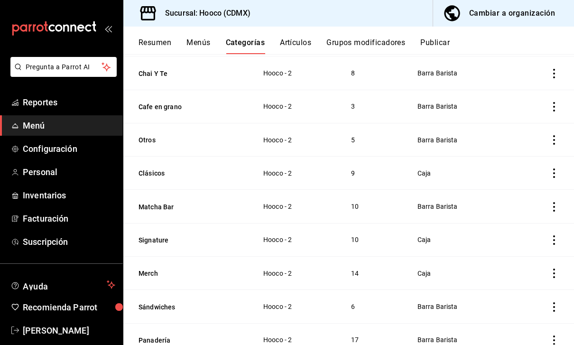
click at [558, 336] on icon "actions" at bounding box center [554, 340] width 9 height 9
click at [535, 280] on span "Editar" at bounding box center [526, 281] width 25 height 10
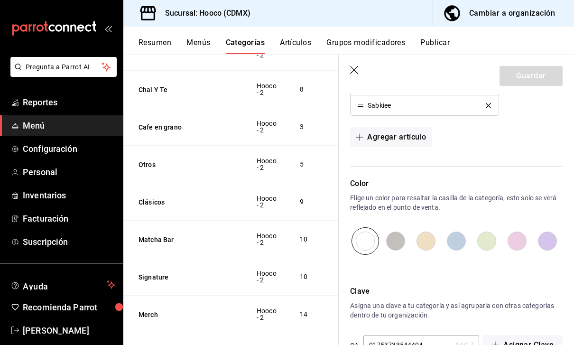
scroll to position [607, 0]
click at [428, 249] on input "radio" at bounding box center [426, 242] width 30 height 28
radio input "true"
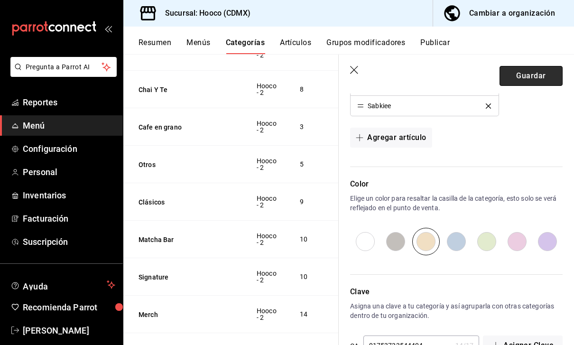
click at [538, 75] on button "Guardar" at bounding box center [531, 76] width 63 height 20
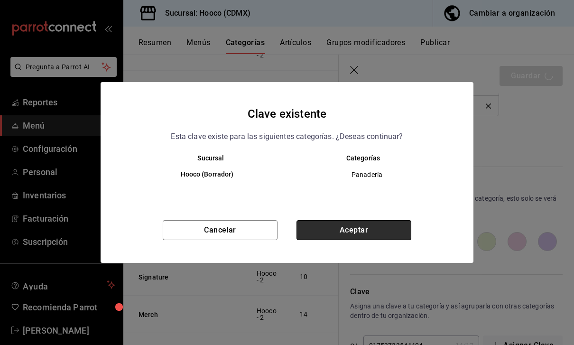
click at [400, 235] on button "Aceptar" at bounding box center [354, 230] width 115 height 20
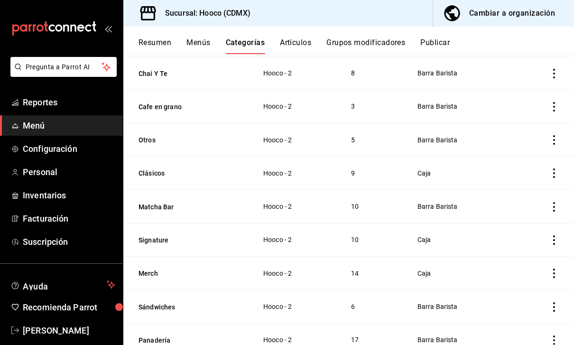
scroll to position [30, 0]
click at [470, 337] on span "Barra Barista" at bounding box center [460, 340] width 84 height 7
click at [553, 336] on icon "actions" at bounding box center [554, 340] width 9 height 9
click at [530, 285] on span "Editar" at bounding box center [526, 281] width 25 height 10
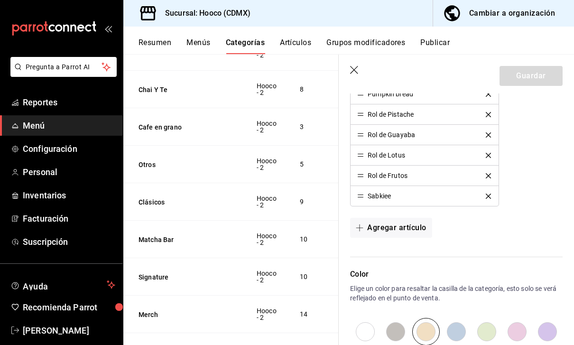
scroll to position [519, 0]
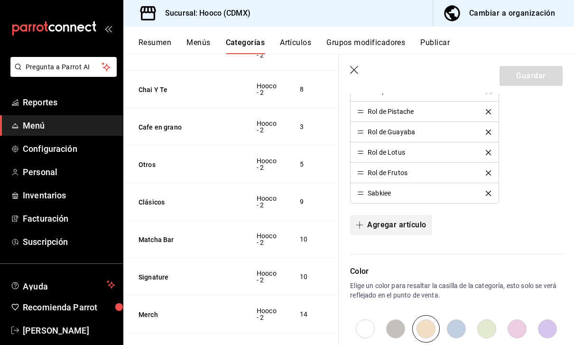
click at [420, 228] on button "Agregar artículo" at bounding box center [391, 225] width 82 height 20
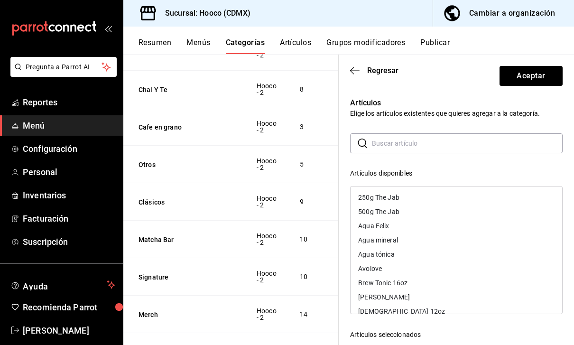
scroll to position [0, 0]
click at [357, 72] on icon "button" at bounding box center [354, 70] width 9 height 9
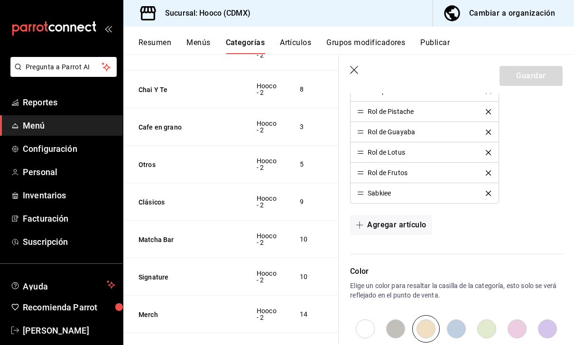
click at [31, 126] on span "Menú" at bounding box center [69, 125] width 93 height 13
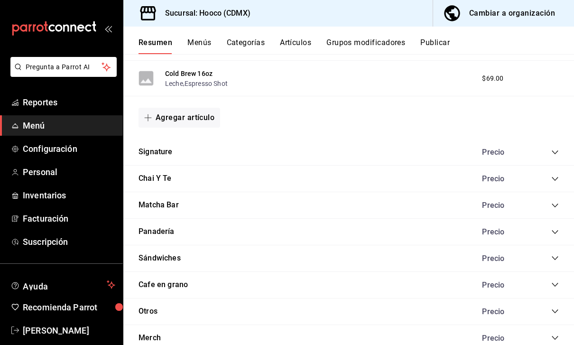
scroll to position [823, 0]
click at [556, 229] on icon "collapse-category-row" at bounding box center [556, 233] width 8 height 8
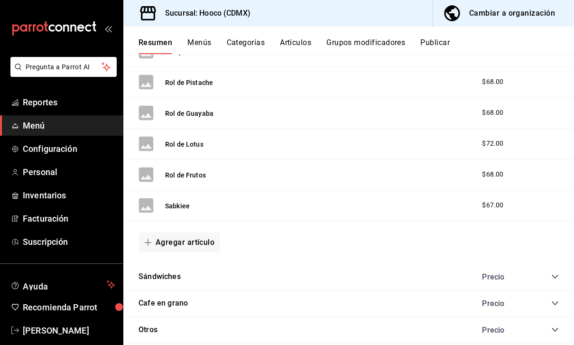
scroll to position [1372, 0]
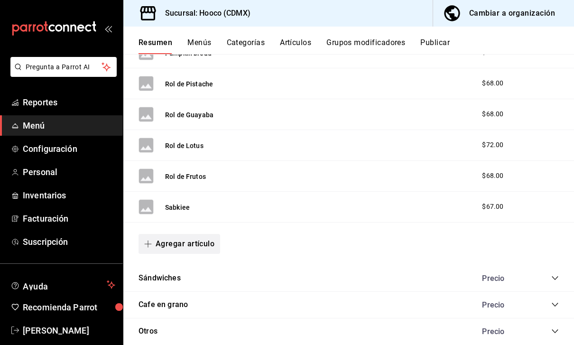
click at [173, 234] on button "Agregar artículo" at bounding box center [180, 244] width 82 height 20
click at [164, 259] on li "Artículo nuevo" at bounding box center [176, 259] width 75 height 23
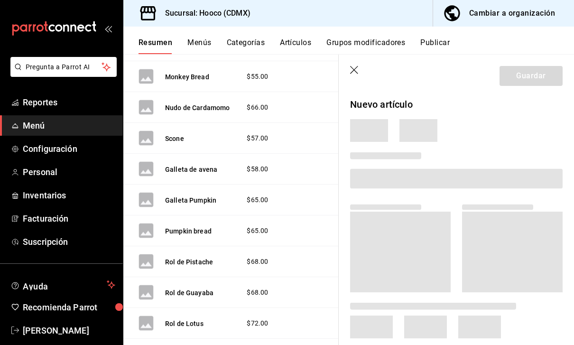
scroll to position [1560, 0]
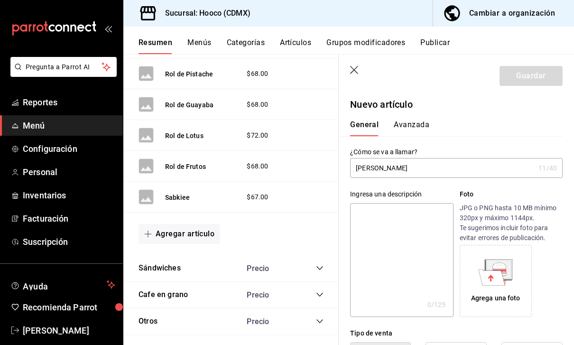
click at [515, 164] on input "[PERSON_NAME]" at bounding box center [442, 168] width 185 height 19
click at [446, 168] on input "[PERSON_NAME]" at bounding box center [442, 168] width 185 height 19
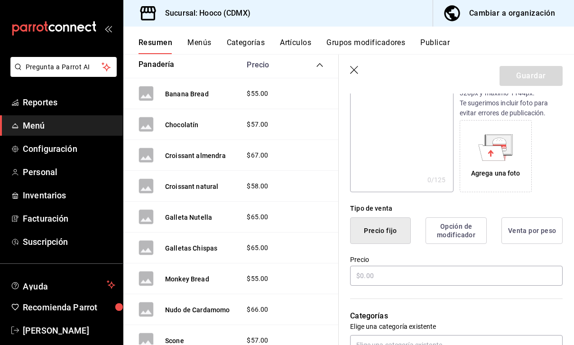
scroll to position [126, 0]
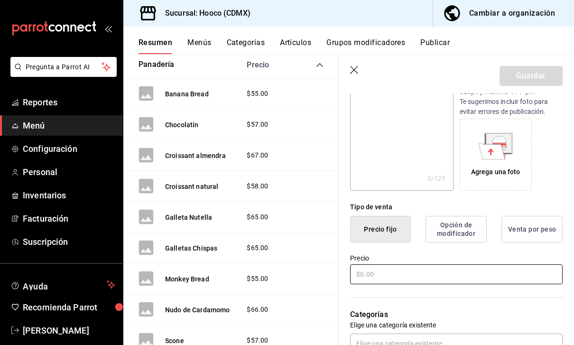
type input "[PERSON_NAME]"
click at [423, 272] on input "text" at bounding box center [456, 274] width 213 height 20
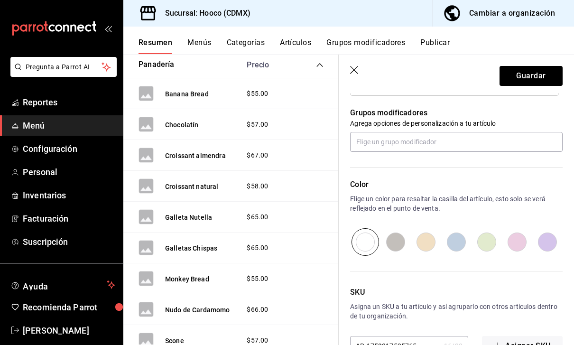
scroll to position [415, 0]
type input "$65.00"
click at [543, 75] on button "Guardar" at bounding box center [531, 76] width 63 height 20
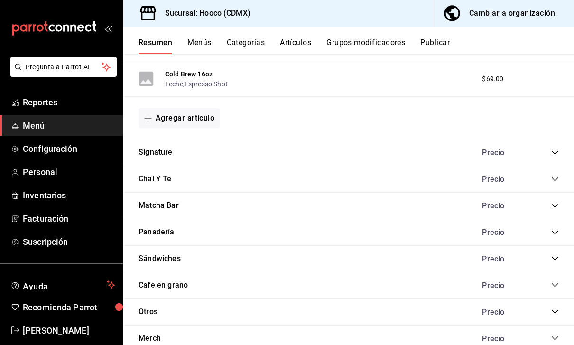
scroll to position [823, 0]
click at [554, 229] on icon "collapse-category-row" at bounding box center [556, 233] width 8 height 8
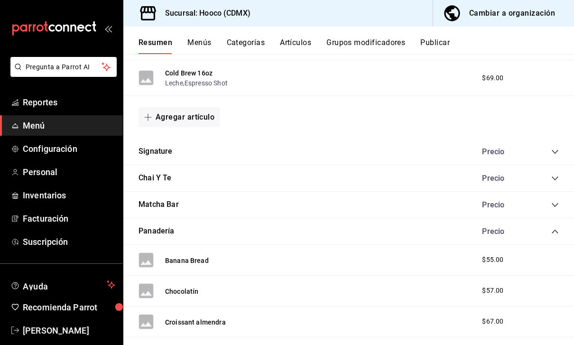
scroll to position [825, 0]
click at [215, 107] on button "Agregar artículo" at bounding box center [180, 117] width 82 height 20
click at [194, 136] on li "Artículo nuevo" at bounding box center [176, 133] width 75 height 23
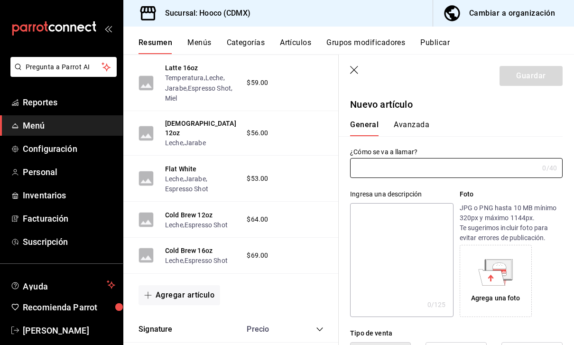
type input "AR-1759017638818"
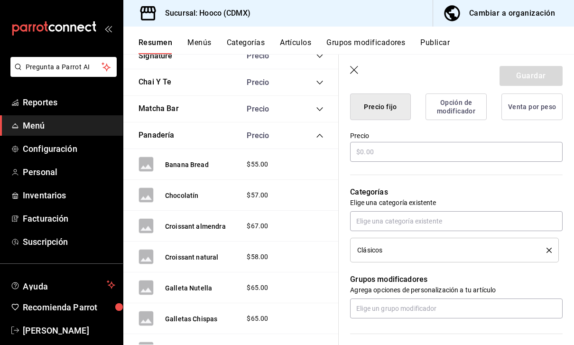
scroll to position [1105, 0]
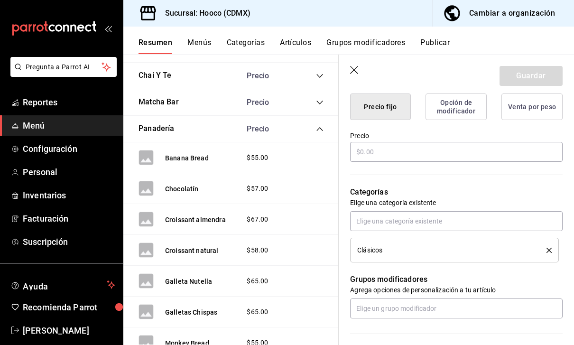
click at [317, 125] on icon "collapse-category-row" at bounding box center [320, 129] width 8 height 8
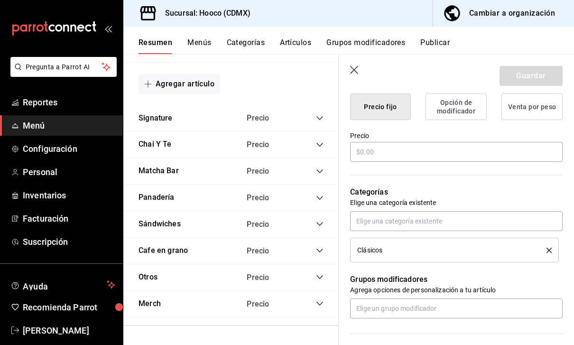
scroll to position [992, 0]
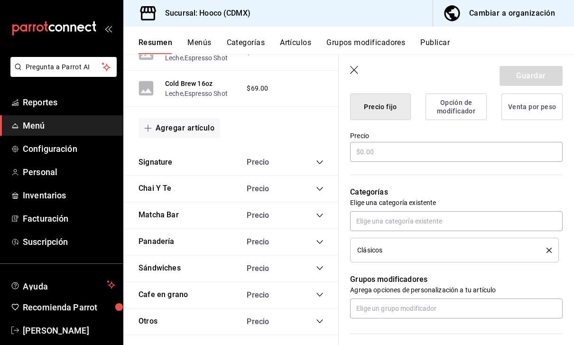
click at [317, 238] on icon "collapse-category-row" at bounding box center [320, 242] width 8 height 8
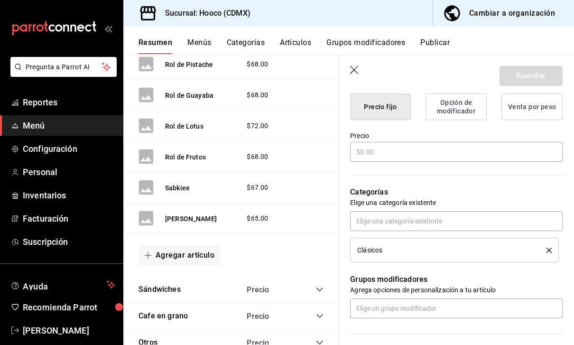
scroll to position [1568, 0]
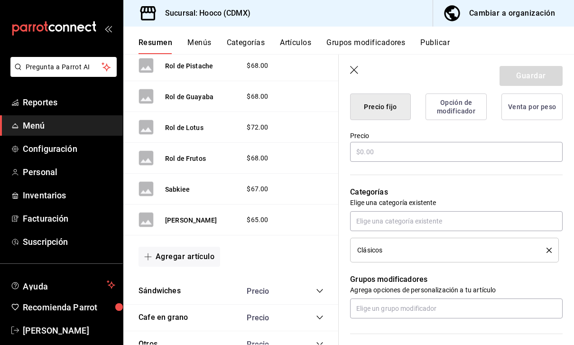
click at [318, 215] on div "$65.00" at bounding box center [280, 220] width 86 height 10
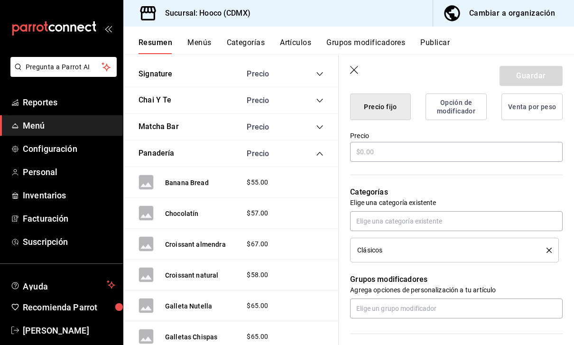
scroll to position [1074, 0]
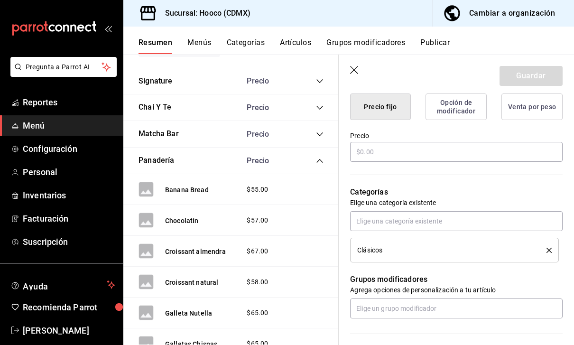
click at [293, 148] on div "Panadería Precio" at bounding box center [230, 161] width 215 height 27
click at [355, 73] on icon "button" at bounding box center [354, 70] width 9 height 9
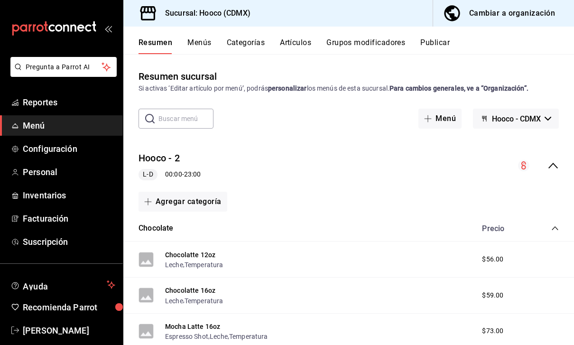
click at [100, 127] on span "Menú" at bounding box center [69, 125] width 93 height 13
click at [101, 126] on span "Menú" at bounding box center [69, 125] width 93 height 13
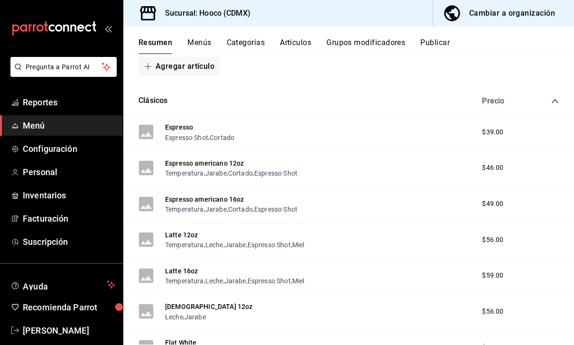
click at [539, 222] on div "Latte 12oz Temperatura , Leche , Jarabe , Espresso Shot , Miel $56.00" at bounding box center [348, 240] width 451 height 36
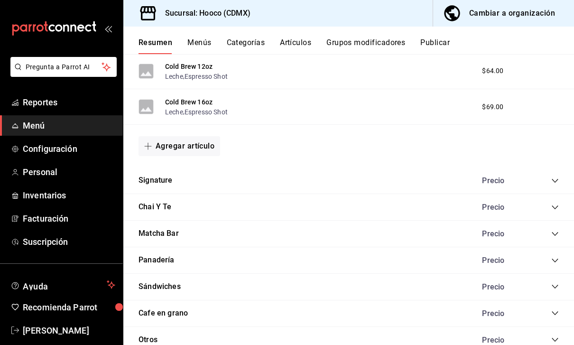
scroll to position [821, 0]
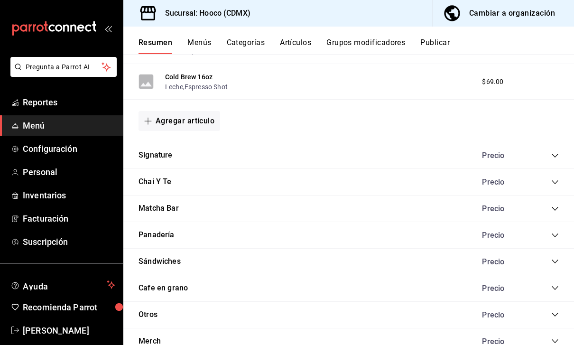
click at [553, 232] on icon "collapse-category-row" at bounding box center [556, 236] width 8 height 8
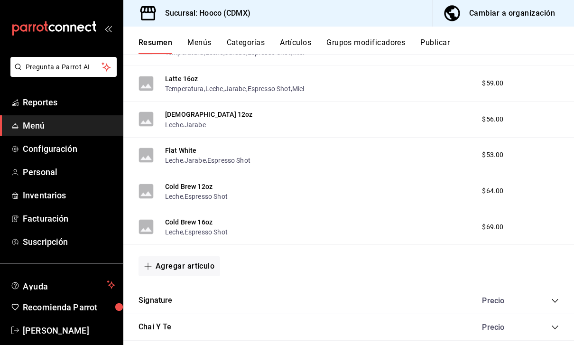
scroll to position [675, 0]
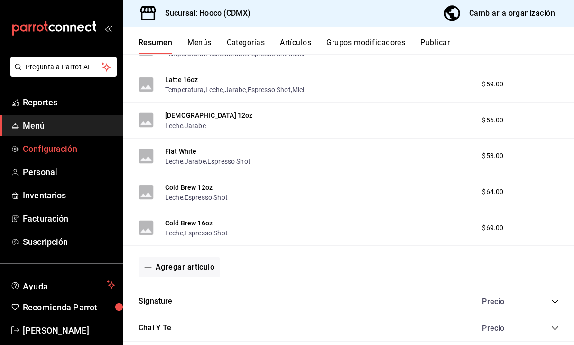
click at [85, 150] on span "Configuración" at bounding box center [69, 148] width 93 height 13
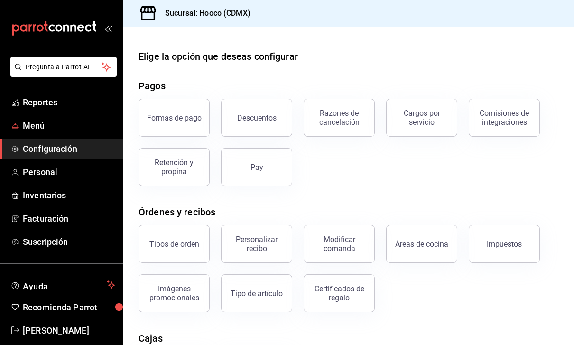
click at [89, 122] on span "Menú" at bounding box center [69, 125] width 93 height 13
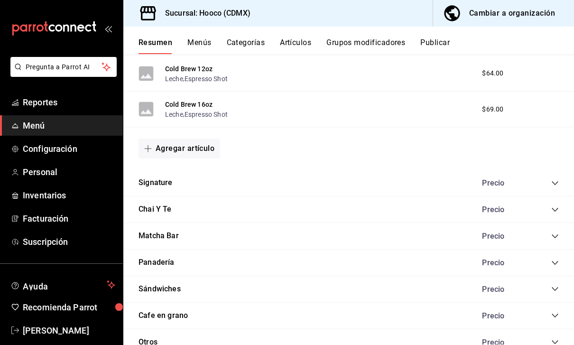
scroll to position [794, 0]
click at [546, 258] on div "Precio" at bounding box center [516, 262] width 86 height 9
click at [557, 259] on icon "collapse-category-row" at bounding box center [556, 263] width 8 height 8
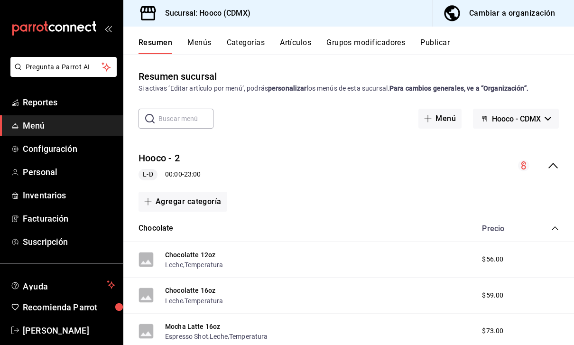
scroll to position [0, 0]
click at [115, 124] on span "Menú" at bounding box center [69, 125] width 93 height 13
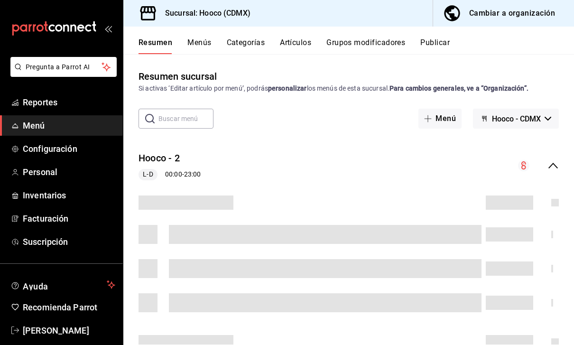
click at [206, 43] on button "Menús" at bounding box center [199, 46] width 24 height 16
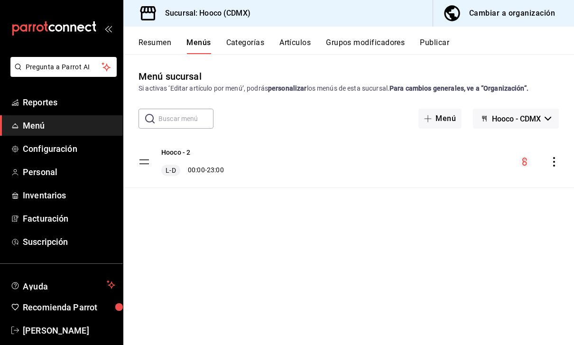
click at [267, 30] on div "Resumen Menús Categorías Artículos Grupos modificadores Publicar" at bounding box center [348, 41] width 451 height 28
click at [250, 38] on button "Categorías" at bounding box center [245, 46] width 38 height 16
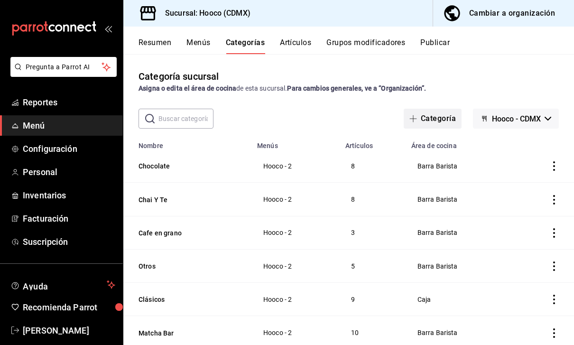
click at [448, 125] on button "Categoría" at bounding box center [433, 119] width 58 height 20
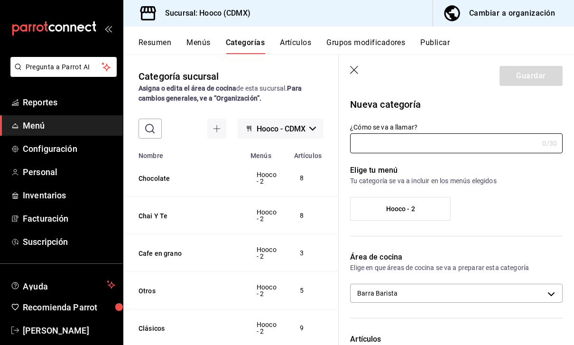
click at [356, 71] on icon "button" at bounding box center [354, 70] width 9 height 9
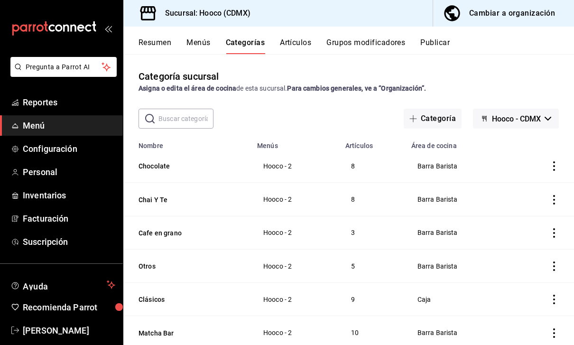
click at [169, 90] on strong "Asigna o edita el área de cocina" at bounding box center [188, 88] width 98 height 8
click at [166, 126] on input "text" at bounding box center [186, 118] width 55 height 19
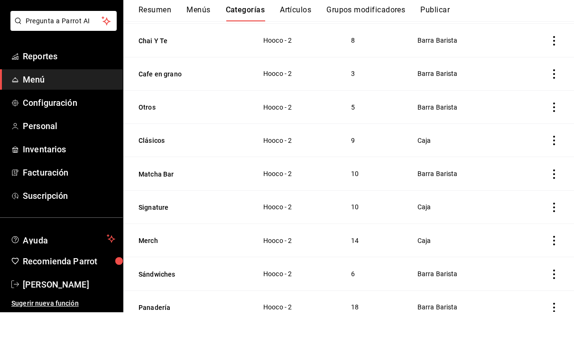
scroll to position [30, 0]
click at [559, 336] on icon "actions" at bounding box center [554, 340] width 9 height 9
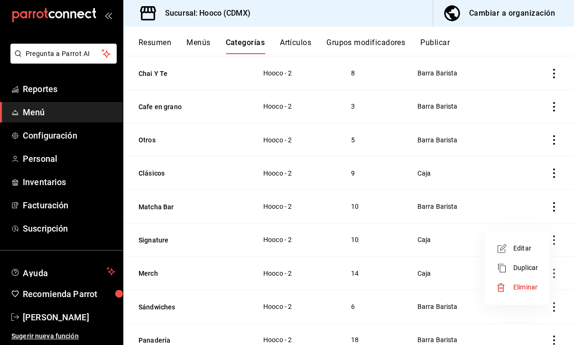
click at [531, 247] on span "Editar" at bounding box center [526, 248] width 25 height 10
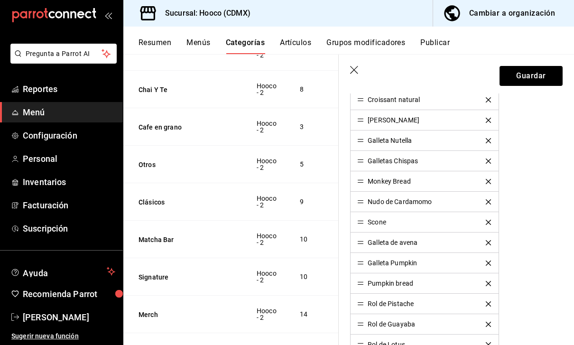
scroll to position [348, 0]
click at [366, 246] on li "Galleta de avena" at bounding box center [425, 242] width 148 height 20
click at [390, 245] on div "Galleta de avena" at bounding box center [393, 241] width 50 height 7
click at [376, 262] on div "Galleta Pumpkin" at bounding box center [392, 262] width 49 height 7
click at [390, 276] on li "Pumpkin bread" at bounding box center [425, 282] width 148 height 20
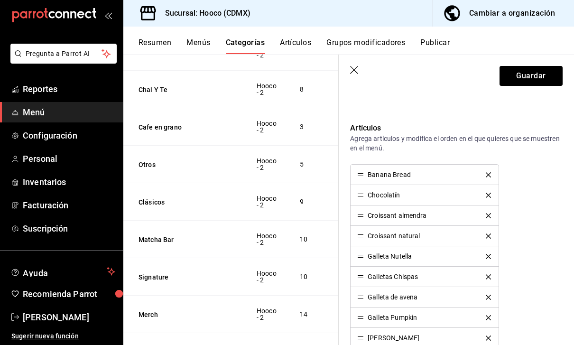
scroll to position [210, 0]
click at [547, 75] on button "Guardar" at bounding box center [531, 76] width 63 height 20
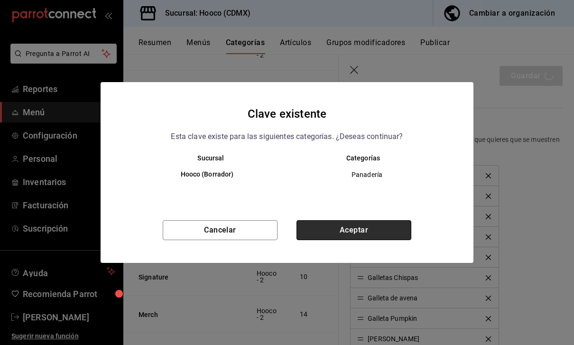
click at [372, 238] on button "Aceptar" at bounding box center [354, 230] width 115 height 20
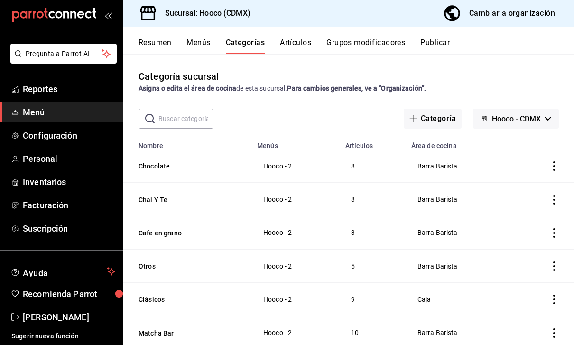
click at [240, 15] on h3 "Sucursal: Hooco (CDMX)" at bounding box center [204, 13] width 93 height 11
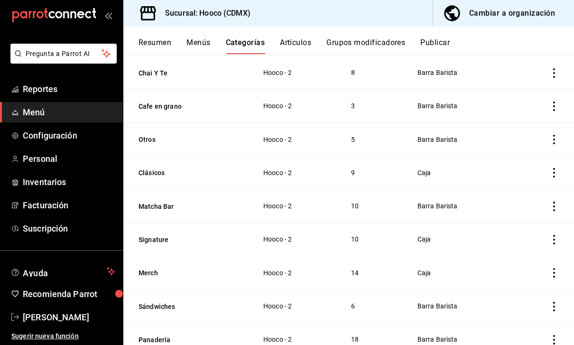
scroll to position [126, 0]
click at [566, 56] on td "categoriesTable" at bounding box center [544, 72] width 61 height 33
click at [559, 69] on icon "actions" at bounding box center [554, 73] width 9 height 9
click at [560, 46] on div at bounding box center [287, 172] width 574 height 345
click at [559, 69] on icon "actions" at bounding box center [554, 73] width 9 height 9
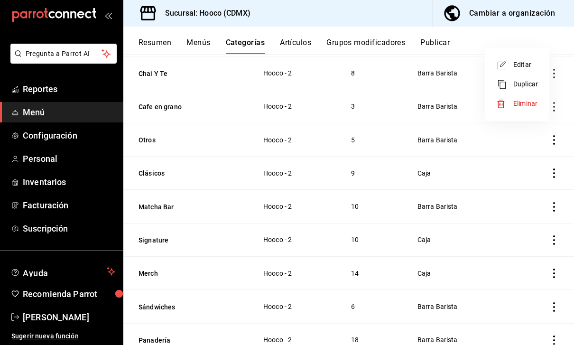
click at [543, 65] on li "Editar" at bounding box center [517, 64] width 57 height 19
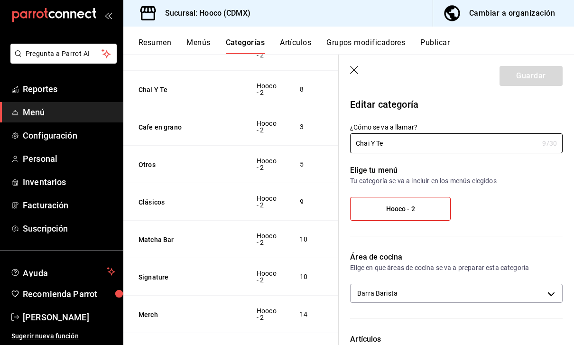
click at [328, 146] on td "categoriesTable" at bounding box center [345, 164] width 36 height 37
click at [358, 69] on icon "button" at bounding box center [354, 70] width 9 height 9
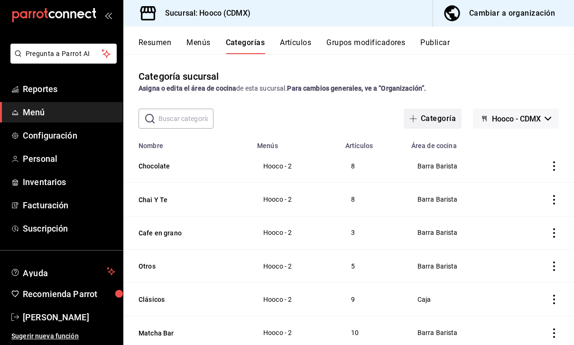
click at [453, 109] on button "Categoría" at bounding box center [433, 119] width 58 height 20
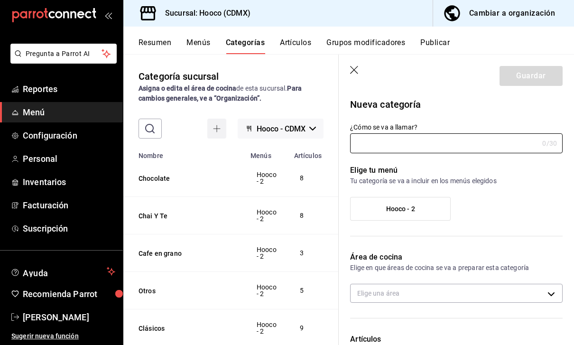
type input "53a6d55a-ae7f-4641-9be5-6afcb3aefb86"
click at [357, 74] on icon "button" at bounding box center [354, 70] width 9 height 9
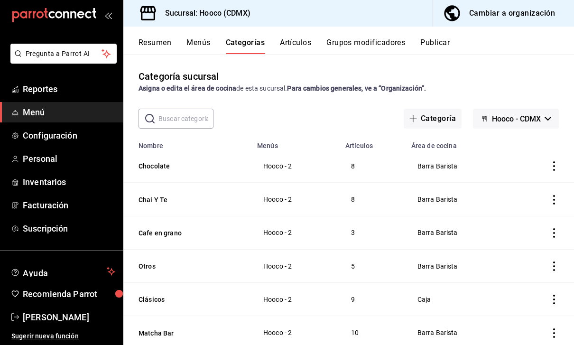
click at [207, 15] on h3 "Sucursal: Hooco (CDMX)" at bounding box center [204, 13] width 93 height 11
click at [106, 86] on span "Reportes" at bounding box center [69, 89] width 93 height 13
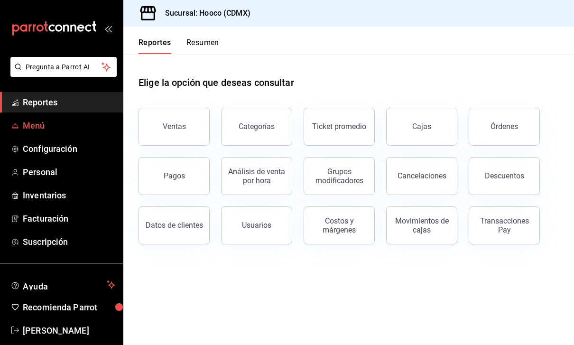
click at [90, 131] on span "Menú" at bounding box center [69, 125] width 93 height 13
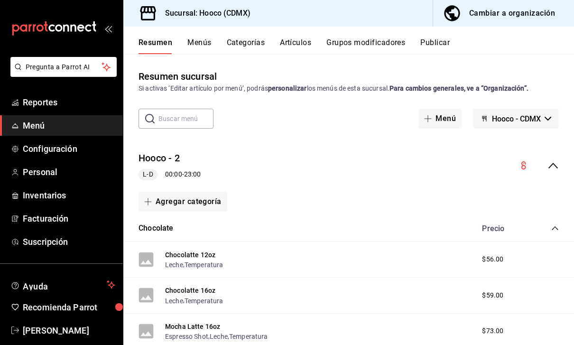
click at [444, 44] on button "Publicar" at bounding box center [435, 46] width 29 height 16
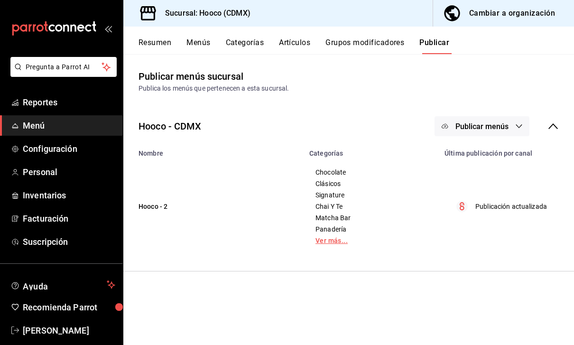
click at [347, 242] on link "Ver más..." at bounding box center [372, 240] width 112 height 7
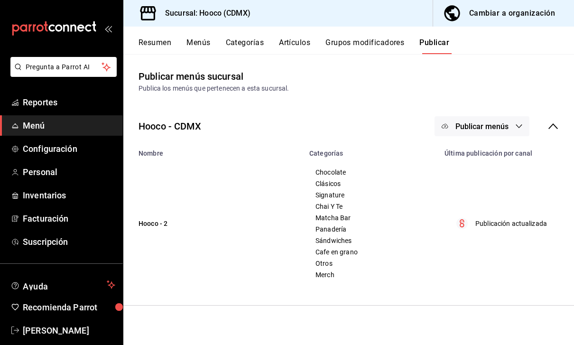
scroll to position [30, 0]
click at [520, 219] on p "Publicación actualizada" at bounding box center [512, 224] width 72 height 10
click at [466, 218] on circle "menu maker table for brand" at bounding box center [462, 223] width 11 height 11
click at [101, 147] on span "Configuración" at bounding box center [69, 148] width 93 height 13
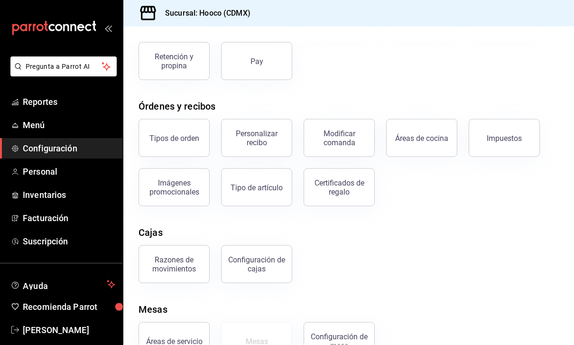
scroll to position [30, 0]
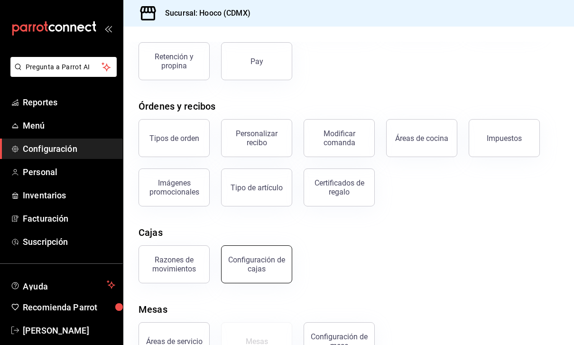
click at [278, 245] on button "Configuración de cajas" at bounding box center [256, 264] width 71 height 38
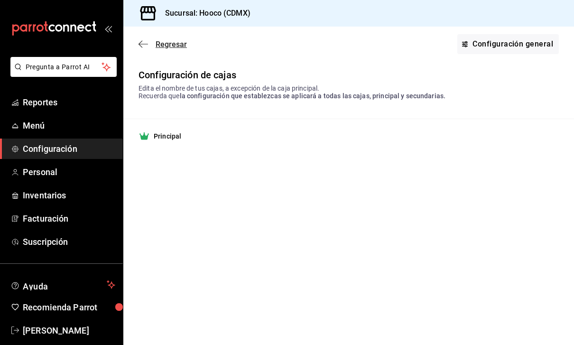
click at [151, 48] on span "Regresar" at bounding box center [163, 44] width 48 height 9
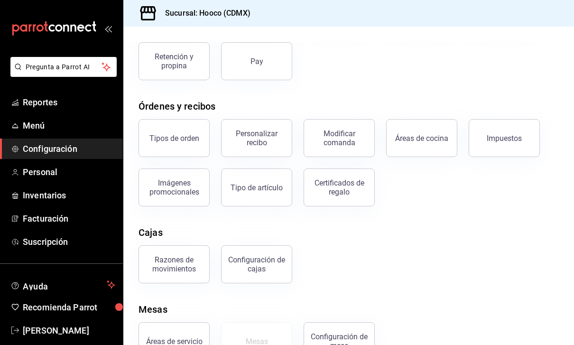
scroll to position [106, 0]
click at [200, 272] on div "Razones de movimientos" at bounding box center [174, 264] width 59 height 18
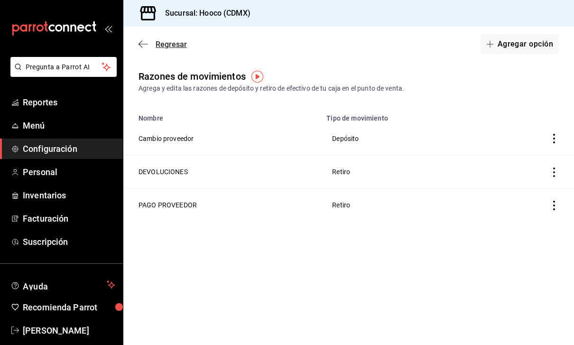
click at [155, 46] on span "Regresar" at bounding box center [163, 44] width 48 height 9
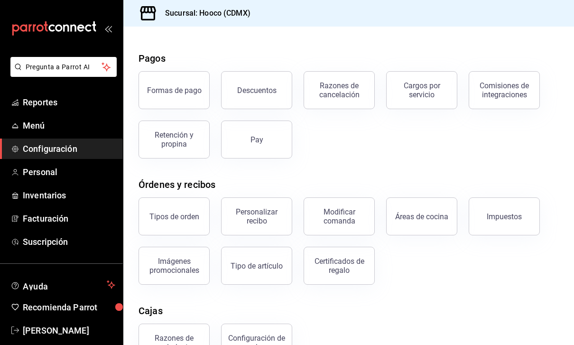
scroll to position [11, 0]
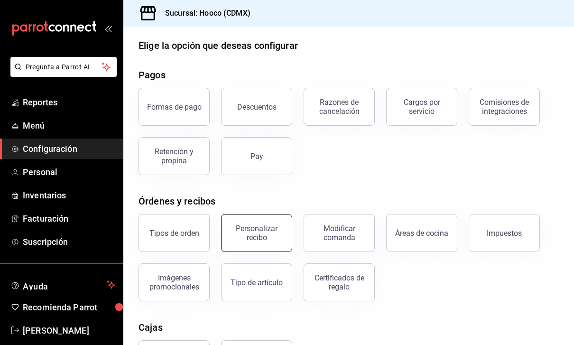
click at [280, 224] on div "Personalizar recibo" at bounding box center [256, 233] width 59 height 18
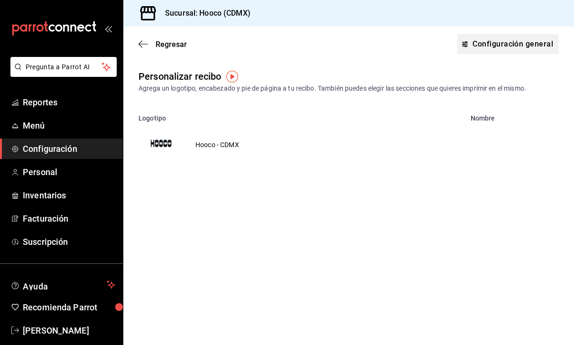
click at [552, 52] on link "Configuración general" at bounding box center [509, 44] width 102 height 20
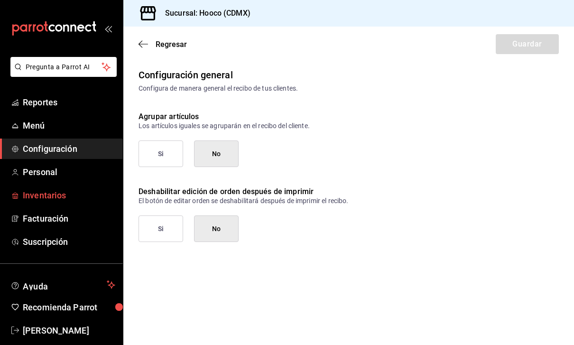
click at [70, 204] on link "Inventarios" at bounding box center [61, 195] width 123 height 20
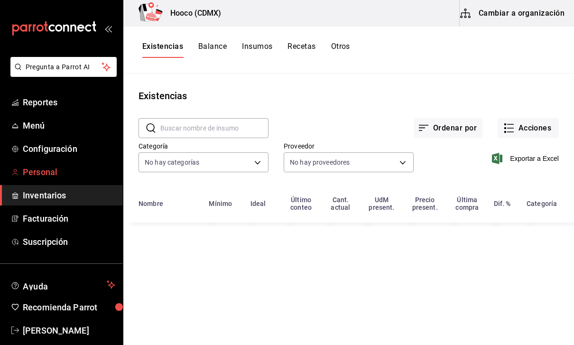
click at [68, 177] on span "Personal" at bounding box center [69, 172] width 93 height 13
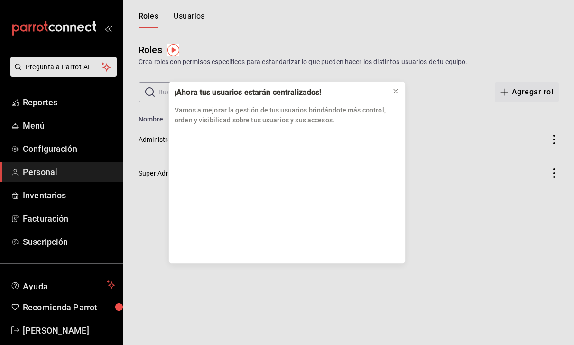
click at [81, 152] on div "¡Ahora tus usuarios estarán centralizados! Vamos a mejorar la gestión de tus us…" at bounding box center [287, 172] width 574 height 345
click at [83, 154] on div "¡Ahora tus usuarios estarán centralizados! Vamos a mejorar la gestión de tus us…" at bounding box center [287, 172] width 574 height 345
click at [393, 96] on button at bounding box center [395, 91] width 15 height 15
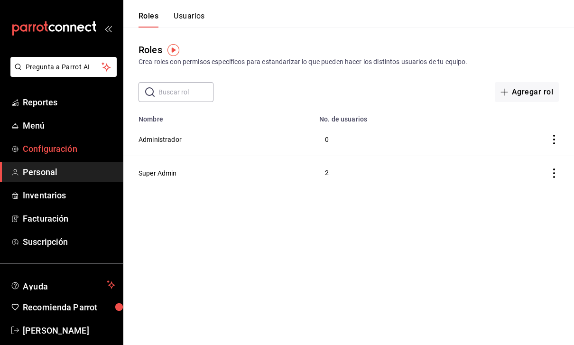
click at [96, 153] on span "Configuración" at bounding box center [69, 148] width 93 height 13
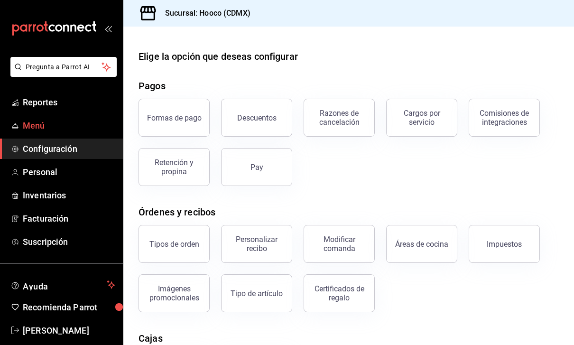
click at [26, 123] on span "Menú" at bounding box center [69, 125] width 93 height 13
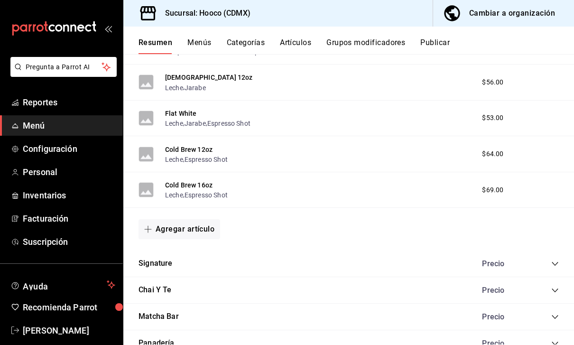
scroll to position [712, 0]
click at [105, 31] on icon "open_drawer_menu" at bounding box center [108, 29] width 8 height 8
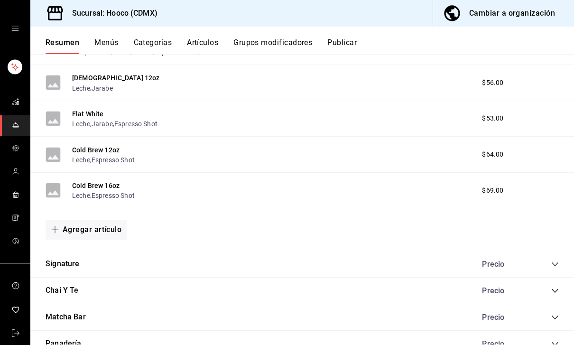
click at [543, 9] on div "Cambiar a organización" at bounding box center [512, 13] width 86 height 13
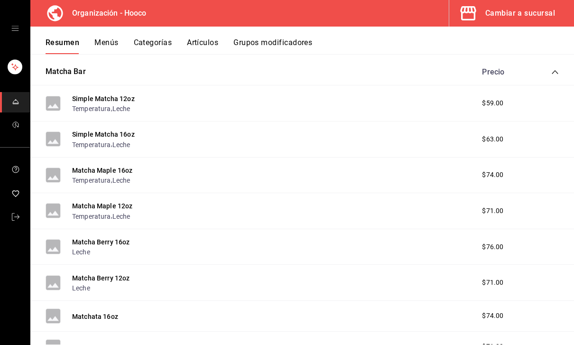
click at [572, 193] on div "Matcha Maple 12oz Temperatura , Leche $71.00" at bounding box center [302, 211] width 544 height 36
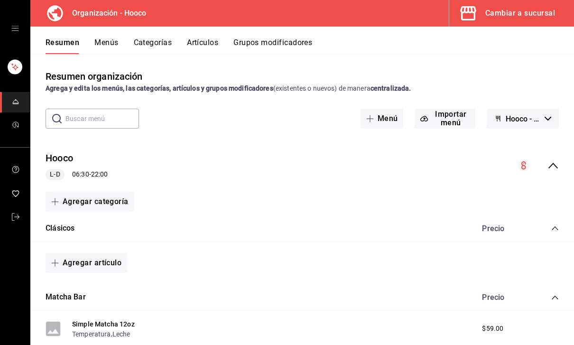
scroll to position [-1, 0]
click at [160, 45] on button "Categorías" at bounding box center [153, 46] width 38 height 16
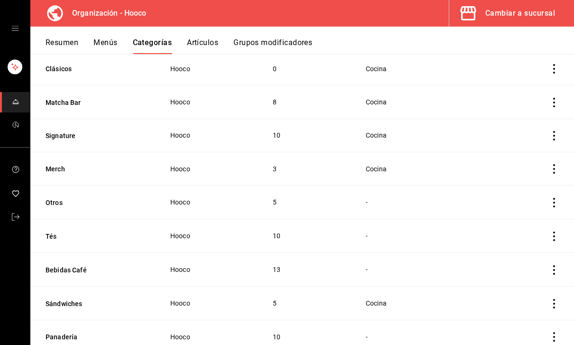
scroll to position [96, 0]
click at [559, 239] on icon "actions" at bounding box center [554, 237] width 9 height 9
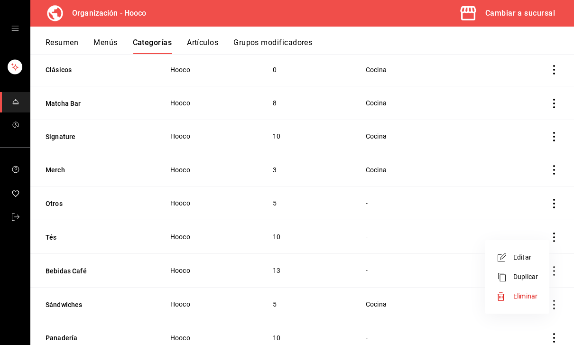
click at [539, 255] on li "Editar" at bounding box center [517, 257] width 57 height 19
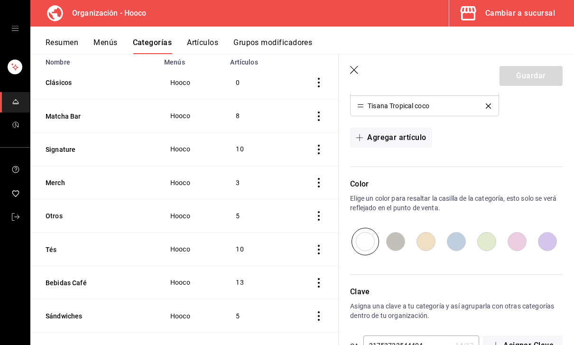
scroll to position [464, 0]
click at [355, 67] on icon "button" at bounding box center [354, 70] width 9 height 9
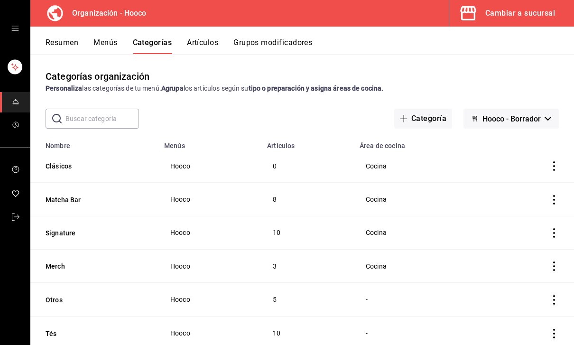
click at [109, 46] on button "Menús" at bounding box center [106, 46] width 24 height 16
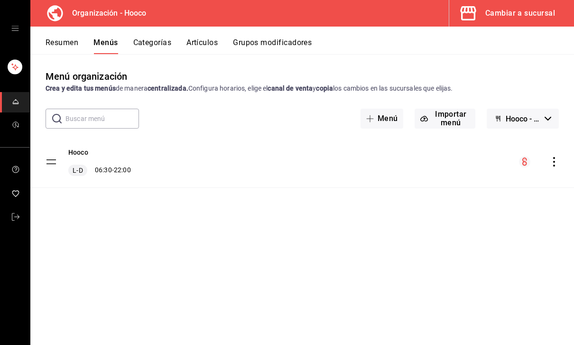
click at [84, 174] on span "L-D" at bounding box center [78, 170] width 14 height 9
click at [155, 42] on button "Categorías" at bounding box center [152, 46] width 38 height 16
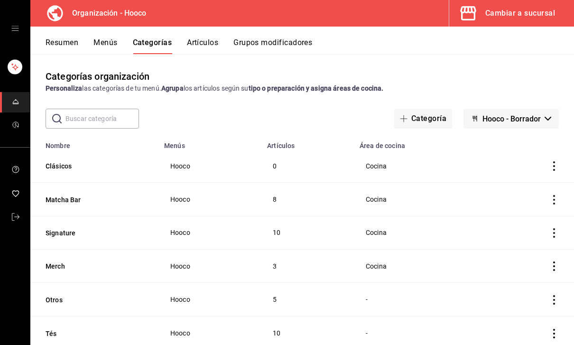
click at [55, 41] on button "Resumen" at bounding box center [62, 46] width 33 height 16
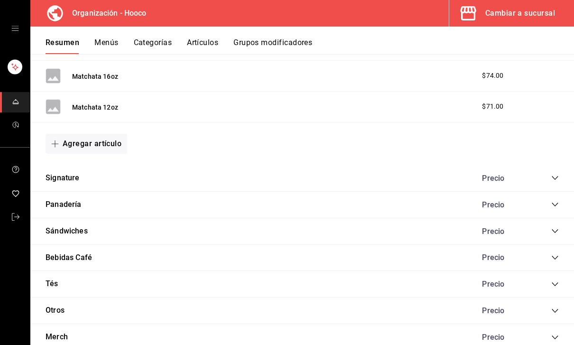
scroll to position [465, 0]
click at [563, 254] on div "Bebidas Café Precio" at bounding box center [302, 259] width 544 height 27
click at [558, 257] on icon "collapse-category-row" at bounding box center [555, 259] width 6 height 4
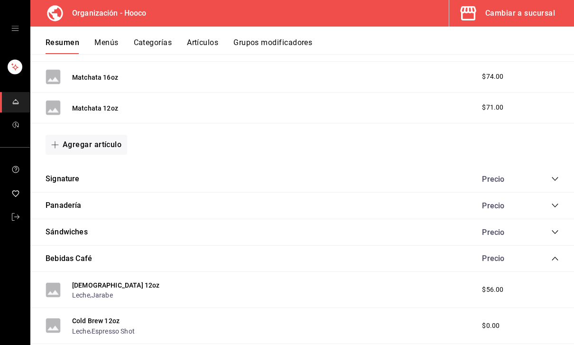
click at [558, 257] on icon "collapse-category-row" at bounding box center [556, 259] width 8 height 8
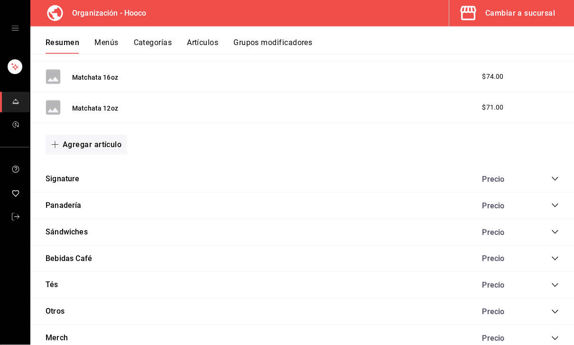
scroll to position [22, 0]
click at [509, 16] on div "Cambiar a sucursal" at bounding box center [521, 13] width 70 height 13
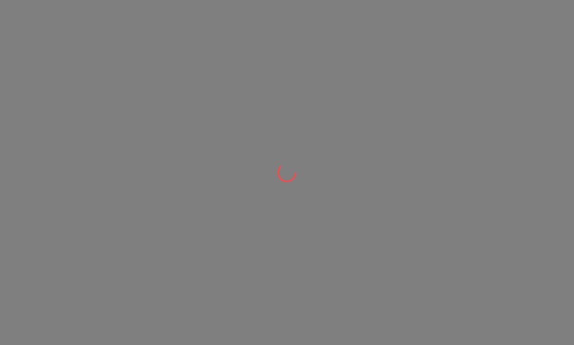
scroll to position [0, 0]
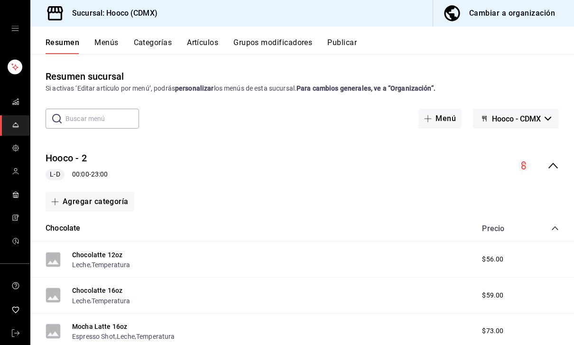
click at [109, 47] on button "Menús" at bounding box center [106, 46] width 24 height 16
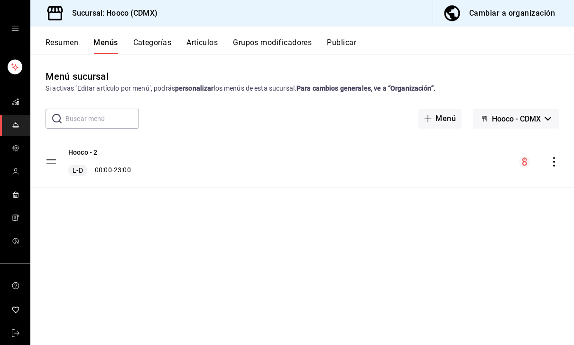
click at [157, 46] on button "Categorías" at bounding box center [152, 46] width 38 height 16
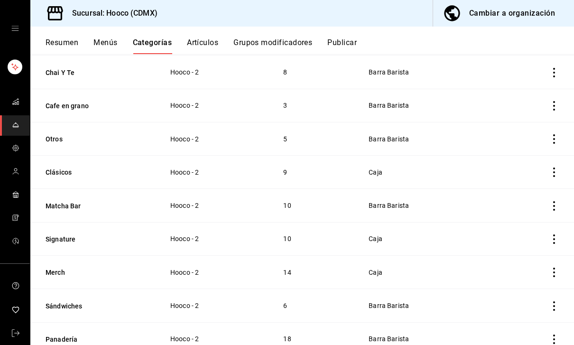
scroll to position [126, 0]
click at [568, 304] on td "categoriesTable" at bounding box center [535, 306] width 78 height 33
click at [558, 305] on icon "actions" at bounding box center [554, 306] width 9 height 9
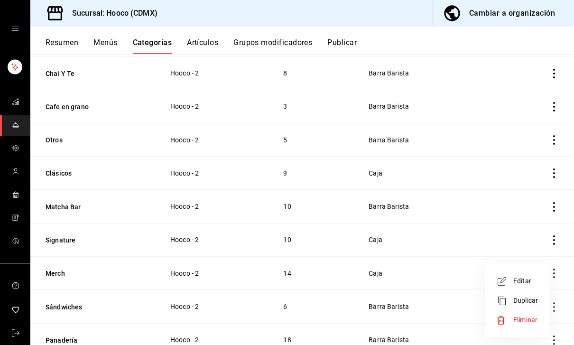
click at [542, 283] on li "Editar" at bounding box center [517, 280] width 57 height 19
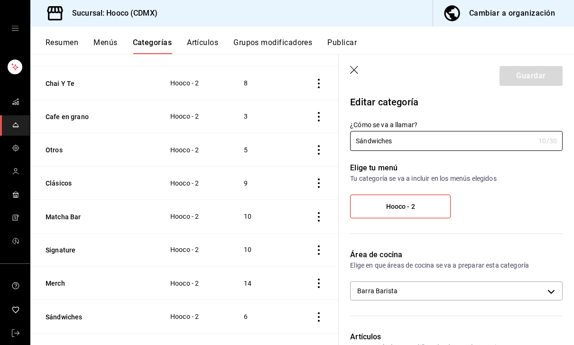
scroll to position [3, 0]
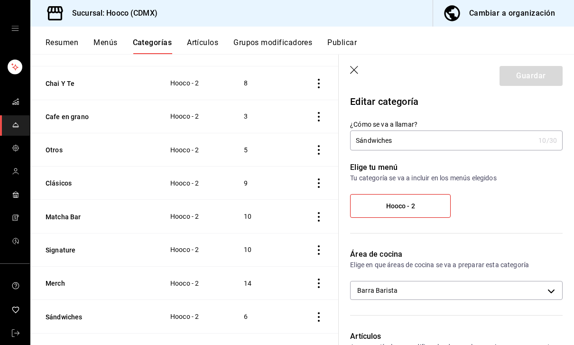
click at [541, 143] on div "10 /30" at bounding box center [548, 140] width 19 height 9
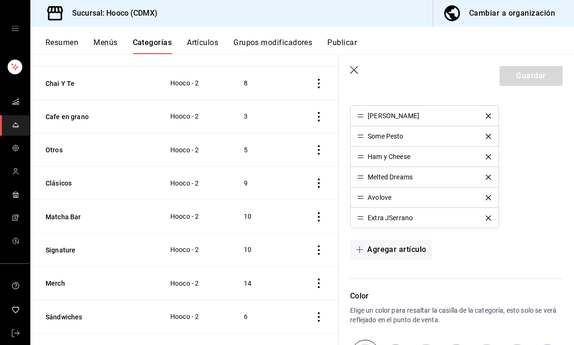
scroll to position [271, 0]
click at [415, 250] on button "Agregar artículo" at bounding box center [391, 249] width 82 height 20
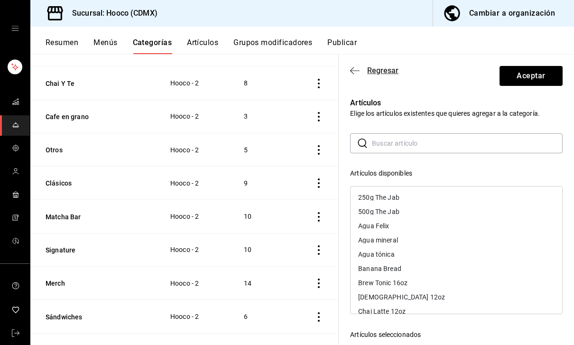
click at [355, 73] on icon "button" at bounding box center [354, 70] width 9 height 9
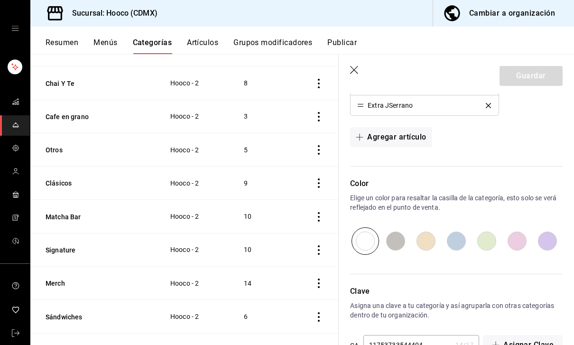
scroll to position [382, 0]
click at [204, 38] on button "Artículos" at bounding box center [202, 46] width 31 height 16
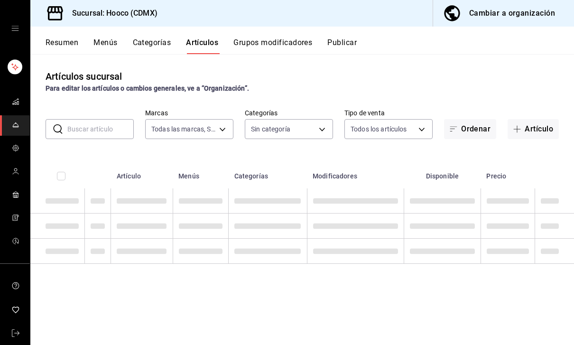
type input "d2a49f04-6a05-4360-9973-bb57c1ffd7e9"
type input "45ff8c6d-b959-47a0-95dc-b4b2116d5ffa,6a4f3053-ce20-40e5-a496-7ff5dbcd2d07,20ed9…"
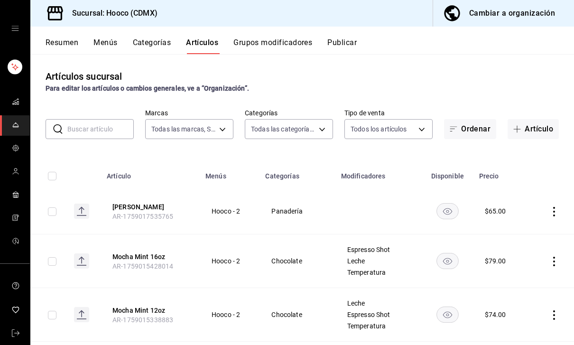
click at [78, 128] on input "text" at bounding box center [100, 129] width 66 height 19
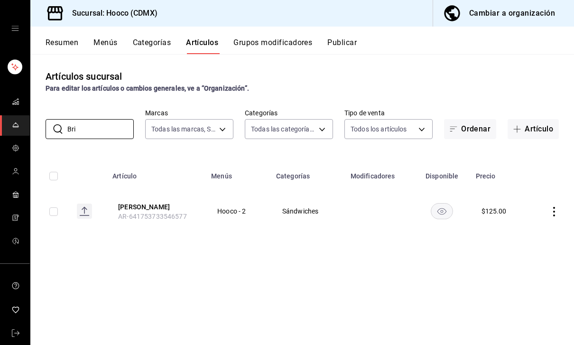
type input "Bri"
click at [559, 210] on icon "actions" at bounding box center [554, 211] width 9 height 9
click at [534, 236] on span "Editar" at bounding box center [526, 233] width 25 height 10
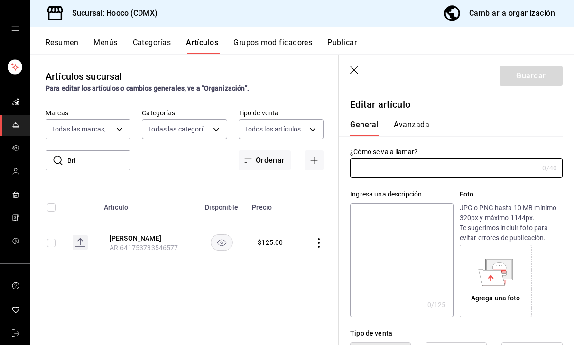
type input "[PERSON_NAME]"
type textarea "Pan de masa madre acompañado con [PERSON_NAME], hojas [PERSON_NAME], miel, blue…"
type textarea "x"
type input "$125.00"
radio input "false"
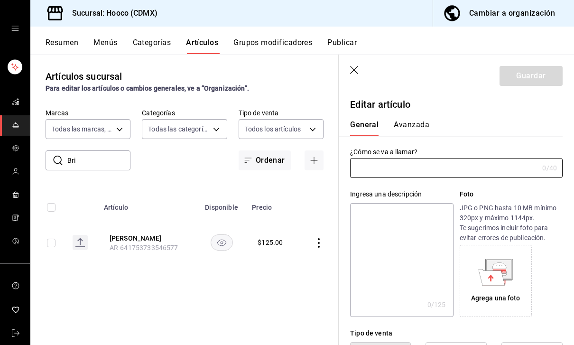
radio input "true"
type input "AR-641753733546577"
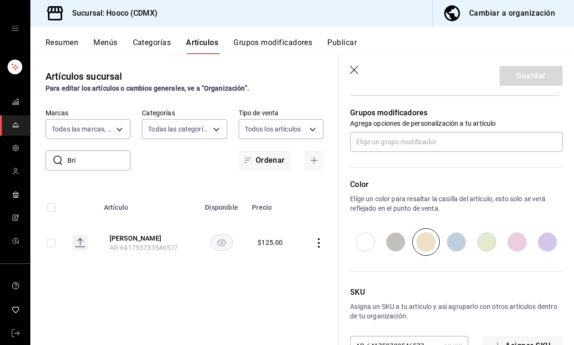
scroll to position [415, 0]
click at [522, 248] on input "radio" at bounding box center [517, 243] width 30 height 28
radio input "true"
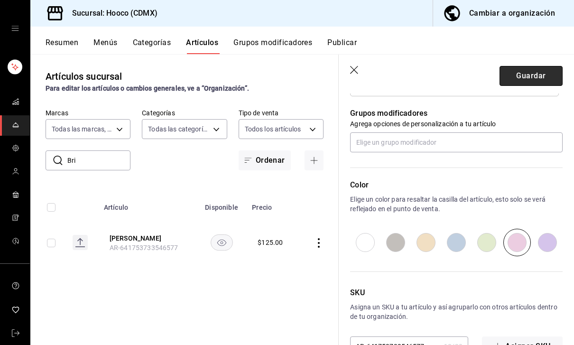
click at [544, 80] on button "Guardar" at bounding box center [531, 76] width 63 height 20
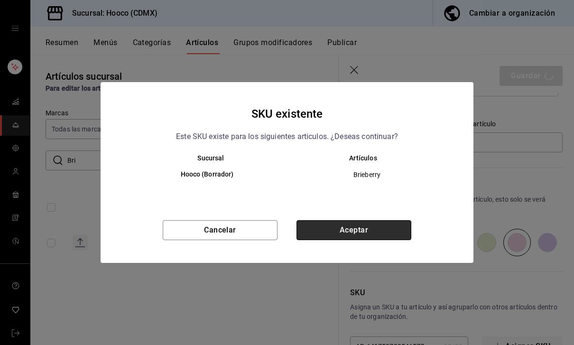
click at [411, 232] on button "Aceptar" at bounding box center [354, 230] width 115 height 20
type textarea "x"
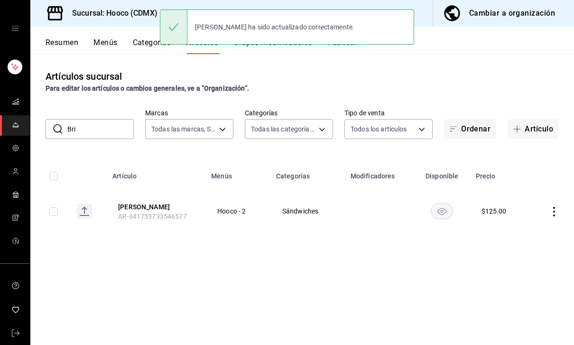
click at [87, 134] on input "Bri" at bounding box center [100, 129] width 66 height 19
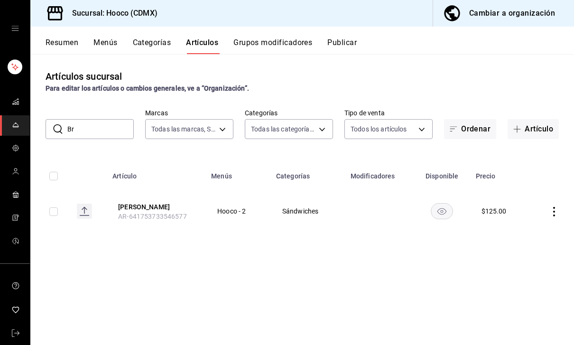
type input "B"
type input "Pest"
click at [556, 205] on td at bounding box center [552, 211] width 45 height 46
click at [554, 211] on icon "actions" at bounding box center [554, 211] width 2 height 9
click at [532, 234] on span "Editar" at bounding box center [526, 233] width 25 height 10
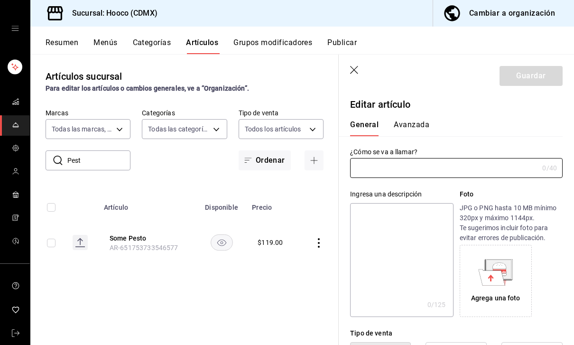
type input "Some Pesto"
type textarea "Pan de masa madre, [PERSON_NAME], [PERSON_NAME], mozzarella fresco y [PERSON_NA…"
type textarea "x"
type input "AR-651753733546577"
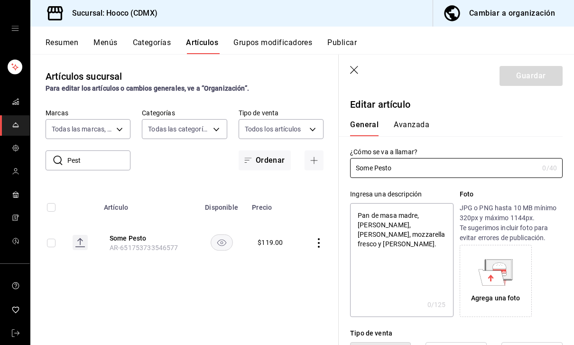
type textarea "x"
type input "$119.00"
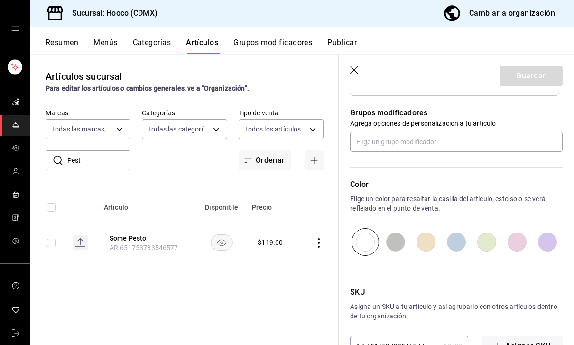
click at [493, 242] on input "radio" at bounding box center [487, 242] width 30 height 28
radio input "true"
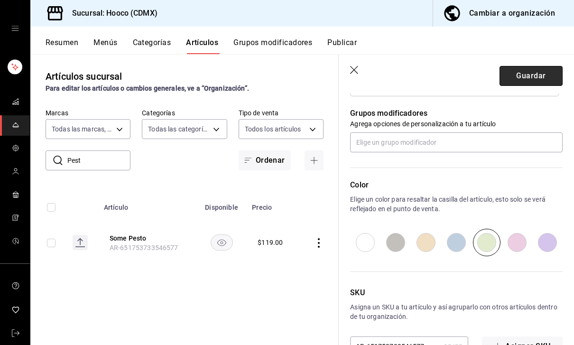
click at [546, 79] on button "Guardar" at bounding box center [531, 76] width 63 height 20
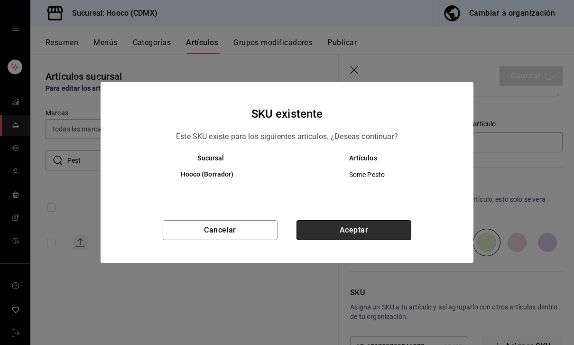
click at [406, 237] on button "Aceptar" at bounding box center [354, 230] width 115 height 20
type textarea "x"
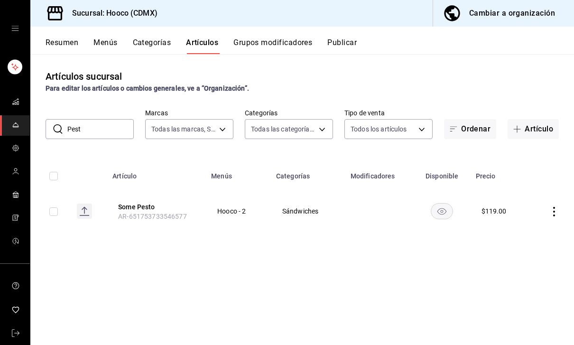
click at [80, 130] on input "Pest" at bounding box center [100, 129] width 66 height 19
type input "P"
type input "H"
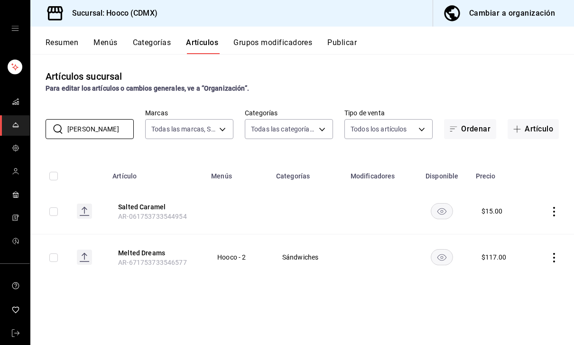
type input "[PERSON_NAME]"
click at [559, 256] on icon "actions" at bounding box center [554, 257] width 9 height 9
click at [533, 277] on span "Editar" at bounding box center [526, 279] width 25 height 10
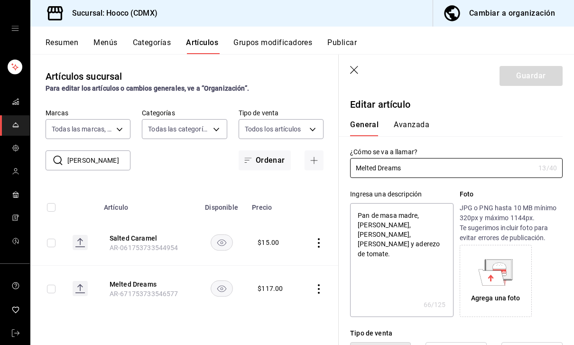
type textarea "x"
type input "$117.00"
radio input "false"
radio input "true"
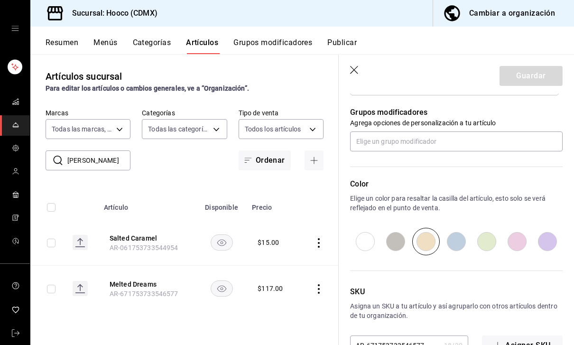
scroll to position [415, 0]
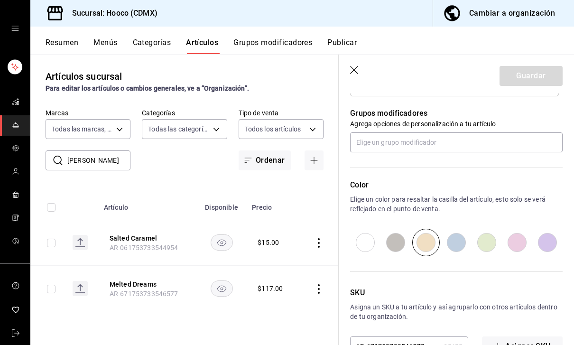
click at [548, 237] on input "radio" at bounding box center [548, 243] width 30 height 28
radio input "true"
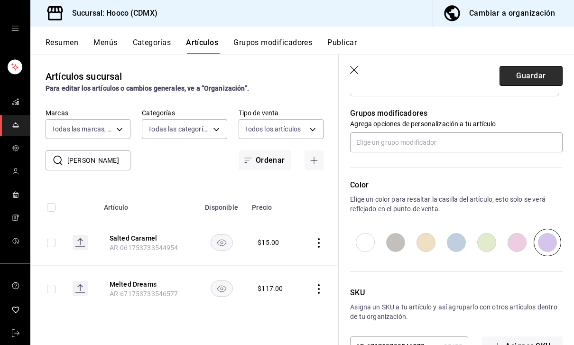
click at [549, 74] on button "Guardar" at bounding box center [531, 76] width 63 height 20
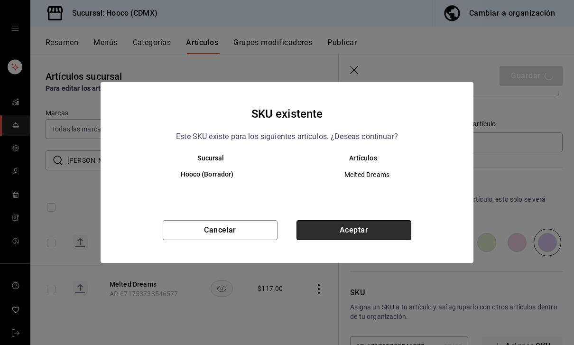
click at [404, 233] on button "Aceptar" at bounding box center [354, 230] width 115 height 20
type textarea "x"
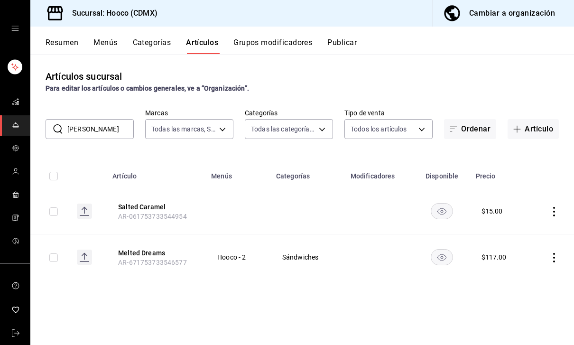
click at [78, 130] on input "[PERSON_NAME]" at bounding box center [100, 129] width 66 height 19
type input "M"
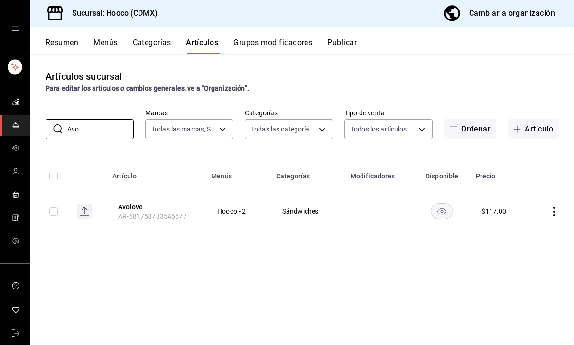
type input "Avo"
click at [559, 215] on icon "actions" at bounding box center [554, 211] width 9 height 9
click at [534, 232] on span "Editar" at bounding box center [526, 233] width 25 height 10
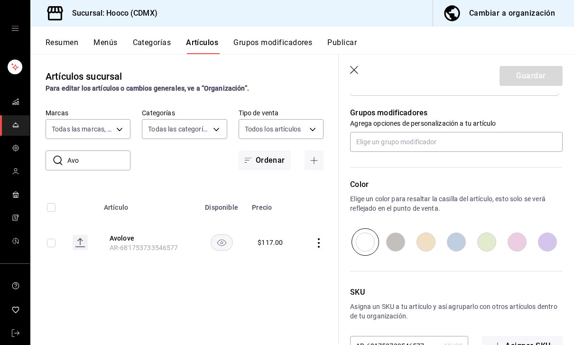
scroll to position [415, 0]
click at [513, 246] on input "radio" at bounding box center [517, 243] width 30 height 28
radio input "true"
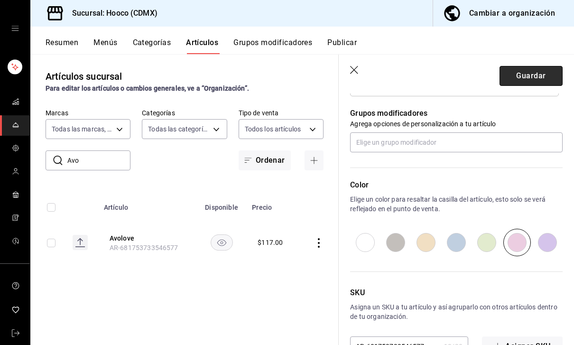
click at [552, 76] on button "Guardar" at bounding box center [531, 76] width 63 height 20
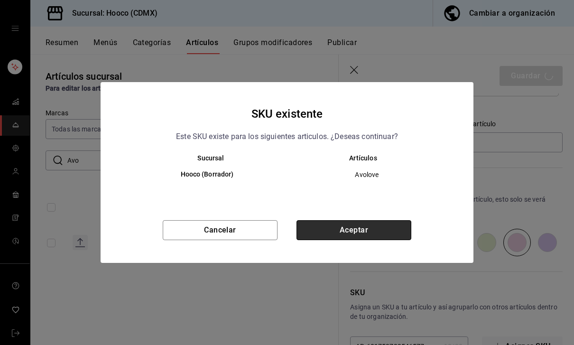
click at [404, 225] on button "Aceptar" at bounding box center [354, 230] width 115 height 20
type textarea "x"
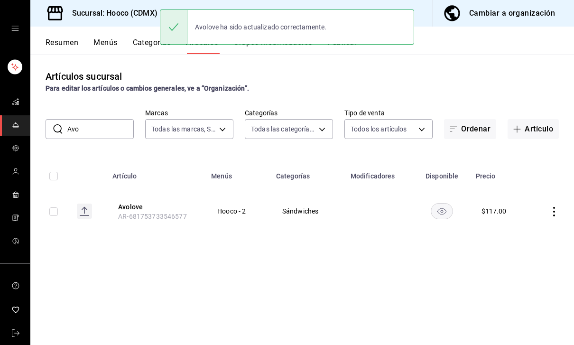
click at [76, 131] on input "Avo" at bounding box center [100, 129] width 66 height 19
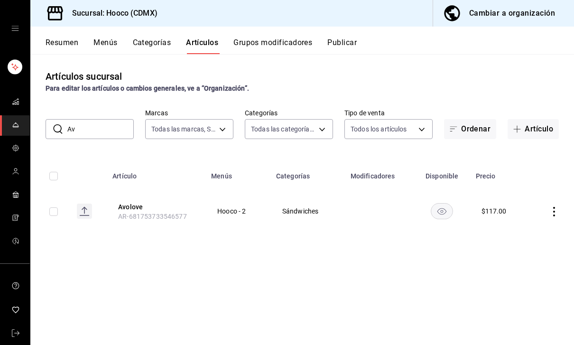
type input "A"
type input "Melted"
click at [141, 203] on button "Melted Dreams" at bounding box center [156, 206] width 76 height 9
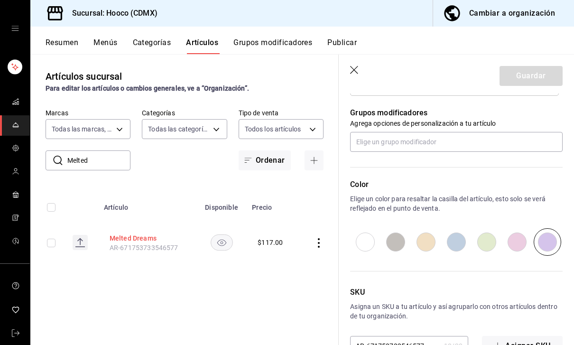
scroll to position [415, 0]
click at [396, 248] on input "radio" at bounding box center [396, 243] width 30 height 28
radio input "true"
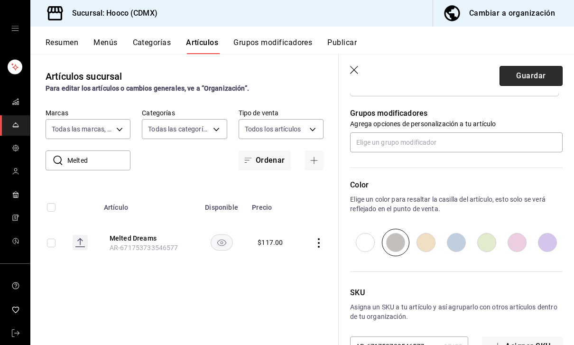
click at [552, 74] on button "Guardar" at bounding box center [531, 76] width 63 height 20
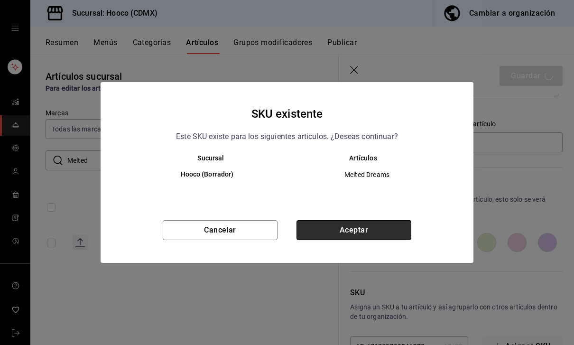
click at [400, 236] on button "Aceptar" at bounding box center [354, 230] width 115 height 20
type textarea "x"
type input "AR-1759020953786"
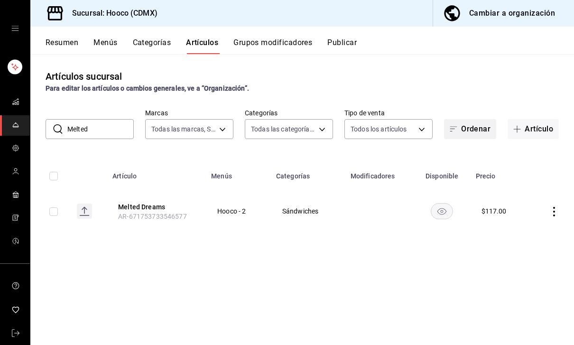
click at [478, 128] on button "Ordenar" at bounding box center [470, 129] width 52 height 20
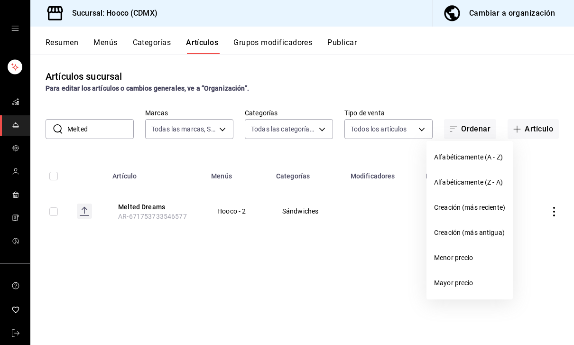
click at [283, 140] on div at bounding box center [287, 172] width 574 height 345
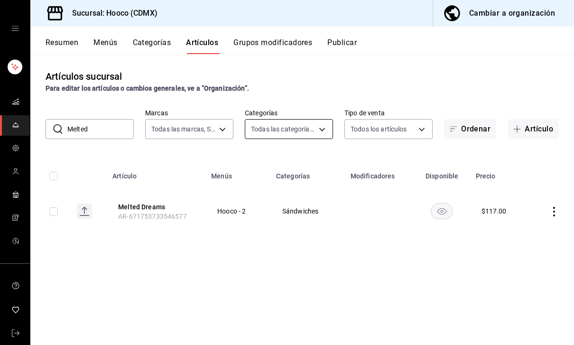
click at [270, 132] on body "Sucursal: Hooco (CDMX) Cambiar a organización Resumen Menús Categorías Artículo…" at bounding box center [287, 172] width 574 height 345
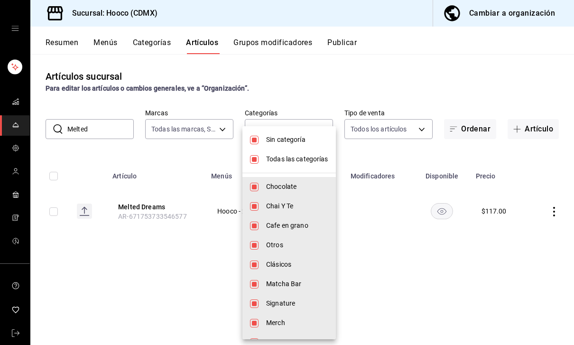
click at [165, 133] on div at bounding box center [287, 172] width 574 height 345
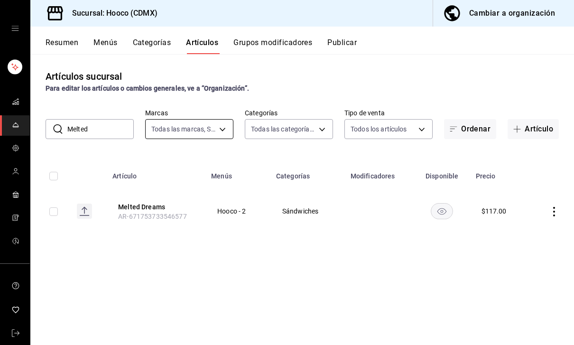
click at [168, 138] on body "Sucursal: Hooco (CDMX) Cambiar a organización Resumen Menús Categorías Artículo…" at bounding box center [287, 172] width 574 height 345
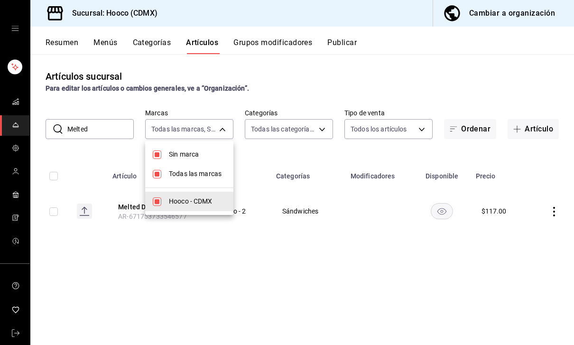
click at [179, 211] on li "Hooco - CDMX" at bounding box center [189, 201] width 88 height 19
checkbox input "false"
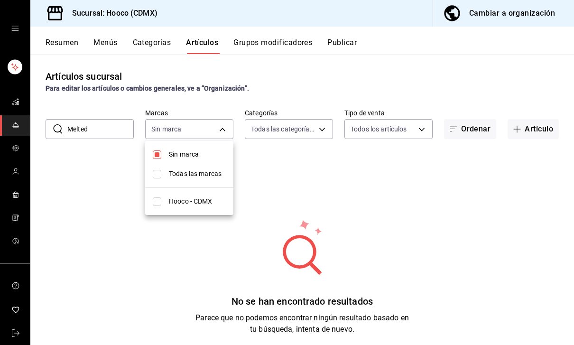
click at [178, 206] on span "Hooco - CDMX" at bounding box center [197, 201] width 57 height 10
type input "d2a49f04-6a05-4360-9973-bb57c1ffd7e9"
checkbox input "true"
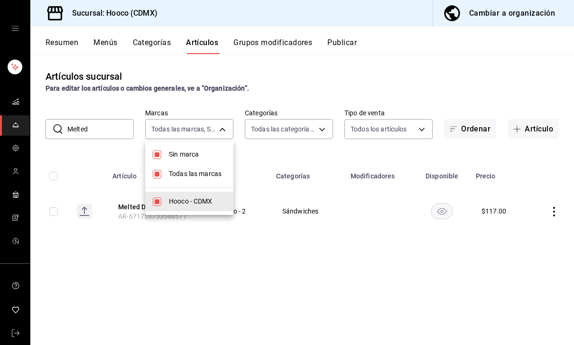
click at [107, 129] on div at bounding box center [287, 172] width 574 height 345
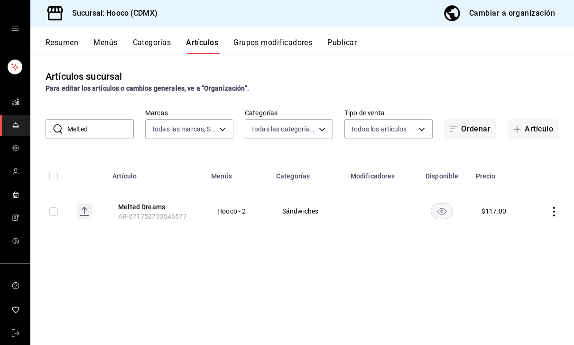
click at [88, 135] on input "Melted" at bounding box center [100, 129] width 66 height 19
type input "M"
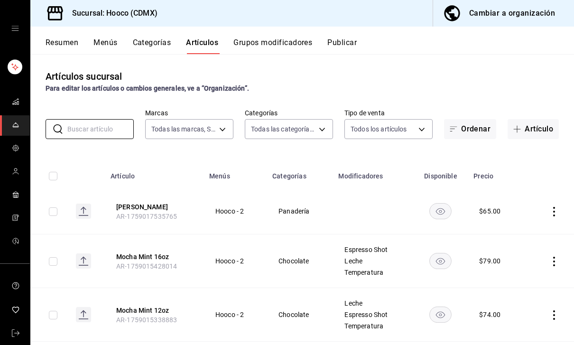
click at [286, 36] on div "Resumen Menús Categorías Artículos Grupos modificadores Publicar" at bounding box center [302, 41] width 544 height 28
click at [257, 42] on button "Grupos modificadores" at bounding box center [273, 46] width 79 height 16
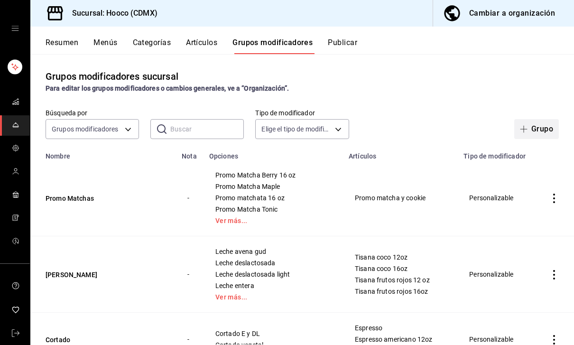
click at [546, 126] on button "Grupo" at bounding box center [536, 129] width 45 height 20
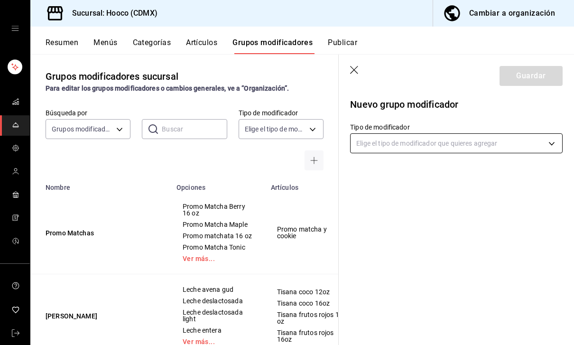
click at [492, 148] on body "Sucursal: Hooco (CDMX) Cambiar a organización Resumen Menús Categorías Artículo…" at bounding box center [287, 172] width 574 height 345
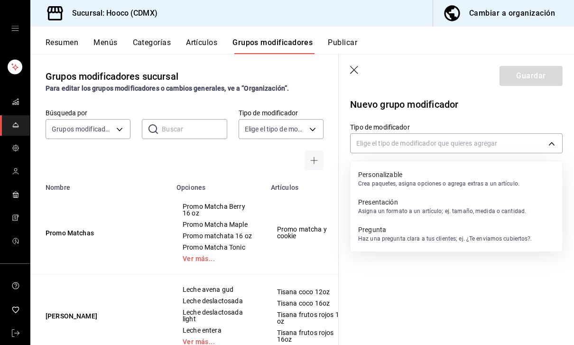
click at [516, 214] on p "Asigna un formato a un artículo; ej. tamaño, medida o cantidad." at bounding box center [442, 211] width 168 height 9
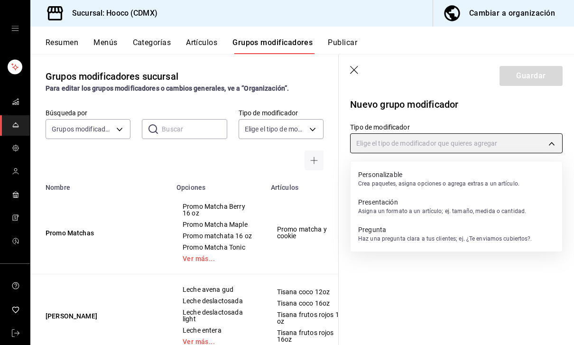
type input "PRESENTATION"
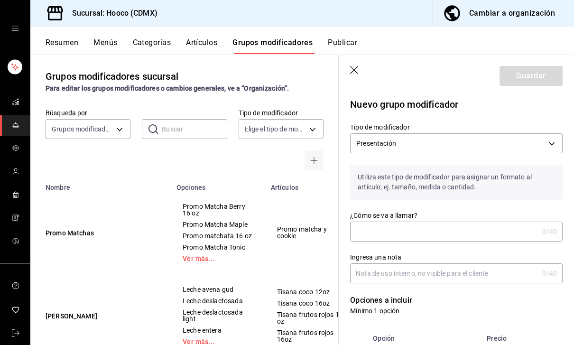
click at [499, 230] on input "¿Cómo se va a llamar?" at bounding box center [444, 231] width 188 height 19
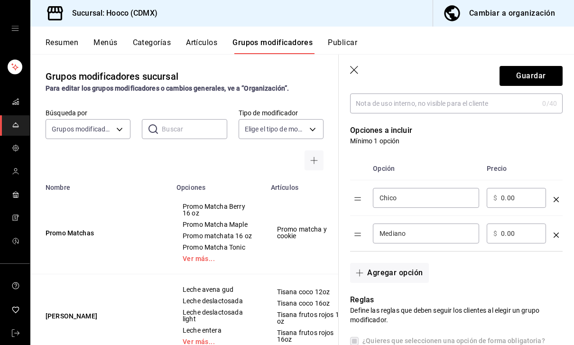
scroll to position [170, 0]
type input "Proteína extra"
click at [458, 202] on input "Chico" at bounding box center [426, 197] width 93 height 9
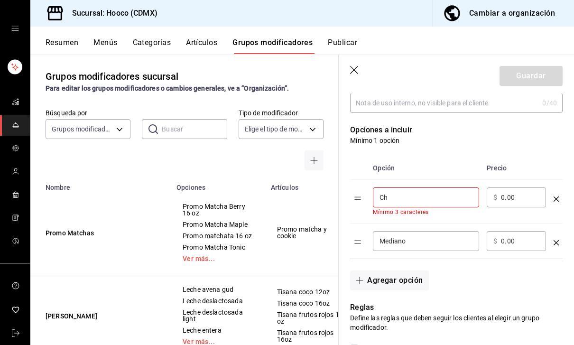
type input "C"
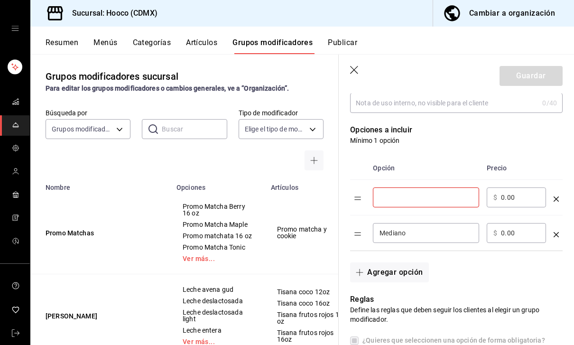
type input "p"
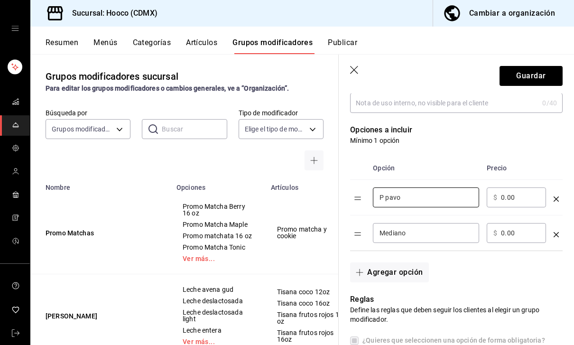
type input "P pavo"
click at [452, 231] on input "Mediano" at bounding box center [426, 232] width 93 height 9
type input "M"
type input "VEGAN meat"
click at [522, 196] on input "0.00" at bounding box center [520, 197] width 38 height 9
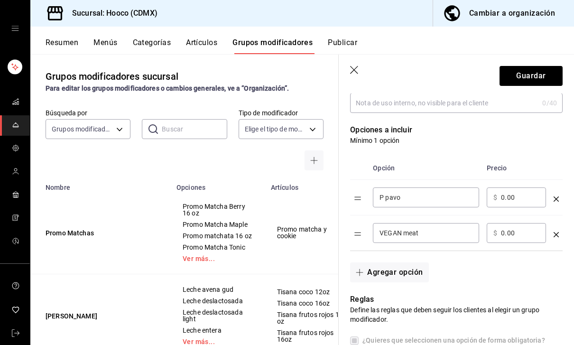
type input "0.00"
type input "20.00"
click at [524, 238] on input "0.00" at bounding box center [520, 232] width 38 height 9
type input "0.00"
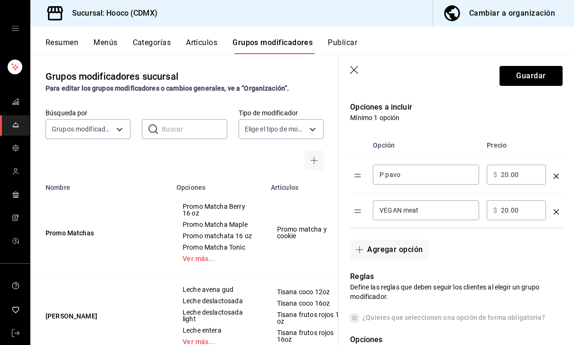
scroll to position [197, 0]
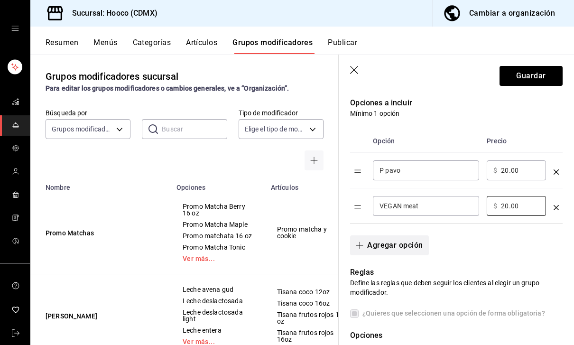
type input "20.00"
click at [418, 243] on button "Agregar opción" at bounding box center [389, 245] width 78 height 20
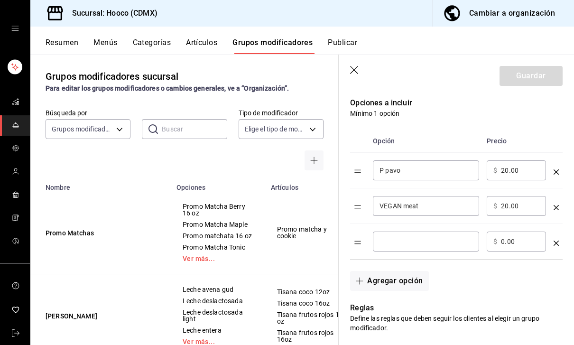
click at [455, 240] on input "optionsTable" at bounding box center [426, 241] width 93 height 9
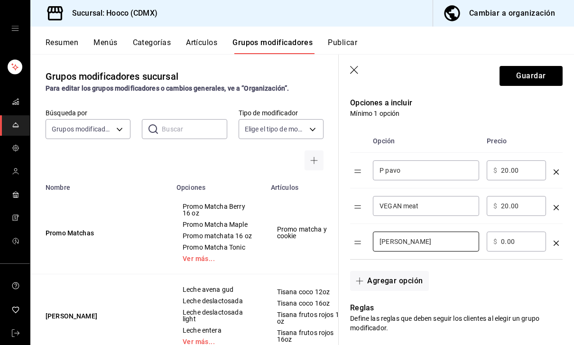
type input "[PERSON_NAME]"
click at [428, 169] on input "P pavo" at bounding box center [426, 170] width 93 height 9
click at [394, 169] on input "P pavo" at bounding box center [426, 170] width 93 height 9
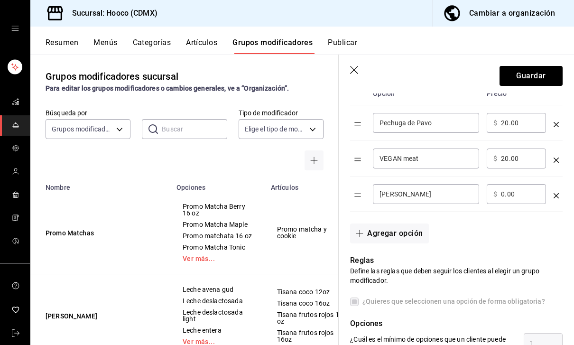
scroll to position [244, 0]
click at [383, 123] on input "Pechuga de Pavo" at bounding box center [426, 123] width 93 height 9
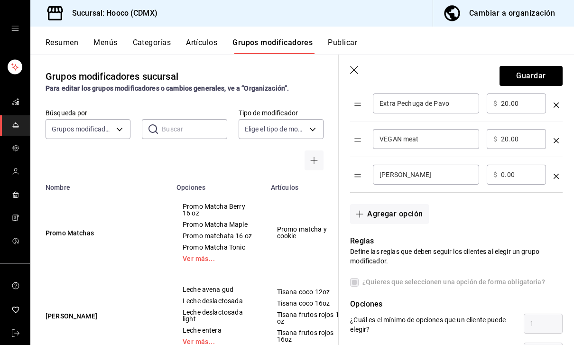
scroll to position [265, 0]
type input "Extra Pechuga de Pavo"
click at [516, 179] on input "0.00" at bounding box center [520, 173] width 38 height 9
type input "0.00"
type input "20.00"
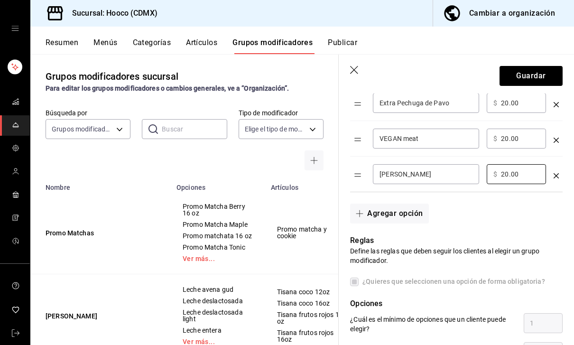
click at [519, 216] on div "Agregar opción" at bounding box center [451, 207] width 224 height 31
click at [411, 214] on button "Agregar opción" at bounding box center [389, 214] width 78 height 20
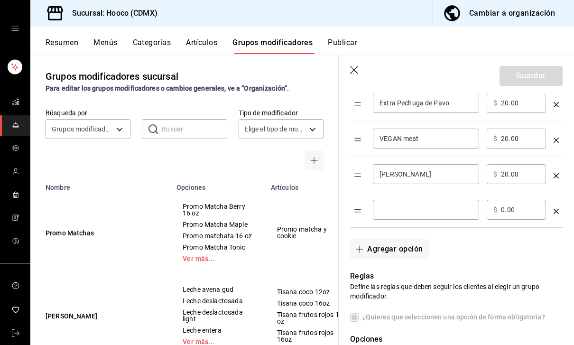
click at [453, 206] on input "optionsTable" at bounding box center [426, 209] width 93 height 9
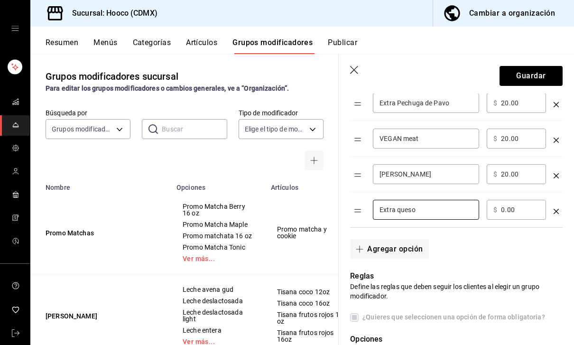
type input "Extra queso"
click at [521, 209] on input "0.00" at bounding box center [520, 209] width 38 height 9
type input "0.00"
type input "15.00"
click at [533, 254] on div "Agregar opción" at bounding box center [451, 243] width 224 height 31
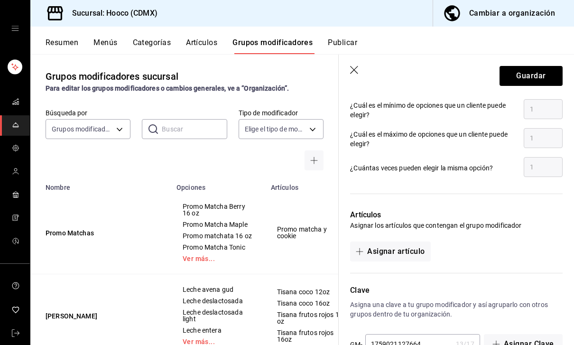
scroll to position [514, 0]
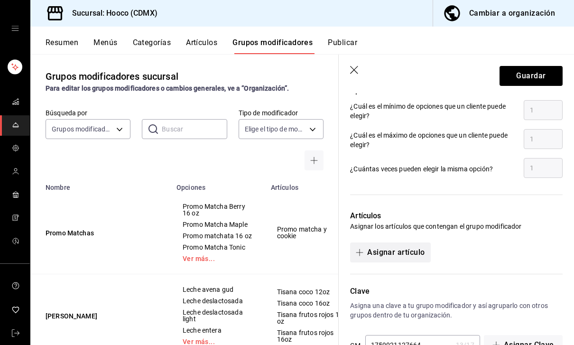
click at [407, 254] on button "Asignar artículo" at bounding box center [390, 253] width 80 height 20
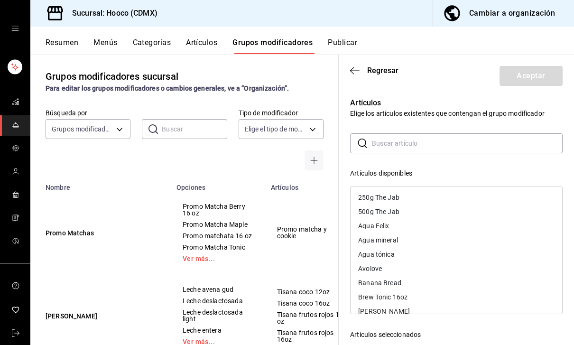
click at [503, 144] on input "text" at bounding box center [467, 143] width 191 height 19
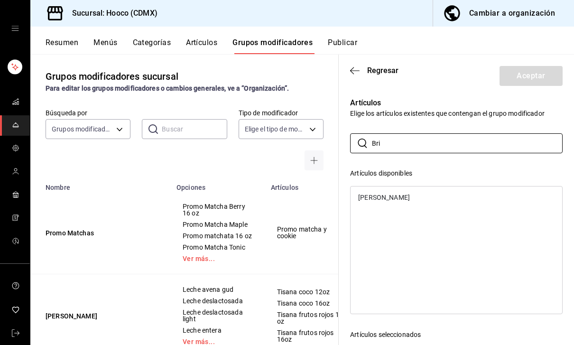
click at [449, 196] on div "[PERSON_NAME]" at bounding box center [457, 197] width 212 height 14
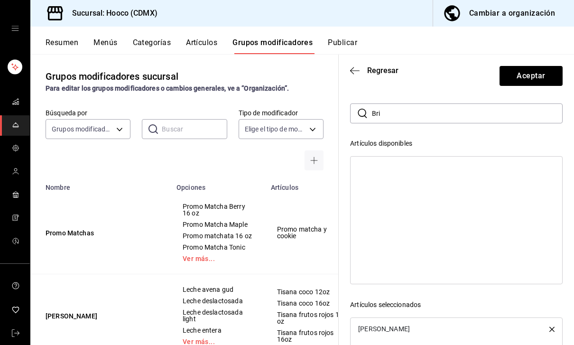
scroll to position [13, 0]
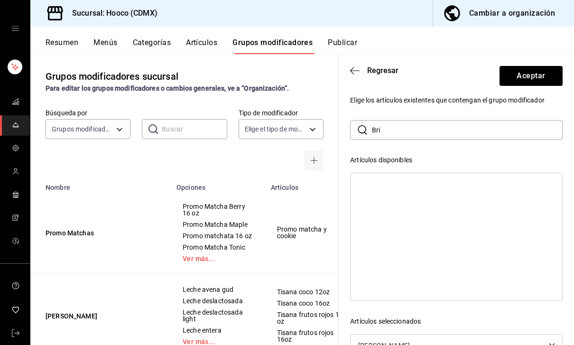
click at [458, 125] on input "Bri" at bounding box center [467, 130] width 191 height 19
click at [451, 129] on input "Bri" at bounding box center [467, 130] width 191 height 19
type input "B"
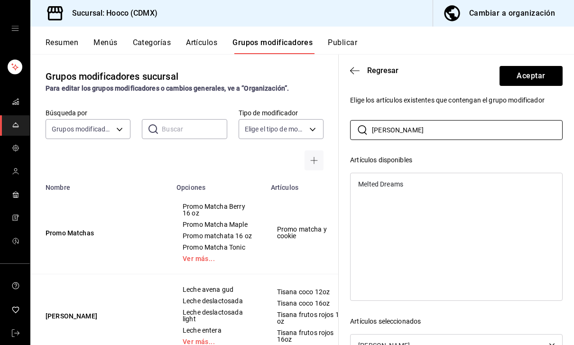
click at [433, 180] on div "Melted Dreams" at bounding box center [457, 184] width 212 height 14
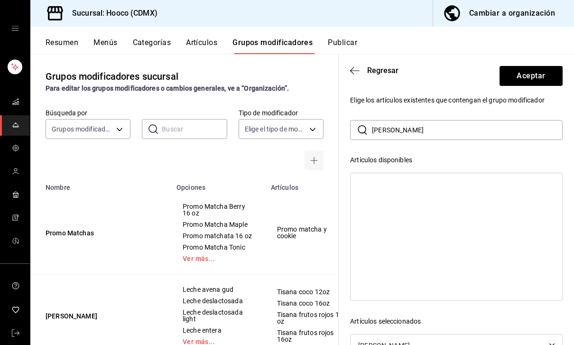
click at [441, 125] on input "[PERSON_NAME]" at bounding box center [467, 130] width 191 height 19
click at [443, 131] on input "[PERSON_NAME]" at bounding box center [467, 130] width 191 height 19
type input "M"
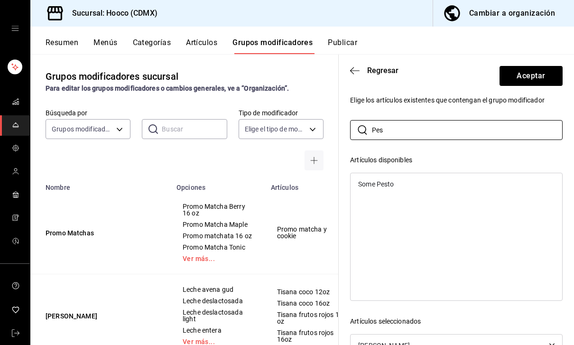
click at [472, 184] on div "Some Pesto" at bounding box center [457, 184] width 212 height 14
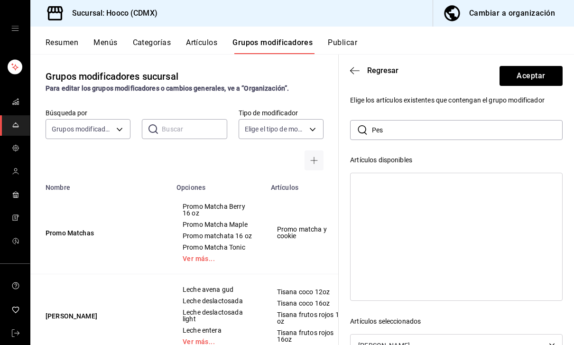
click at [467, 129] on input "Pes" at bounding box center [467, 130] width 191 height 19
type input "P"
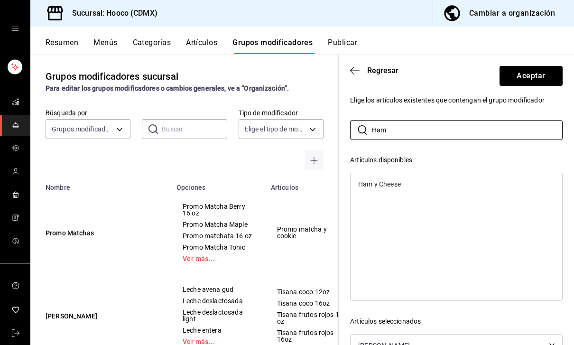
click at [403, 182] on div "Ham y Cheese" at bounding box center [457, 184] width 212 height 14
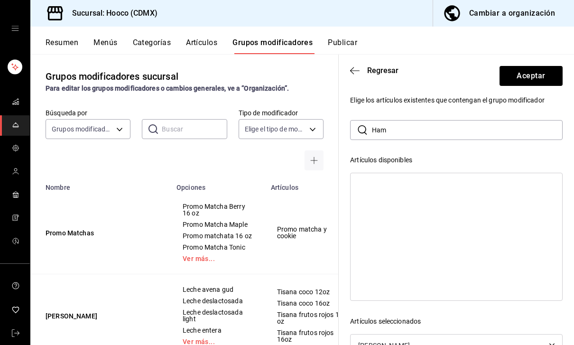
click at [505, 136] on input "Ham" at bounding box center [467, 130] width 191 height 19
type input "H"
type input "Avo"
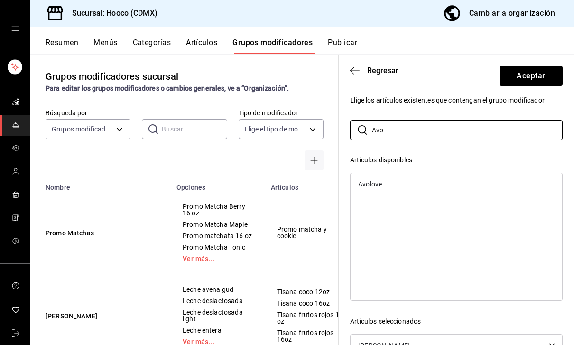
click at [446, 180] on div "Avolove" at bounding box center [457, 184] width 212 height 14
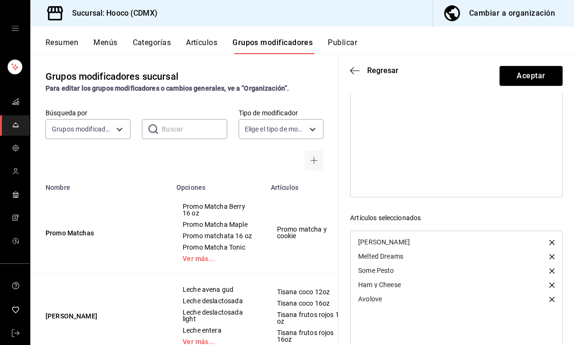
scroll to position [116, 0]
click at [549, 79] on button "Aceptar" at bounding box center [531, 76] width 63 height 20
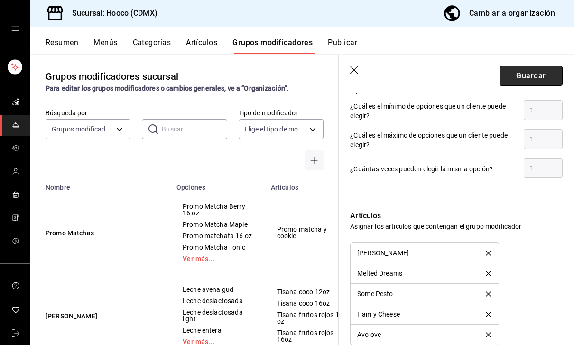
click at [552, 77] on button "Guardar" at bounding box center [531, 76] width 63 height 20
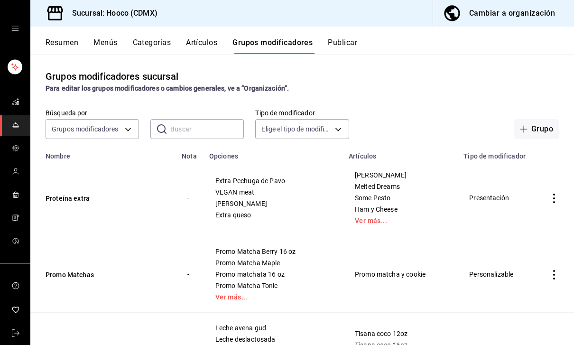
click at [557, 202] on icon "actions" at bounding box center [554, 198] width 9 height 9
click at [540, 224] on li "Editar" at bounding box center [517, 220] width 57 height 19
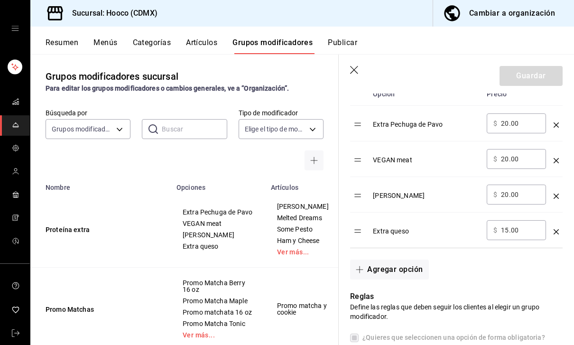
scroll to position [287, 0]
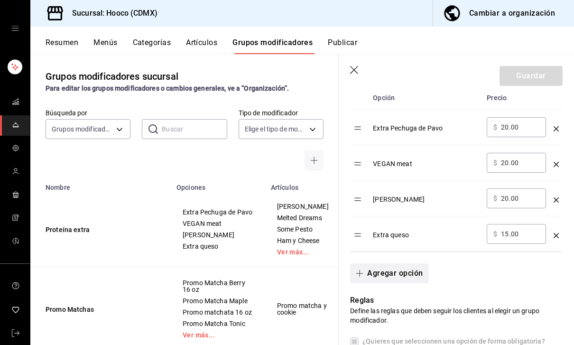
click at [428, 271] on button "Agregar opción" at bounding box center [389, 273] width 78 height 20
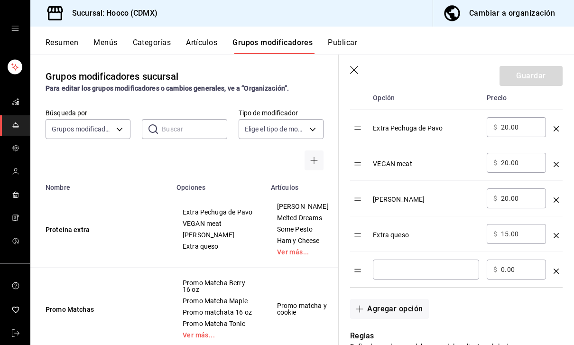
click at [468, 273] on input "optionsTable" at bounding box center [426, 269] width 93 height 9
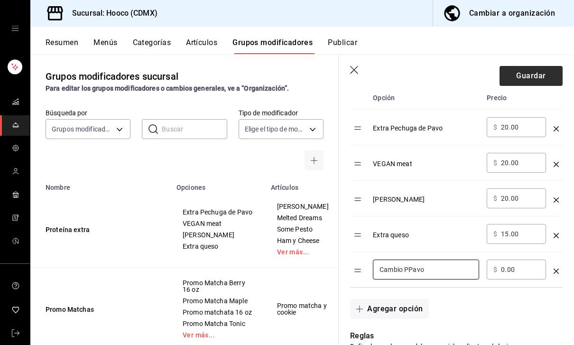
type input "Cambio PPavo"
click at [551, 76] on button "Guardar" at bounding box center [531, 76] width 63 height 20
